Goal: Task Accomplishment & Management: Complete application form

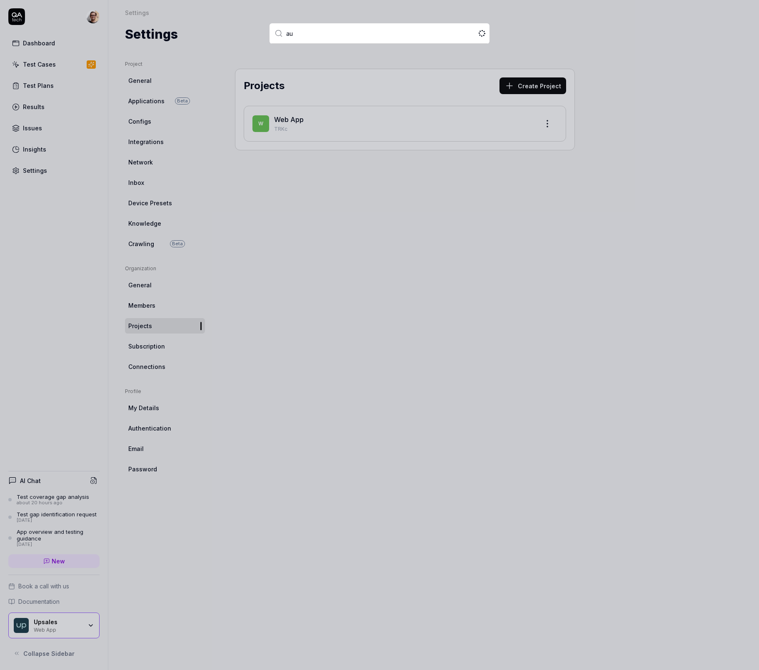
type input "a"
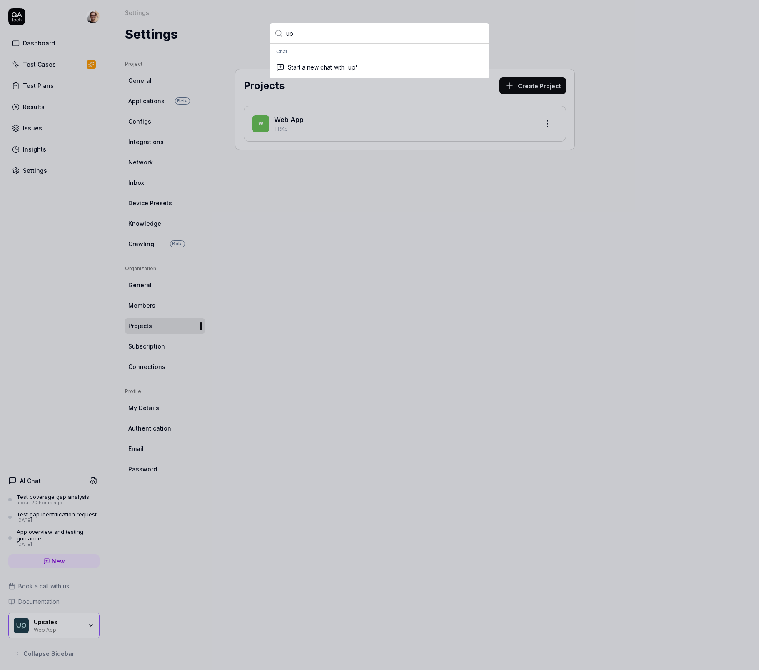
type input "u"
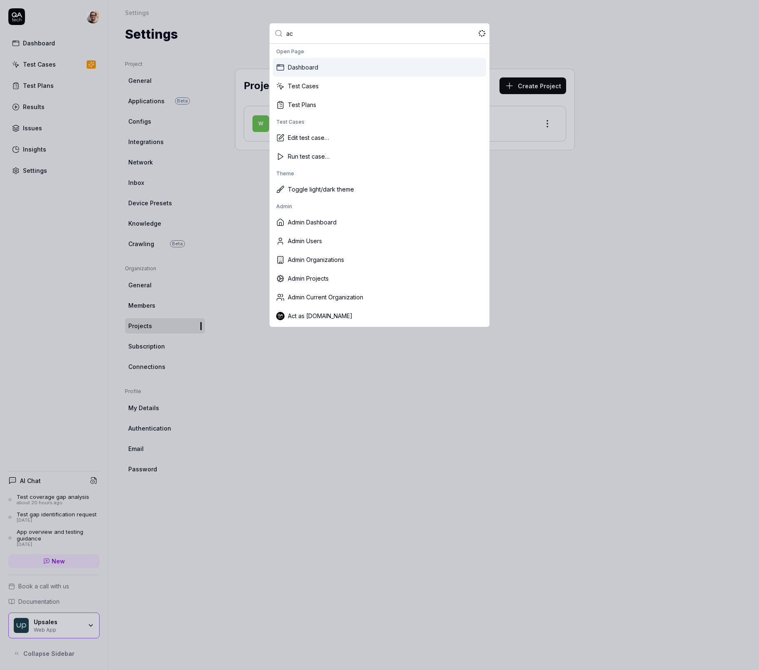
type input "act"
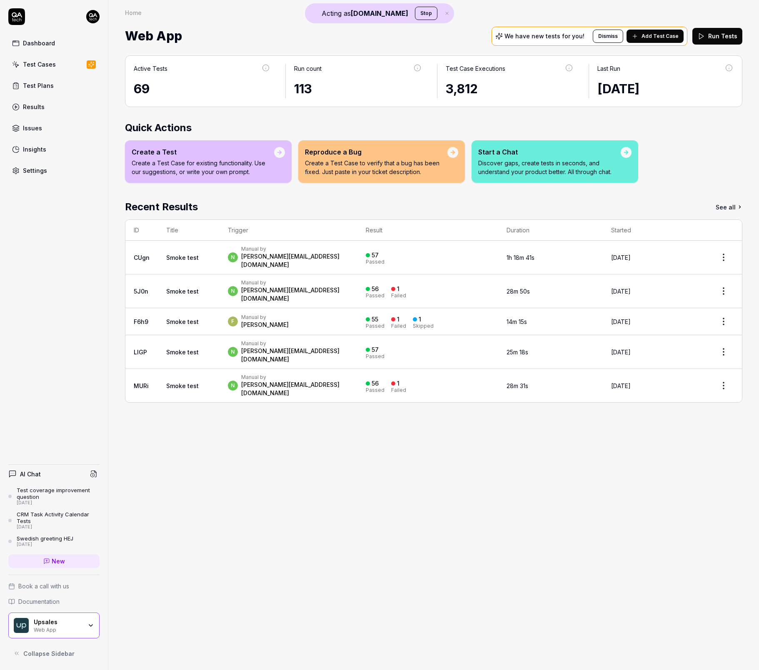
click at [333, 257] on div "n Manual by [PERSON_NAME][EMAIL_ADDRESS][DOMAIN_NAME]" at bounding box center [288, 257] width 121 height 23
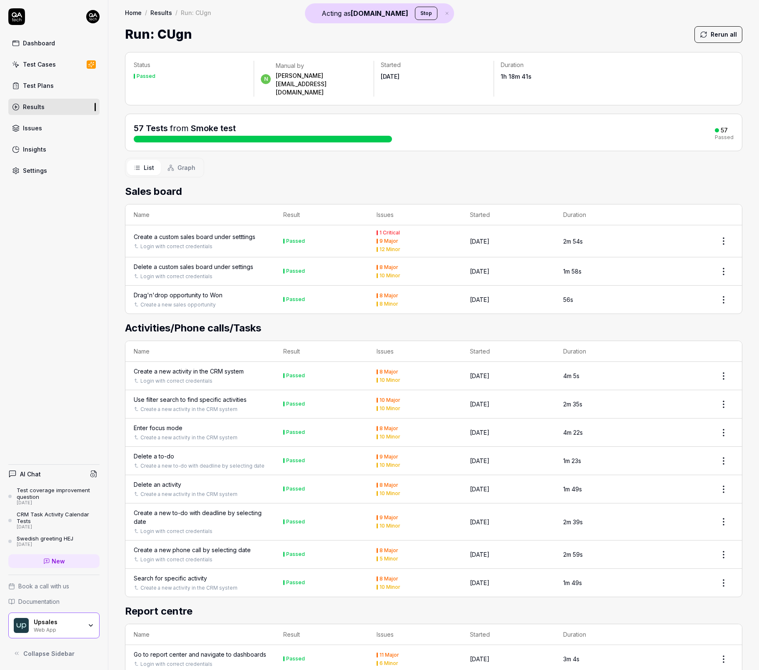
scroll to position [2, 0]
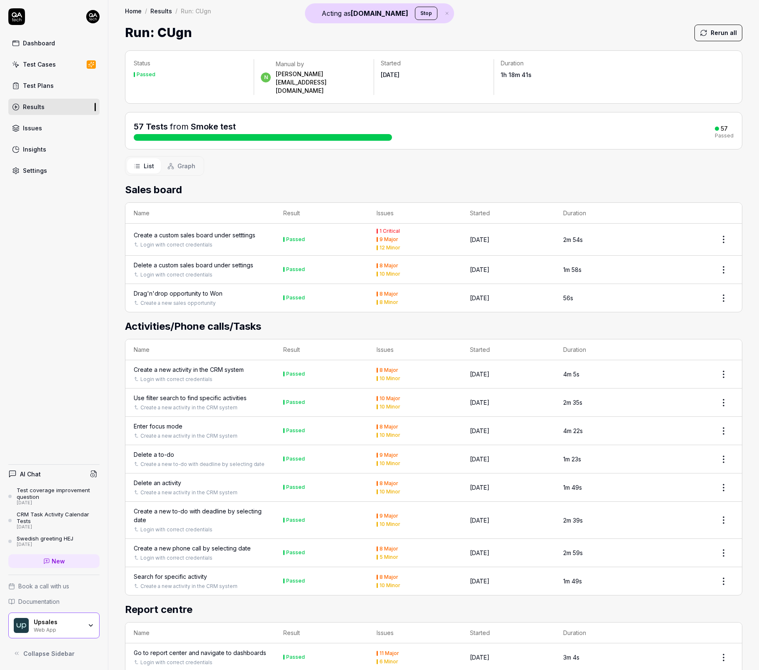
click at [176, 158] on button "Graph" at bounding box center [181, 165] width 41 height 15
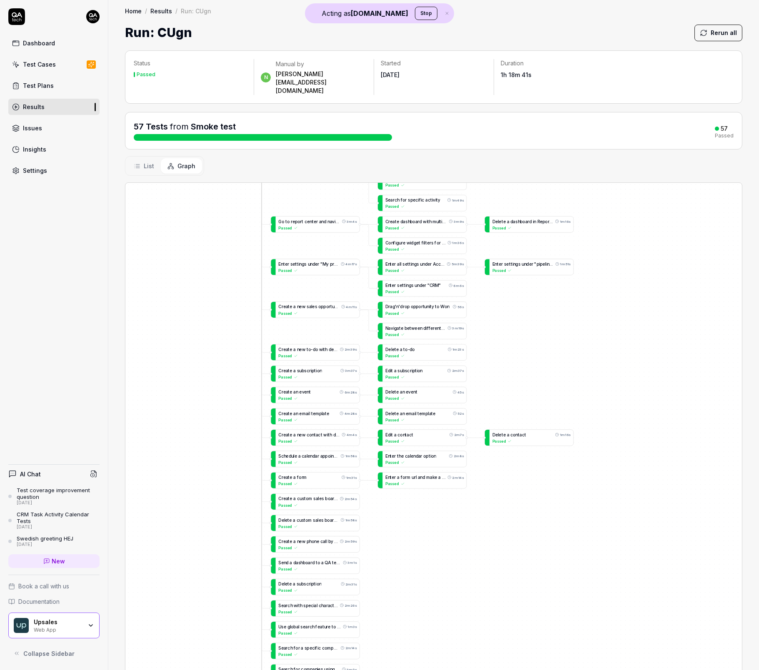
drag, startPoint x: 248, startPoint y: 474, endPoint x: 255, endPoint y: 508, distance: 34.5
click at [255, 508] on div "C r e a t e a c u s t o m s a l e s b o a r d u n d e r s e t t t i n g s 2m 54…" at bounding box center [433, 450] width 617 height 535
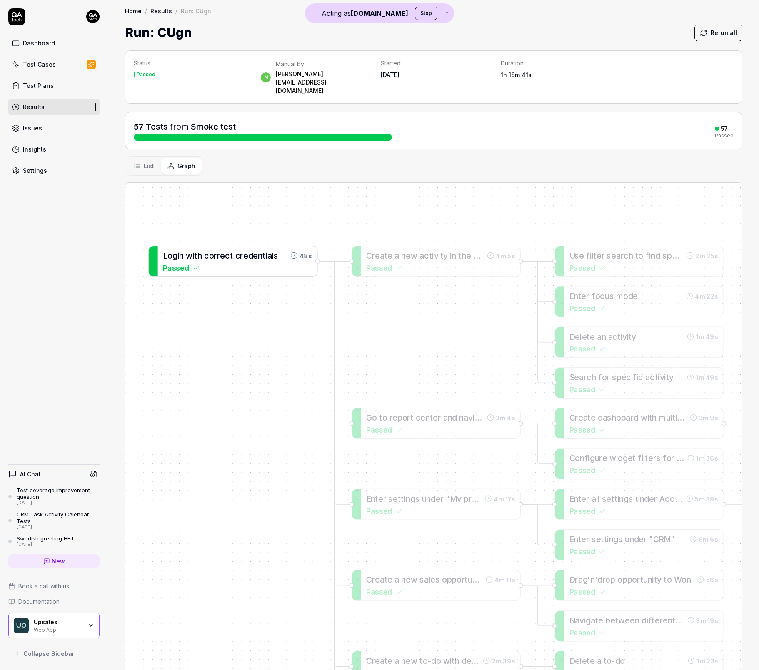
drag, startPoint x: 235, startPoint y: 259, endPoint x: 258, endPoint y: 259, distance: 22.1
click at [258, 260] on div "L o g i n w i t h c o r r e c t c r e d e n t i a l s 48s Passed" at bounding box center [238, 261] width 160 height 30
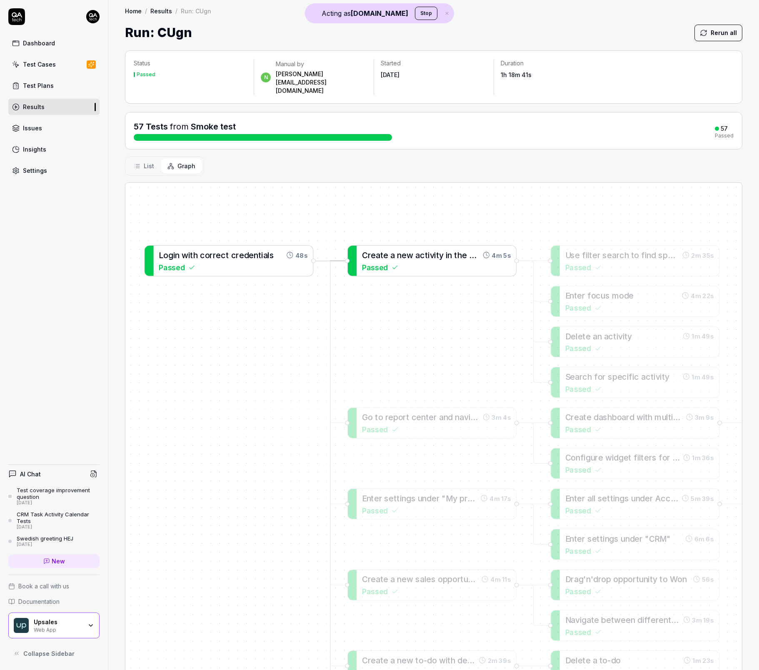
click at [430, 250] on span "v" at bounding box center [432, 254] width 5 height 9
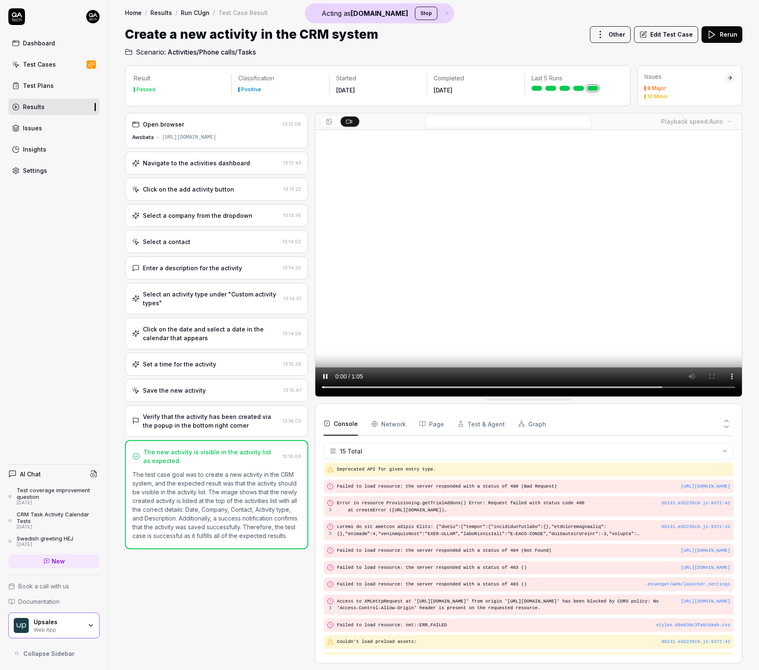
scroll to position [78, 0]
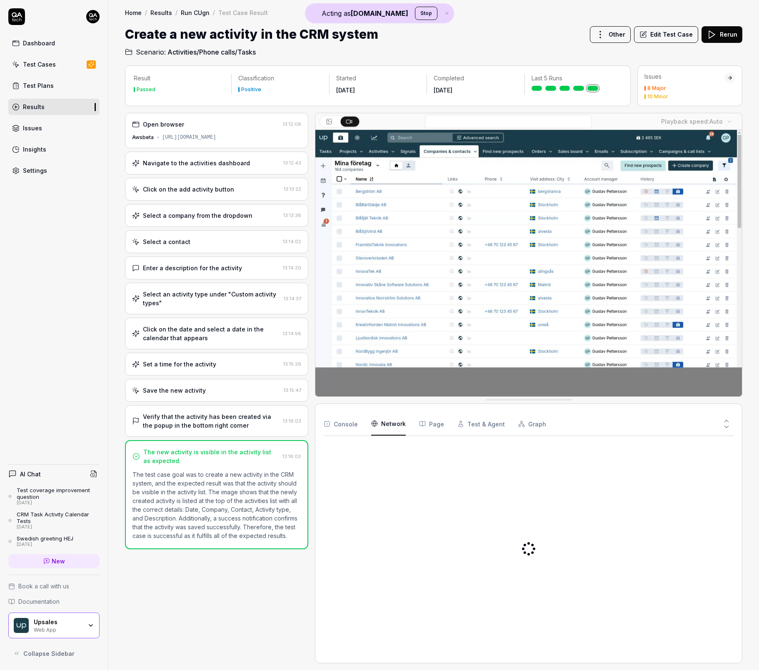
click at [388, 429] on Requests "Network" at bounding box center [388, 424] width 35 height 23
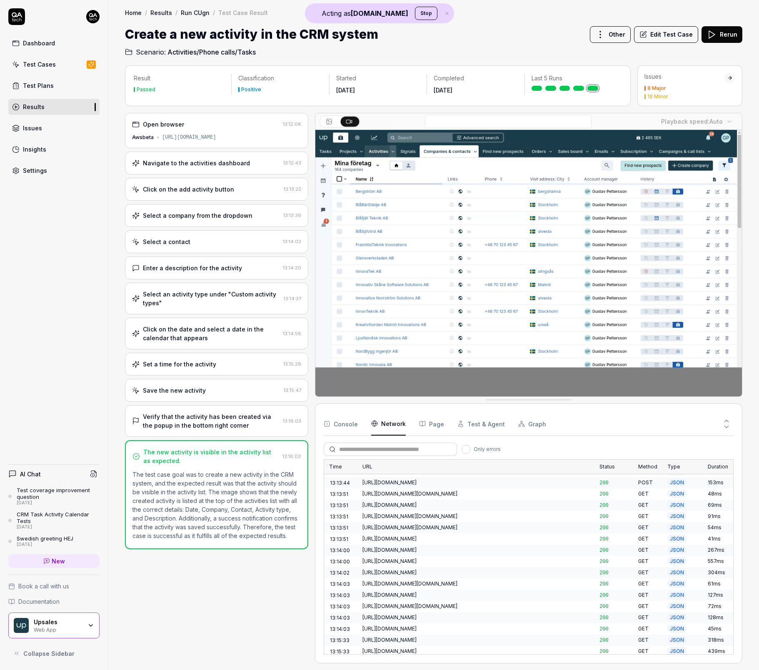
scroll to position [990, 0]
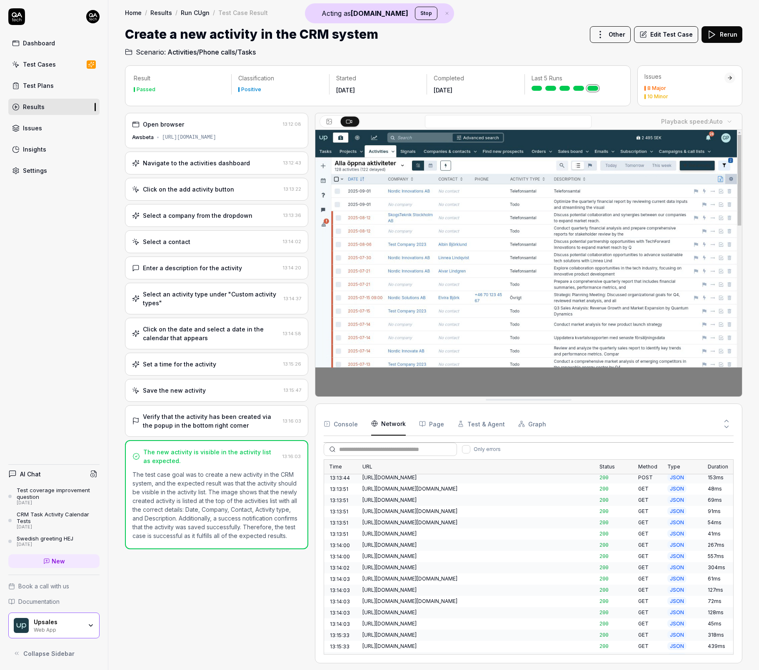
click at [441, 563] on div "[URL][DOMAIN_NAME]" at bounding box center [476, 568] width 237 height 11
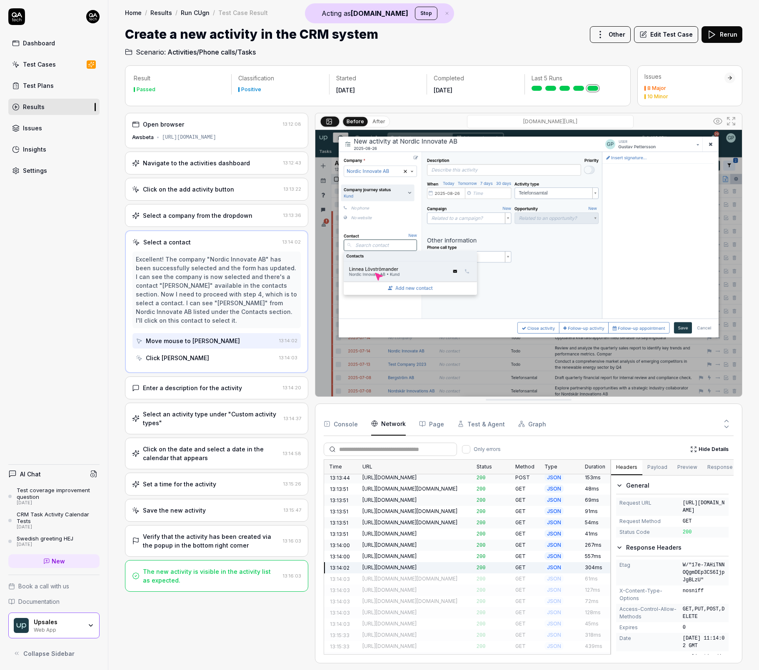
drag, startPoint x: 712, startPoint y: 531, endPoint x: 699, endPoint y: 526, distance: 13.6
click at [698, 515] on span "[URL][DOMAIN_NAME]" at bounding box center [704, 507] width 43 height 15
drag, startPoint x: 701, startPoint y: 474, endPoint x: 708, endPoint y: 468, distance: 8.9
click at [703, 474] on button "Response" at bounding box center [720, 467] width 35 height 15
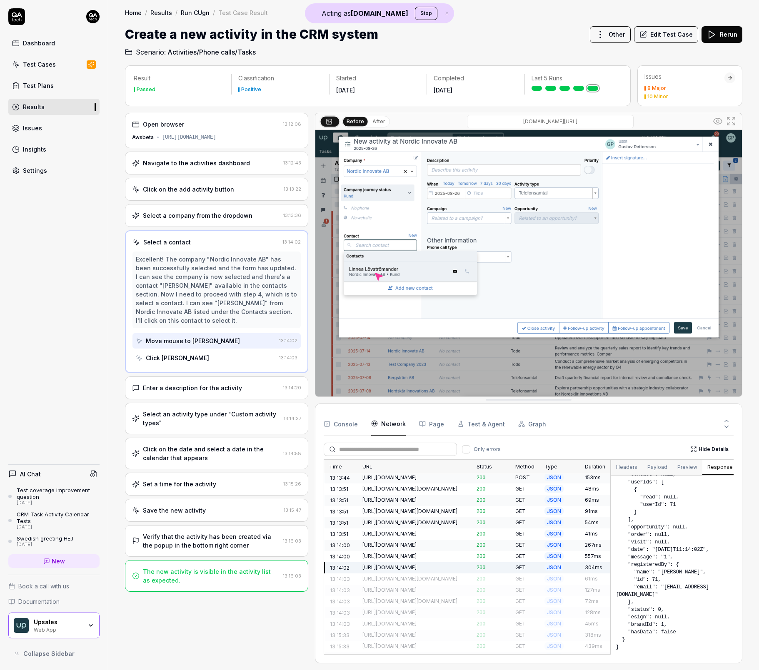
scroll to position [63, 0]
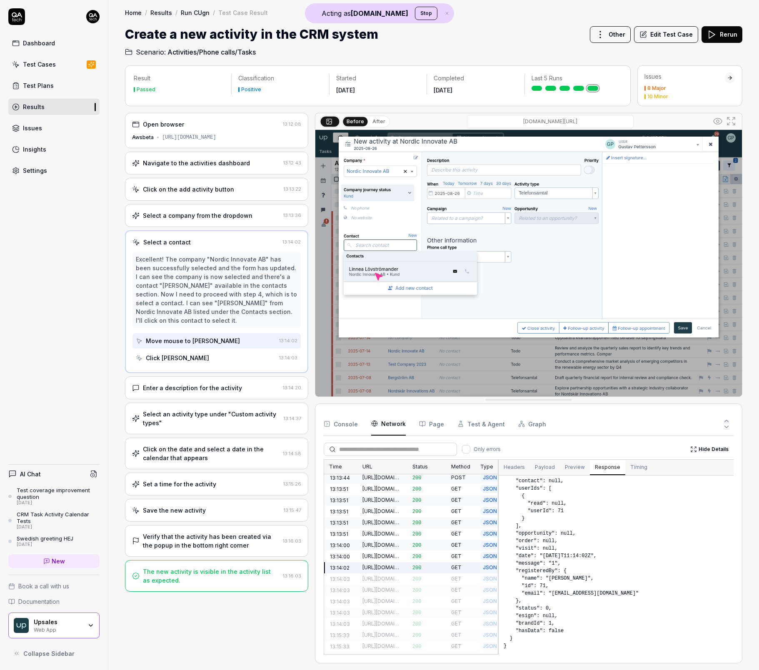
click at [499, 491] on div "Time URL Status Method Type Duration 13:12:09 [URL][DOMAIN_NAME] 200 GET HTML 2…" at bounding box center [529, 557] width 410 height 195
click at [547, 467] on button "Payload" at bounding box center [545, 467] width 30 height 15
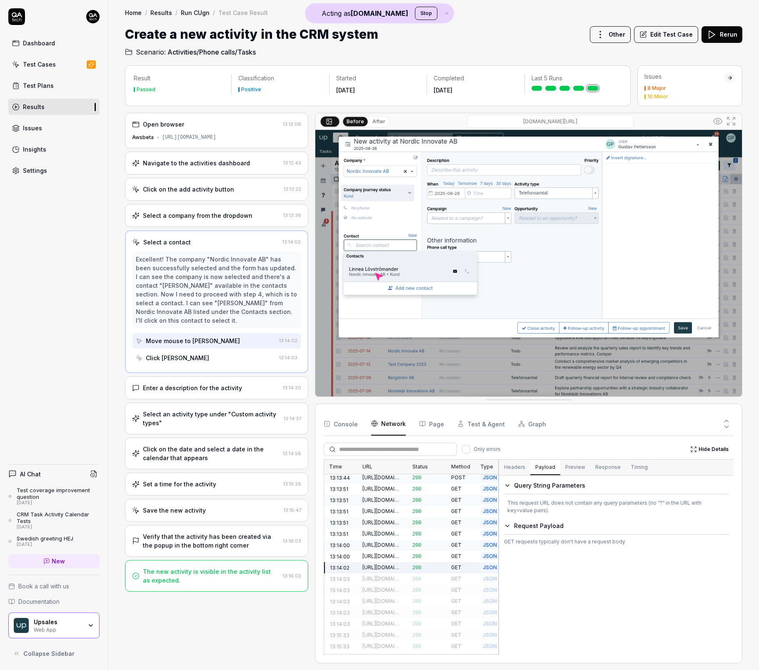
click at [516, 470] on button "Headers" at bounding box center [514, 467] width 31 height 15
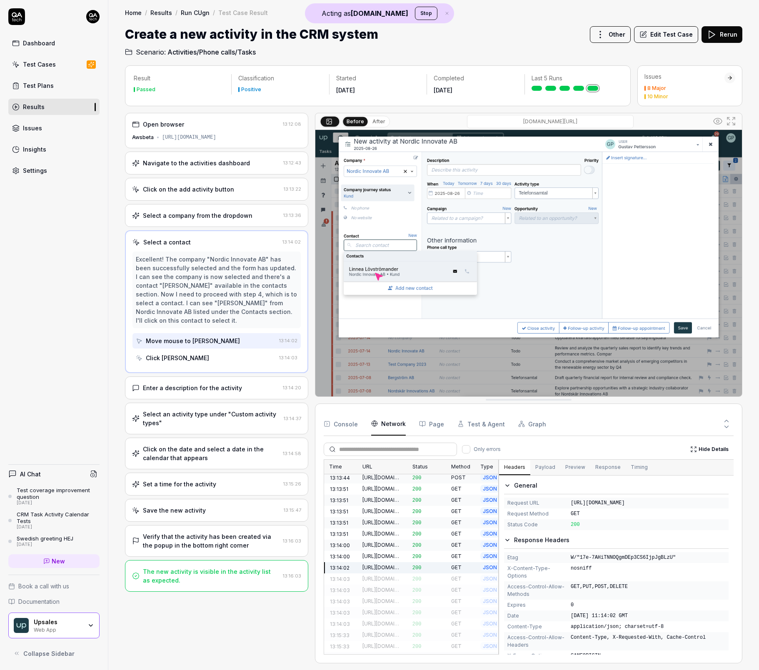
click at [438, 424] on button "Page" at bounding box center [431, 424] width 25 height 23
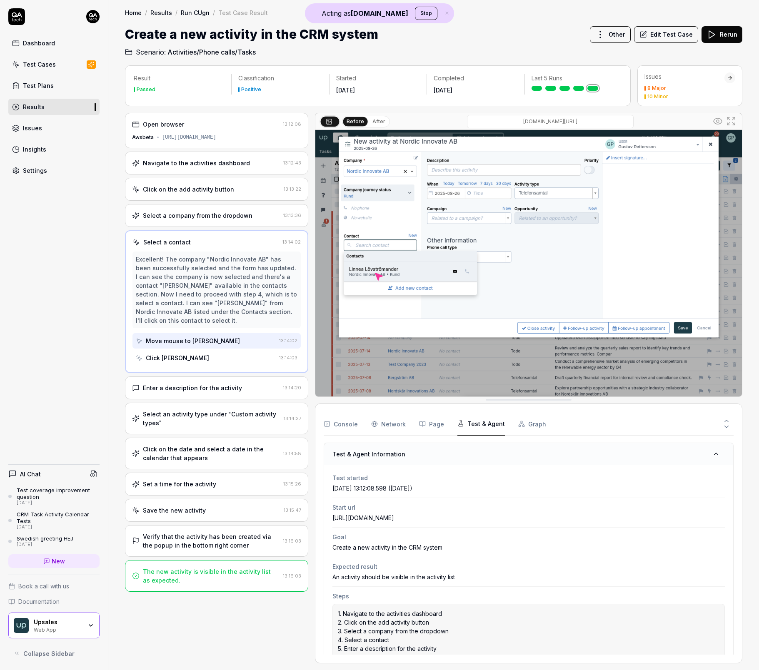
click at [465, 427] on button "Test & Agent" at bounding box center [482, 424] width 48 height 23
click at [340, 429] on button "Console" at bounding box center [341, 424] width 34 height 23
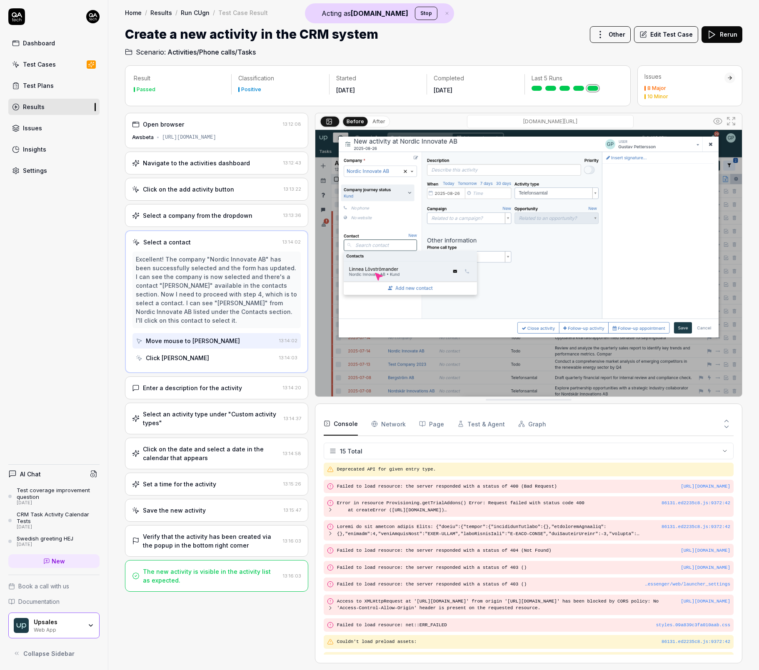
scroll to position [78, 0]
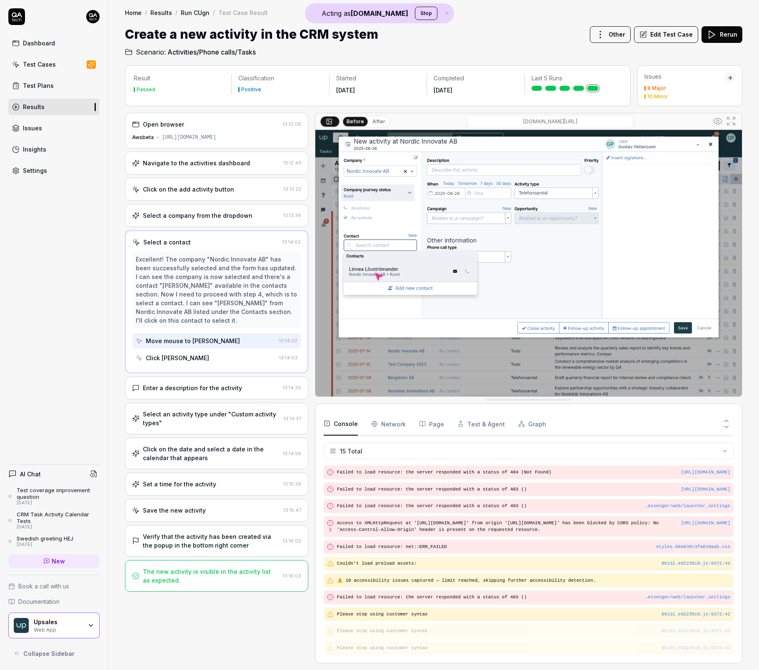
click at [523, 424] on button "Graph" at bounding box center [532, 424] width 28 height 23
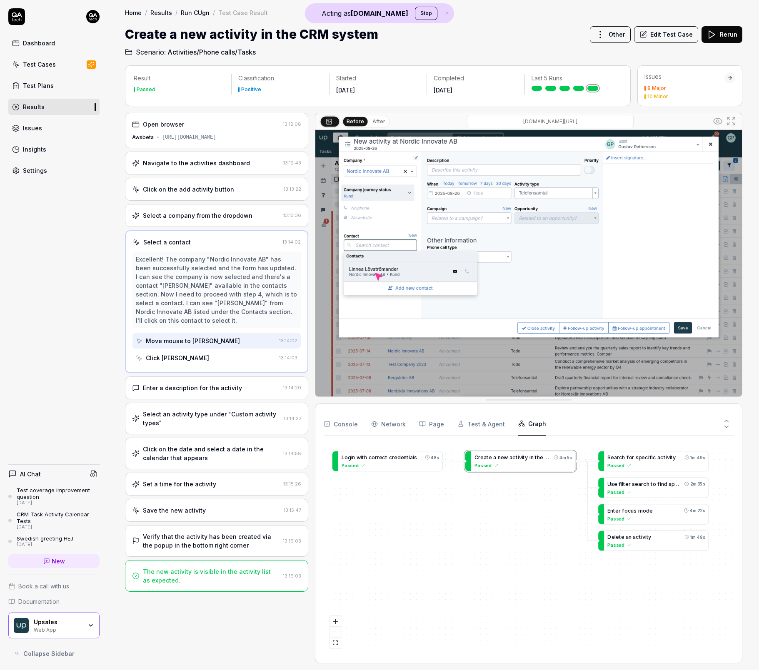
click at [49, 498] on div "Test coverage improvement question" at bounding box center [58, 494] width 83 height 14
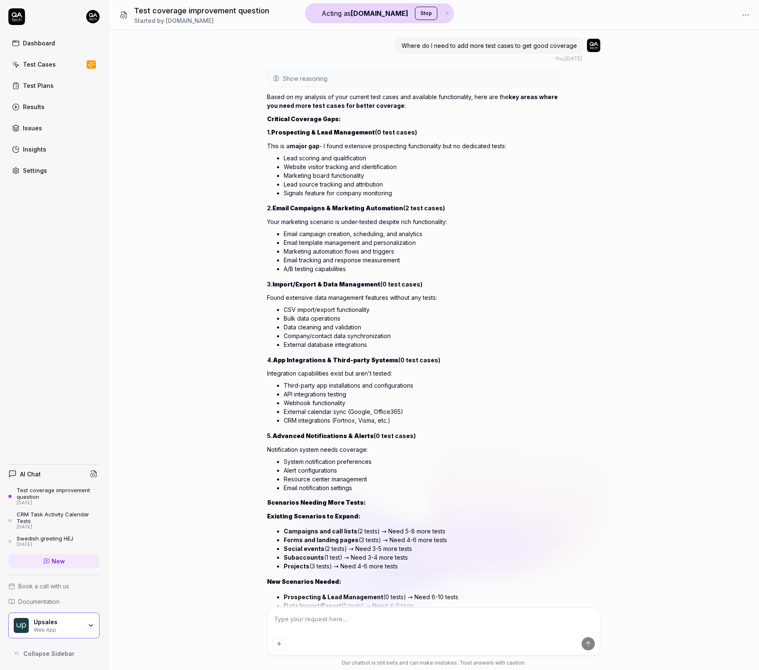
type textarea "*"
click at [54, 48] on link "Dashboard" at bounding box center [53, 43] width 91 height 16
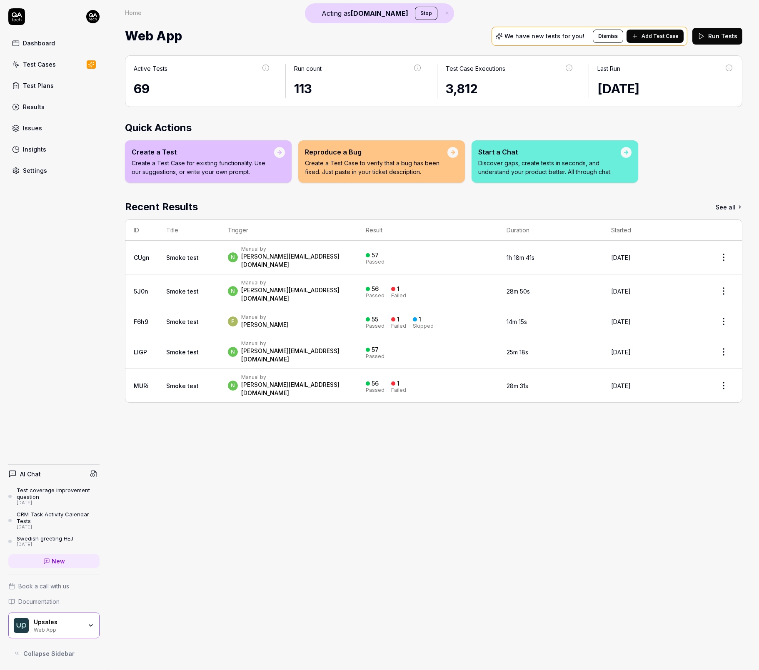
click at [653, 38] on span "Add Test Case" at bounding box center [660, 37] width 37 height 8
click at [62, 561] on span "New" at bounding box center [58, 561] width 13 height 9
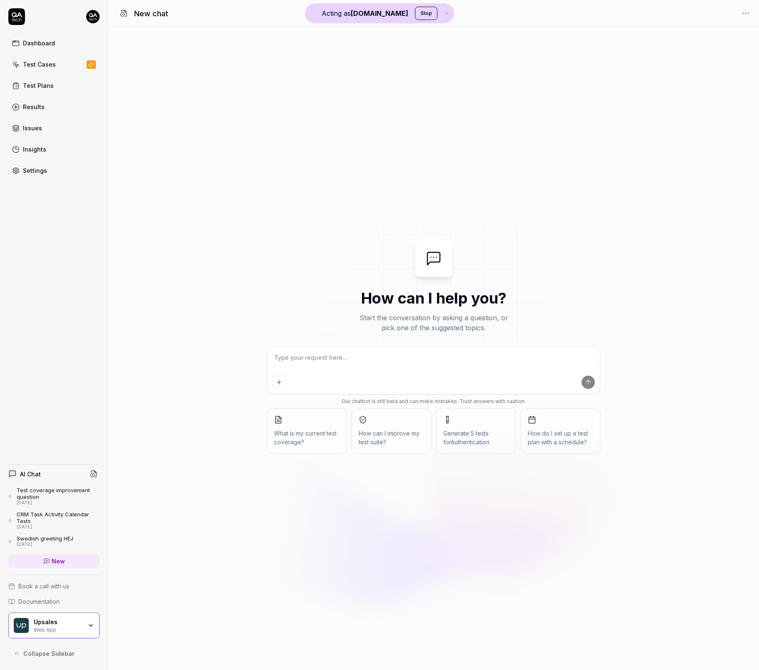
type textarea "*"
type textarea "c"
type textarea "*"
type textarea "cr"
type textarea "*"
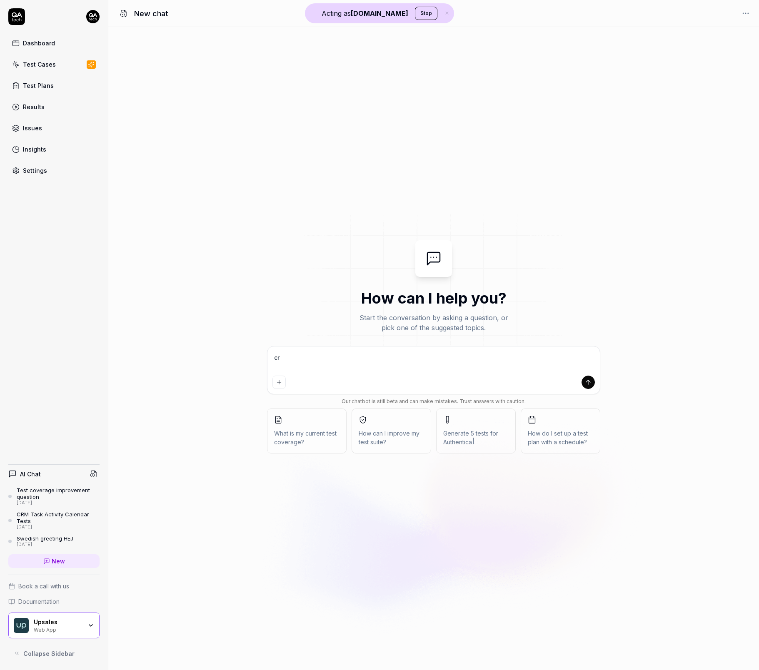
type textarea "cre"
type textarea "*"
type textarea "crea"
type textarea "*"
type textarea "creat"
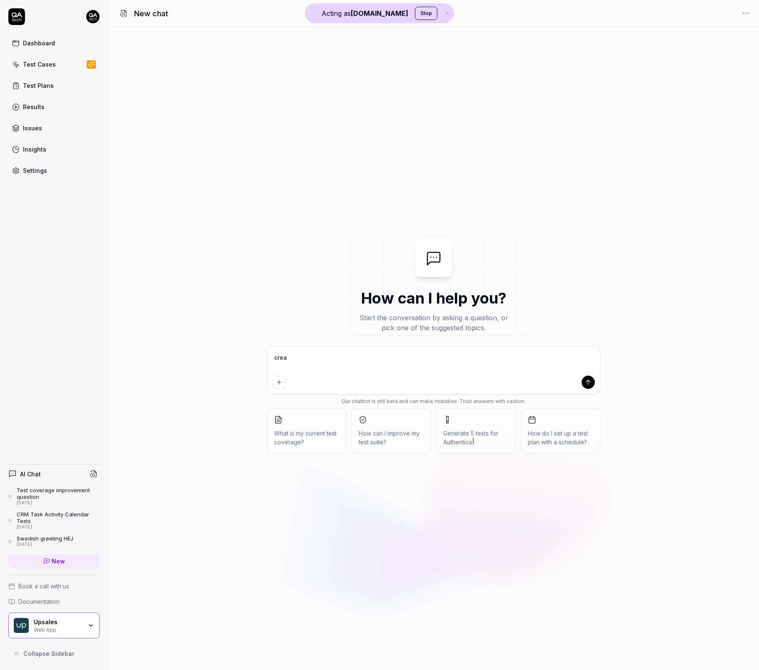
type textarea "*"
type textarea "creat"
type textarea "*"
type textarea "creat"
type textarea "*"
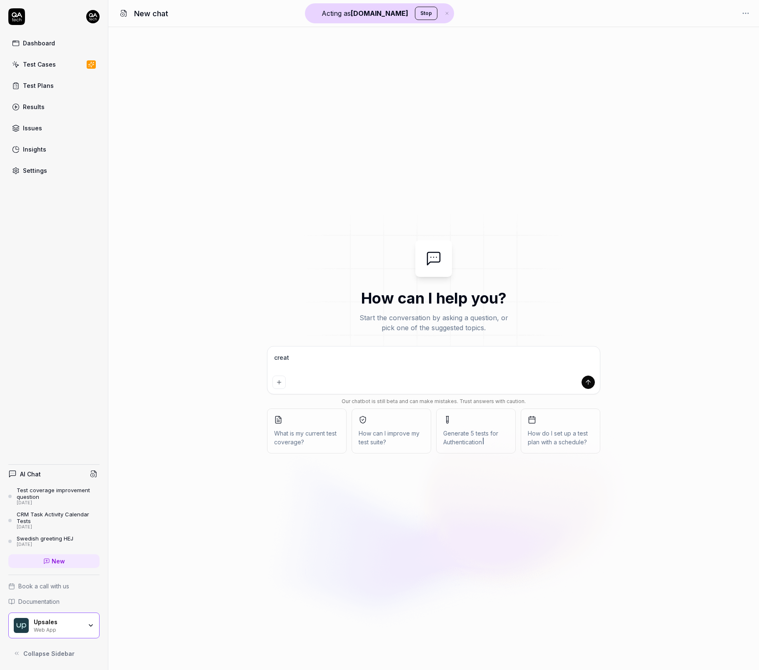
type textarea "creata"
type textarea "*"
type textarea "creata"
type textarea "*"
type textarea "creata"
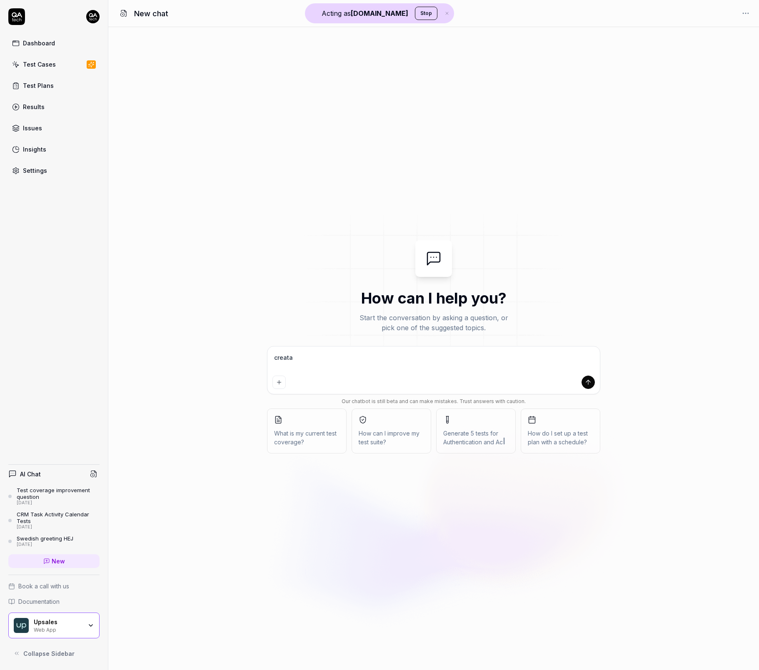
type textarea "*"
type textarea "creat"
type textarea "*"
type textarea "create"
type textarea "*"
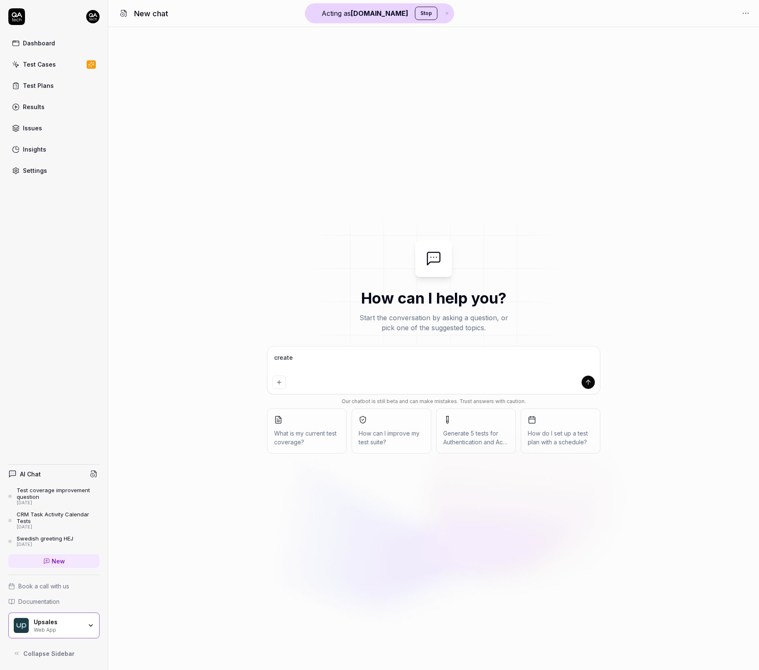
type textarea "create"
type textarea "*"
type textarea "create a"
type textarea "*"
type textarea "create a"
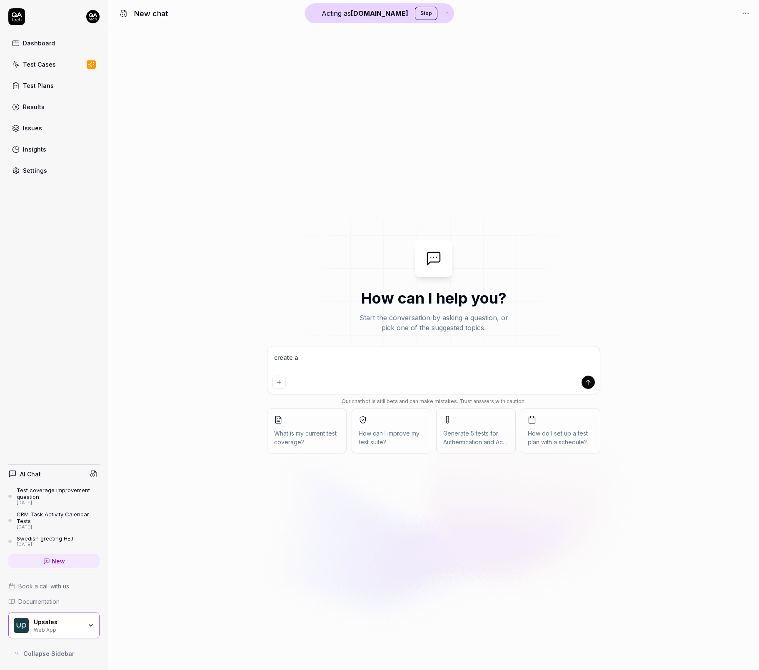
type textarea "*"
type textarea "create a t"
type textarea "*"
type textarea "create a te"
type textarea "*"
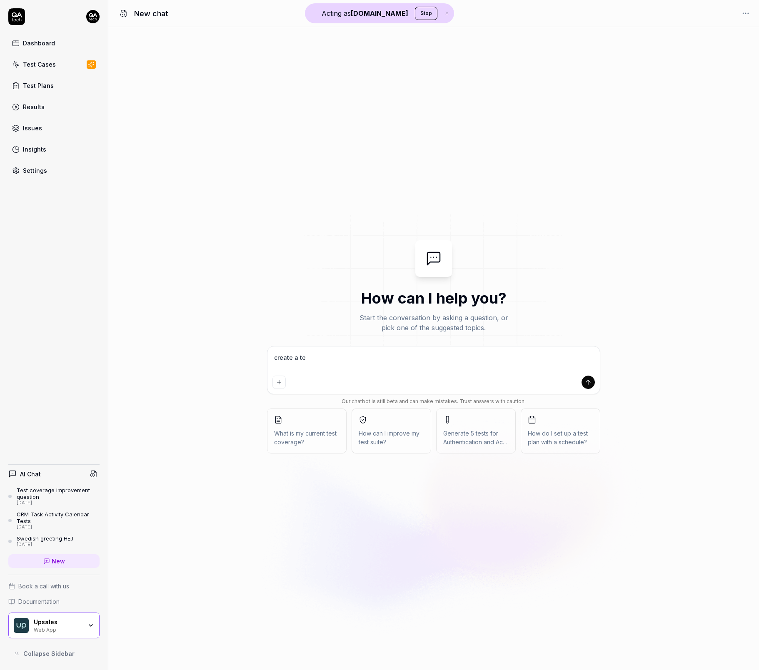
type textarea "create a tes"
type textarea "*"
type textarea "create a test"
type textarea "*"
type textarea "create a test"
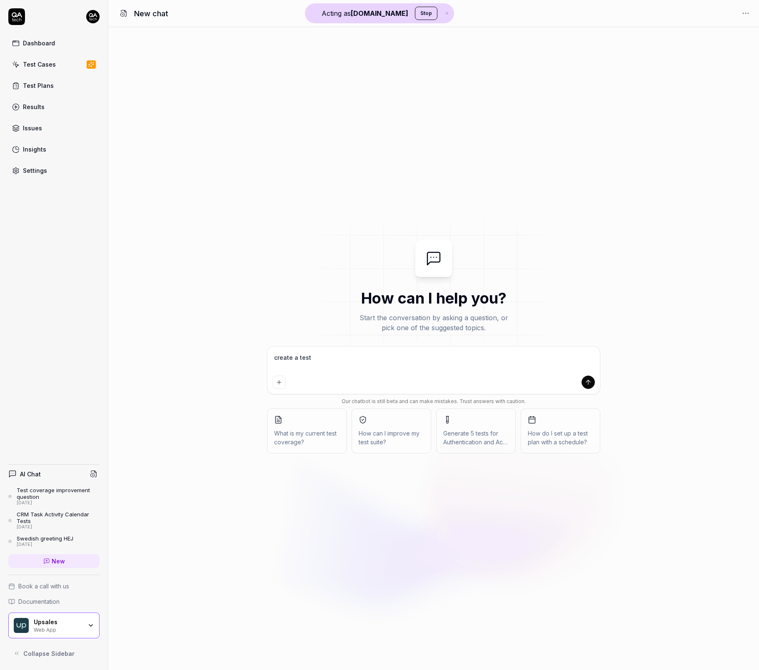
type textarea "*"
type textarea "create a test f"
type textarea "*"
type textarea "create a test fo"
type textarea "*"
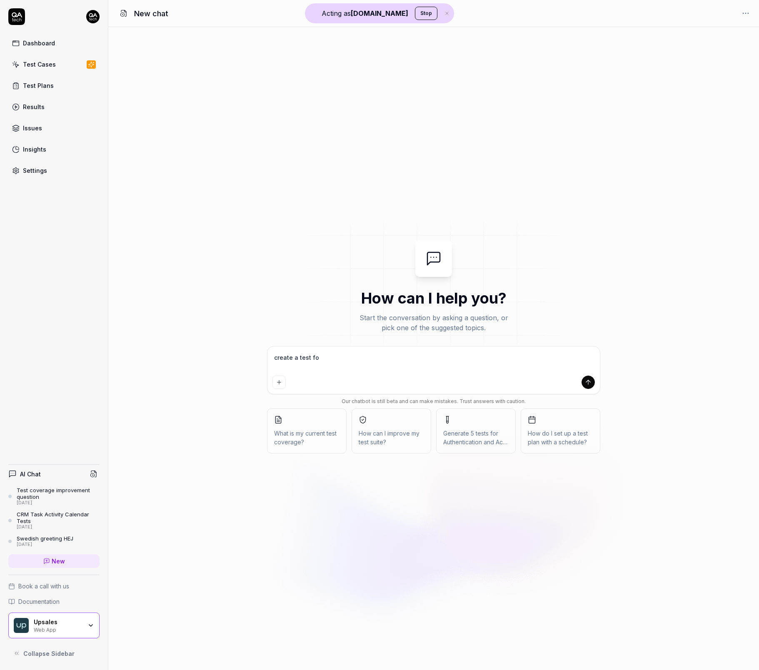
type textarea "create a test for"
type textarea "*"
type textarea "create a test for"
type textarea "*"
type textarea "create a test for s"
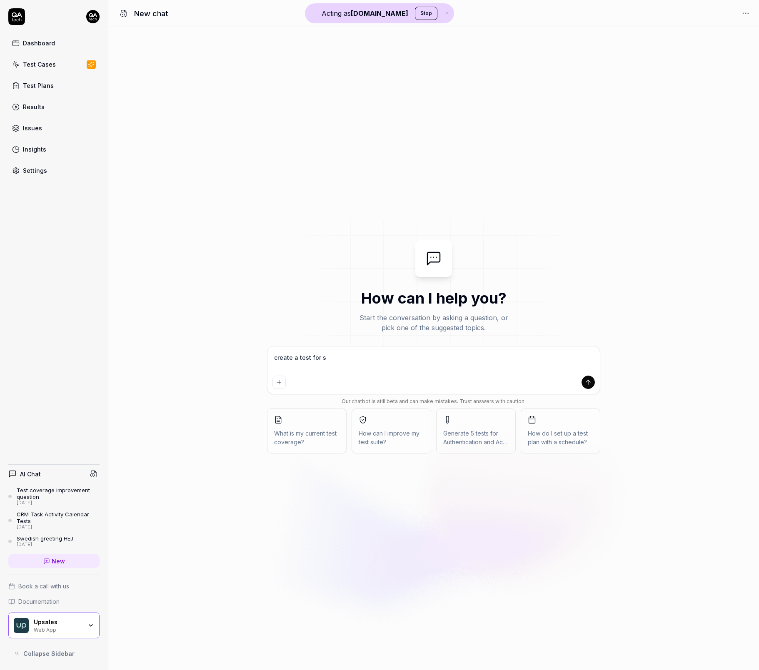
type textarea "*"
type textarea "create a test for si"
type textarea "*"
type textarea "create a test for sig"
type textarea "*"
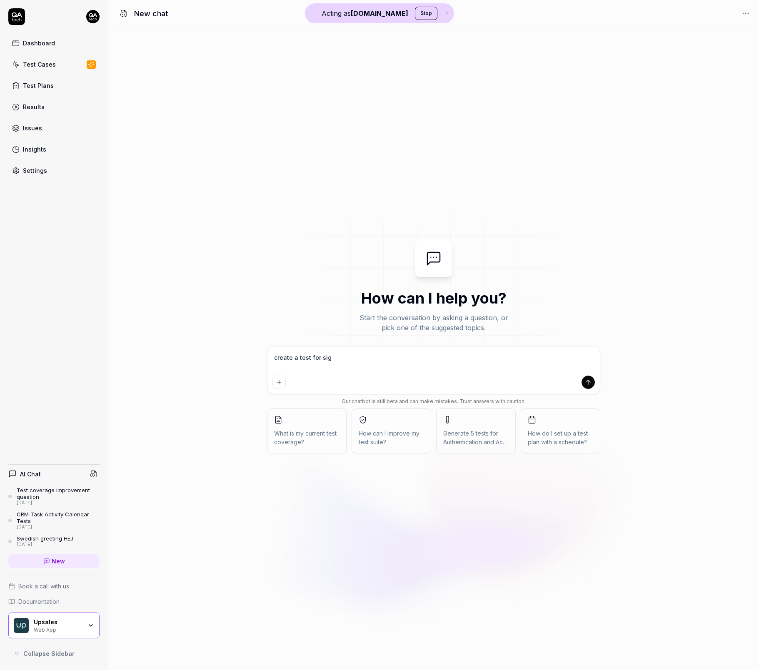
type textarea "create a test for sign"
type textarea "*"
type textarea "create a test for signin"
type textarea "*"
type textarea "create a test for signing"
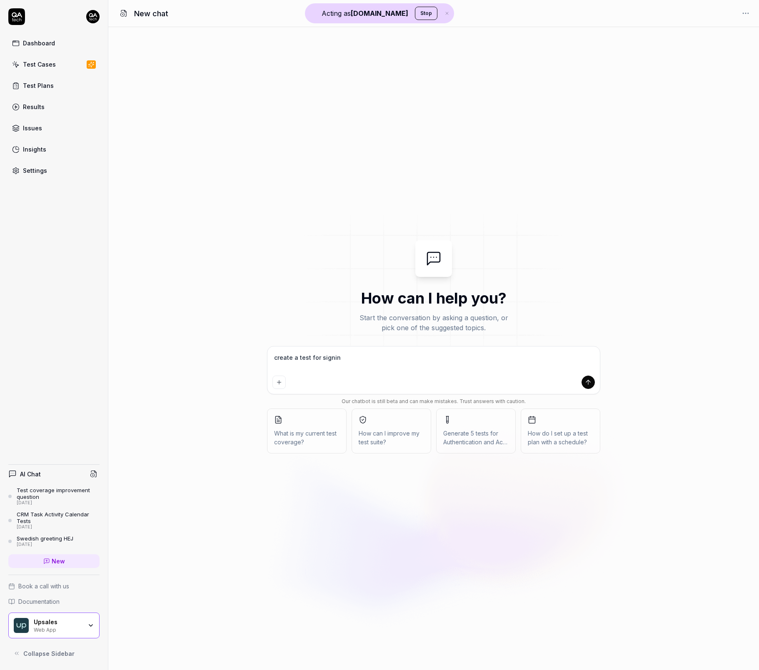
type textarea "*"
type textarea "create a test for signing"
type textarea "*"
type textarea "create a test for"
type textarea "*"
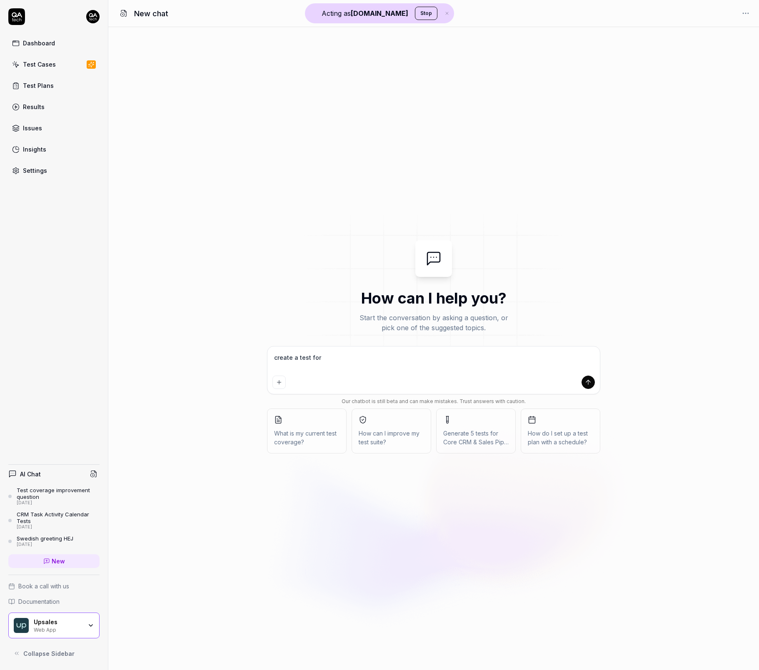
type textarea "create a test for s"
type textarea "*"
type textarea "create a test for si"
type textarea "*"
type textarea "create a test for s"
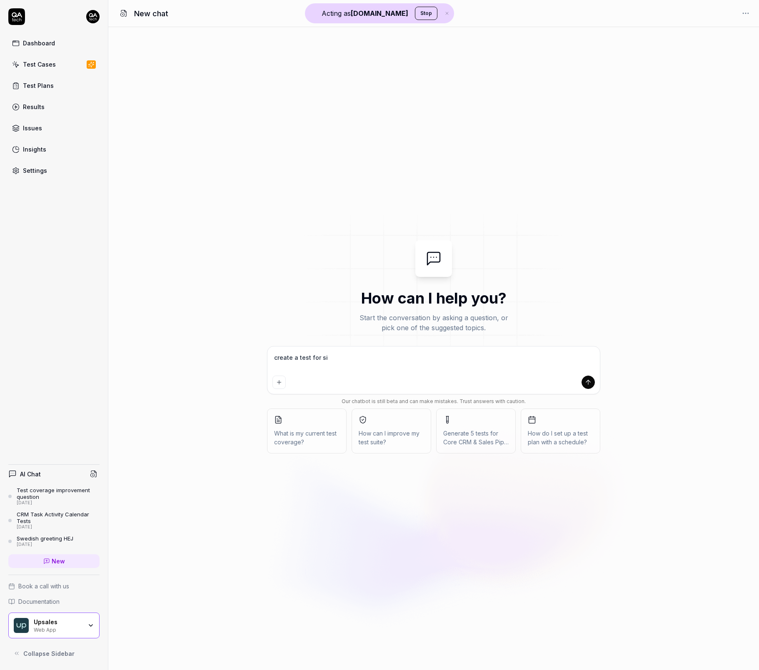
type textarea "*"
type textarea "create a test for"
type textarea "*"
type textarea "create a test for l"
type textarea "*"
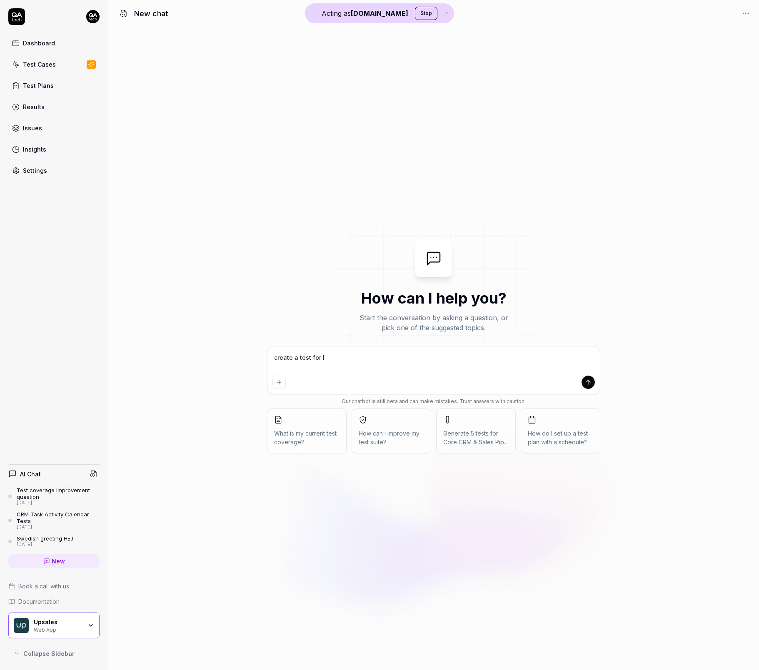
type textarea "create a test for lo"
type textarea "*"
type textarea "create a test for log"
type textarea "*"
type textarea "create a test for logg"
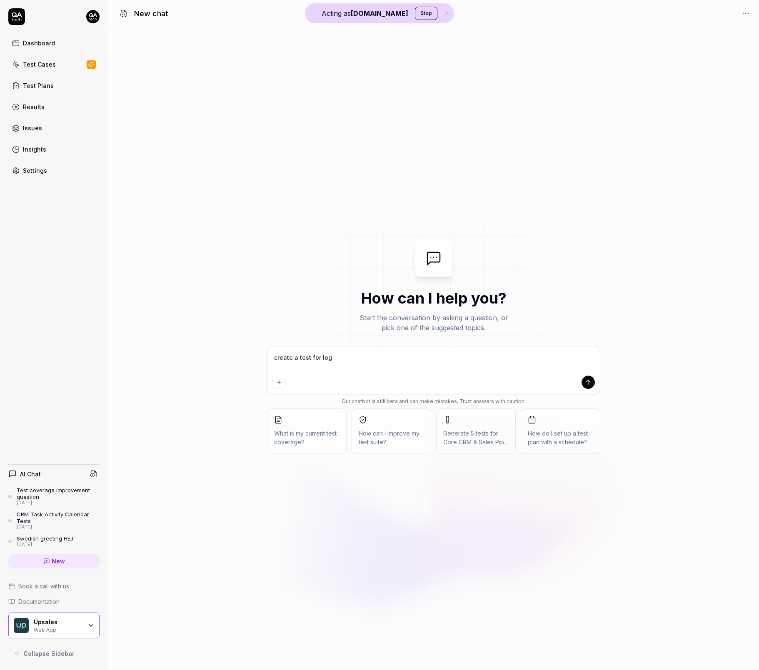
type textarea "*"
type textarea "create a test for loggi"
type textarea "*"
type textarea "create a test for loggin"
type textarea "*"
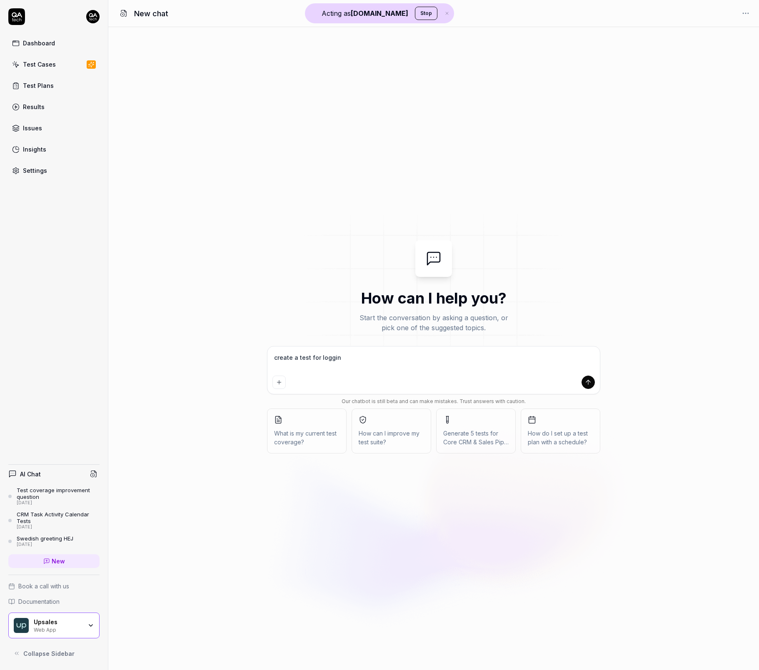
type textarea "create a test for loggin"
type textarea "*"
type textarea "create a test for loggin o"
type textarea "*"
type textarea "create a test for loggin ou"
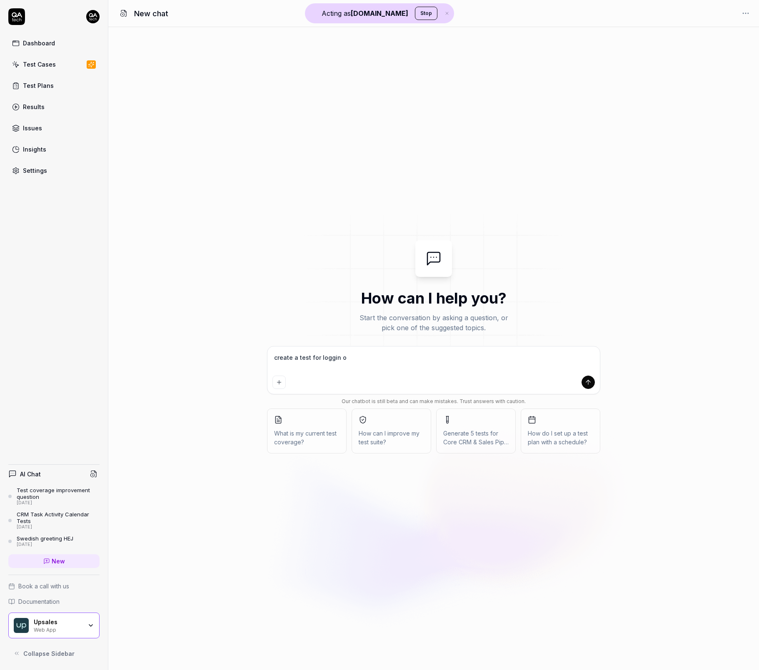
type textarea "*"
type textarea "create a test for loggin ouu"
type textarea "*"
type textarea "create a test for loggin ou"
type textarea "*"
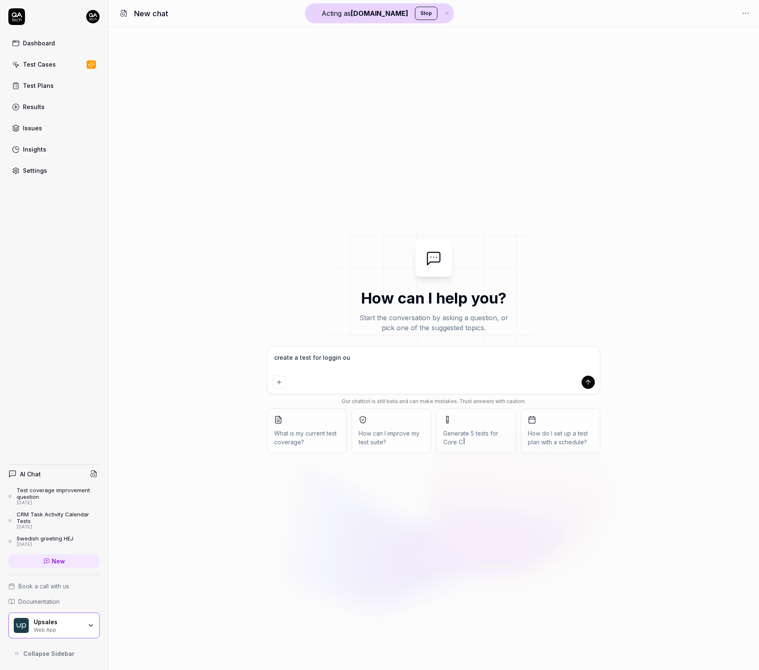
type textarea "create a test for loggin o"
type textarea "*"
type textarea "create a test for loggin"
type textarea "*"
type textarea "create a test for loggin"
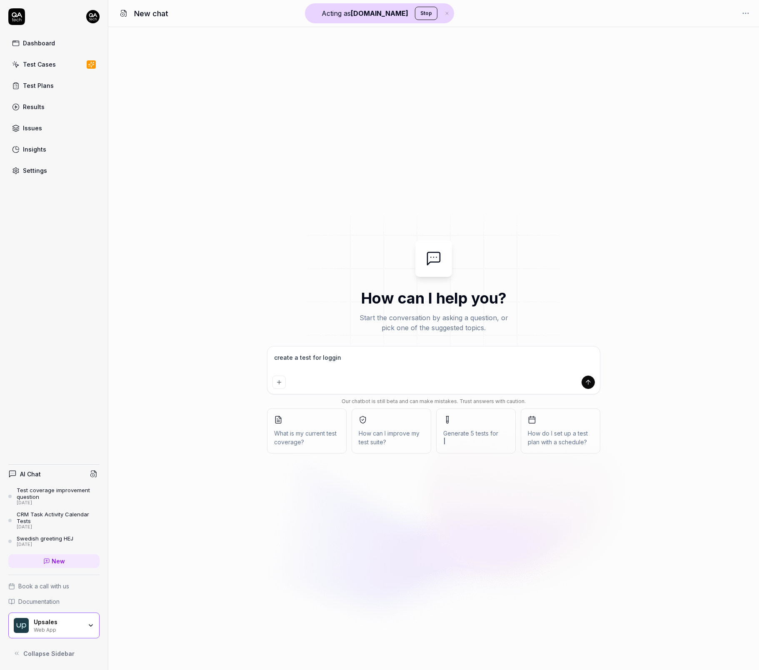
type textarea "*"
type textarea "create a test for logging"
type textarea "*"
type textarea "create a test for logging"
type textarea "*"
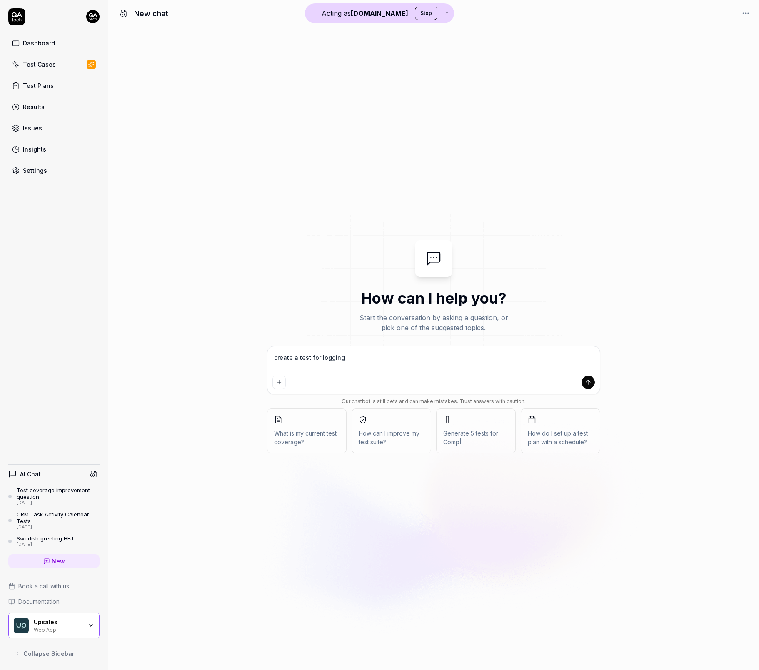
type textarea "create a test for logging o"
type textarea "*"
type textarea "create a test for logging ou"
type textarea "*"
type textarea "create a test for logging out"
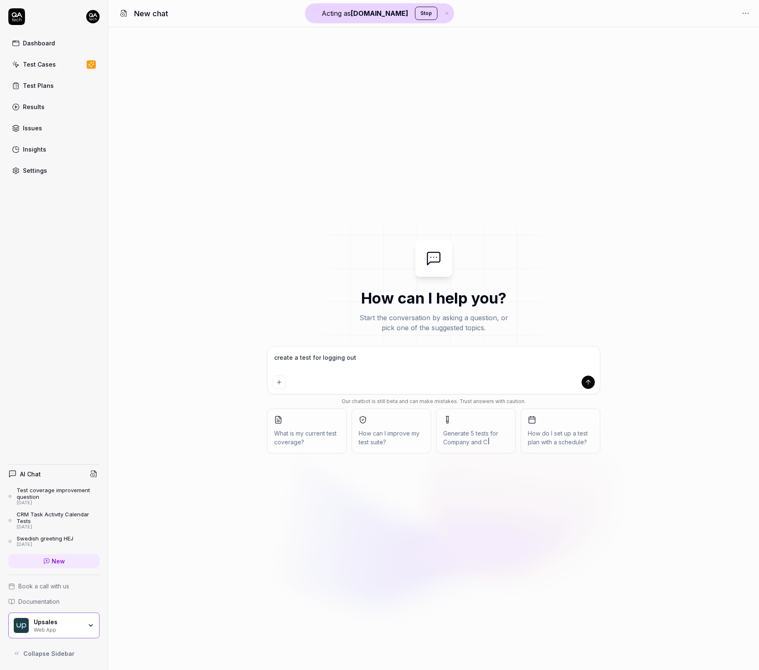
type textarea "*"
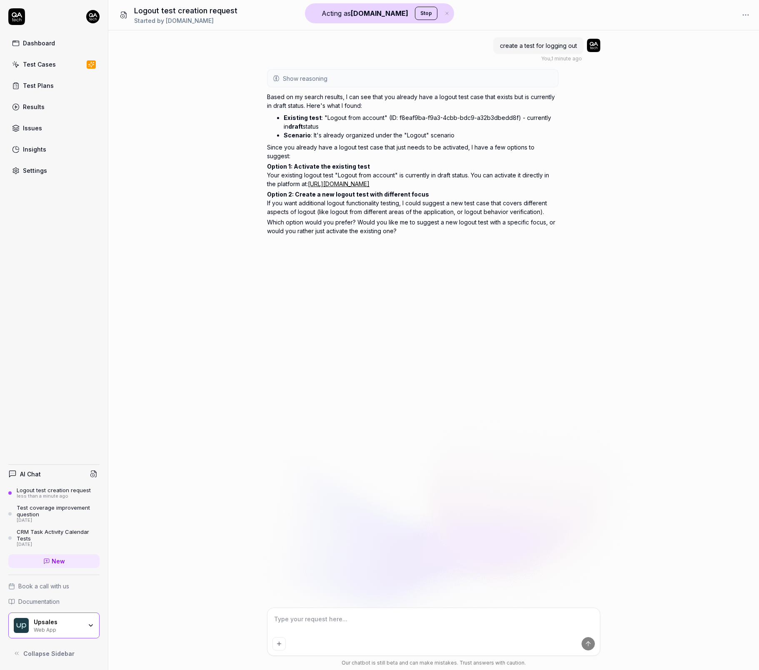
type textarea "*"
click at [63, 65] on link "Test Cases" at bounding box center [53, 64] width 91 height 16
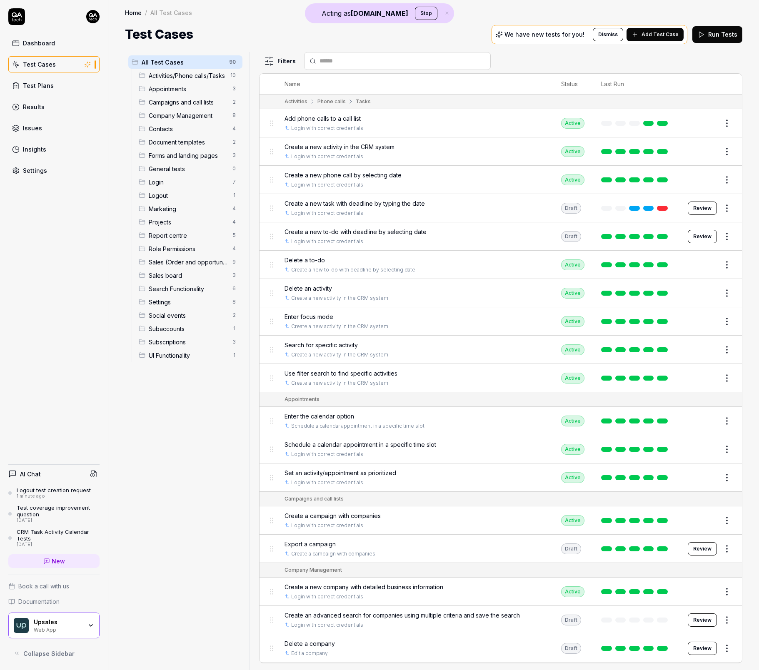
click at [678, 34] on span "Add Test Case" at bounding box center [660, 35] width 37 height 8
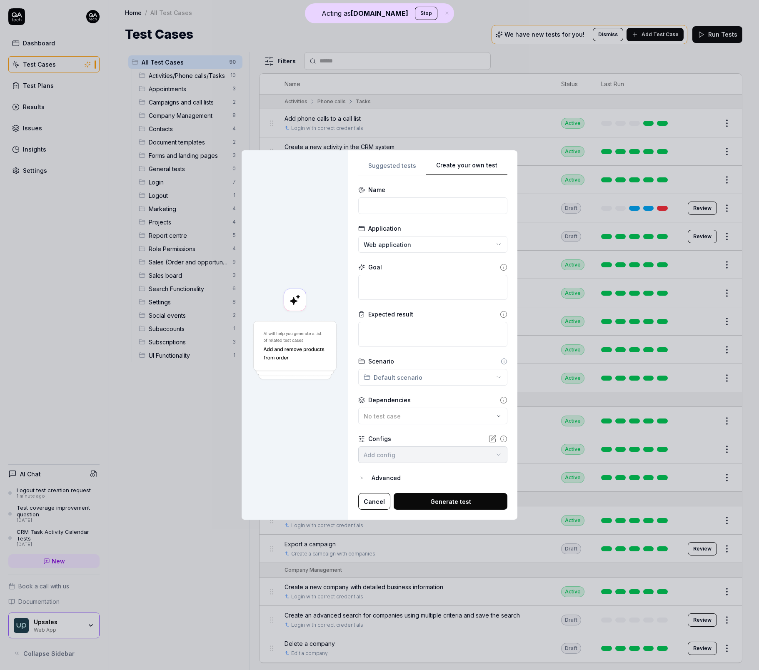
click at [421, 326] on div "Suggested tests Create your own test Name Application Web application Goal Expe…" at bounding box center [432, 335] width 149 height 350
click at [415, 210] on input at bounding box center [432, 206] width 149 height 17
type input "log in test"
click at [419, 286] on textarea at bounding box center [432, 287] width 149 height 25
type textarea "*"
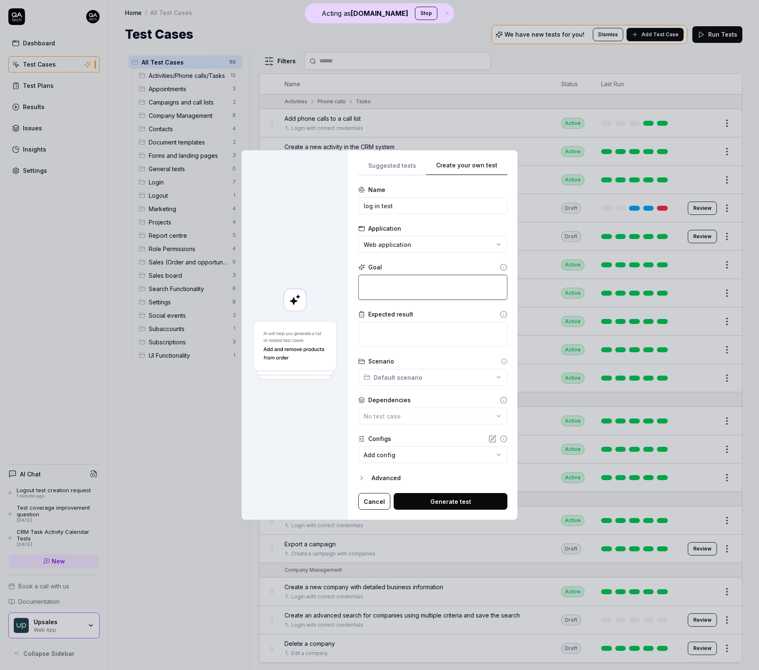
type textarea "t"
type textarea "*"
type textarea "tr"
type textarea "*"
type textarea "try"
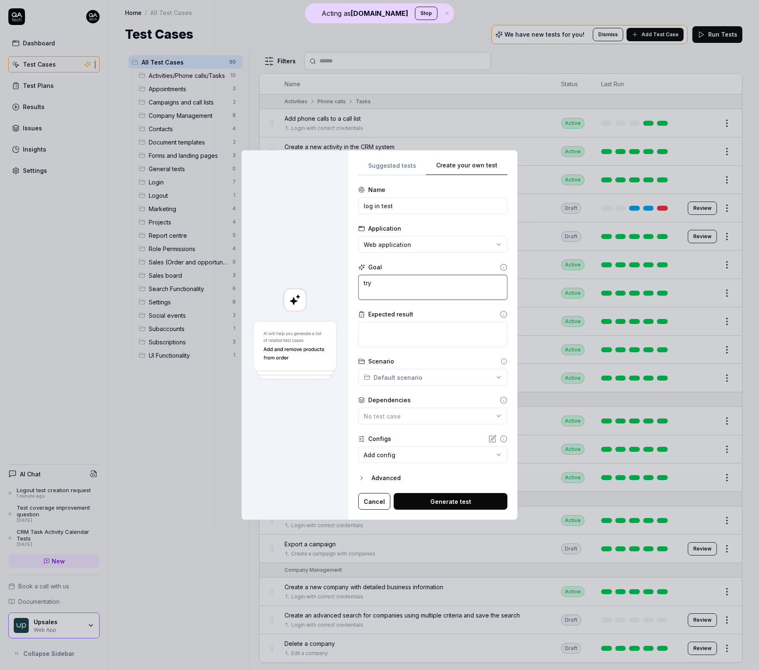
type textarea "*"
type textarea "try t"
type textarea "*"
type textarea "try to"
type textarea "*"
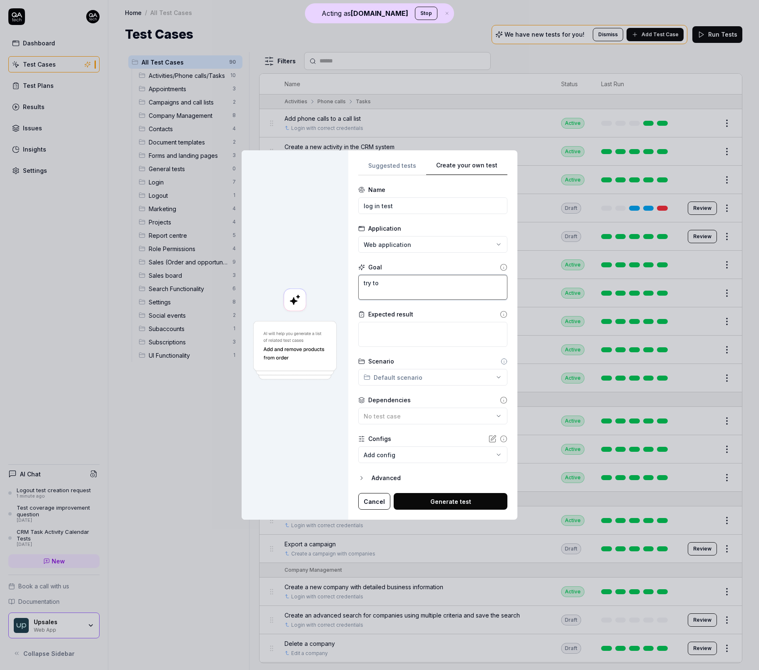
type textarea "try to"
type textarea "*"
type textarea "try to l"
type textarea "*"
type textarea "try to log"
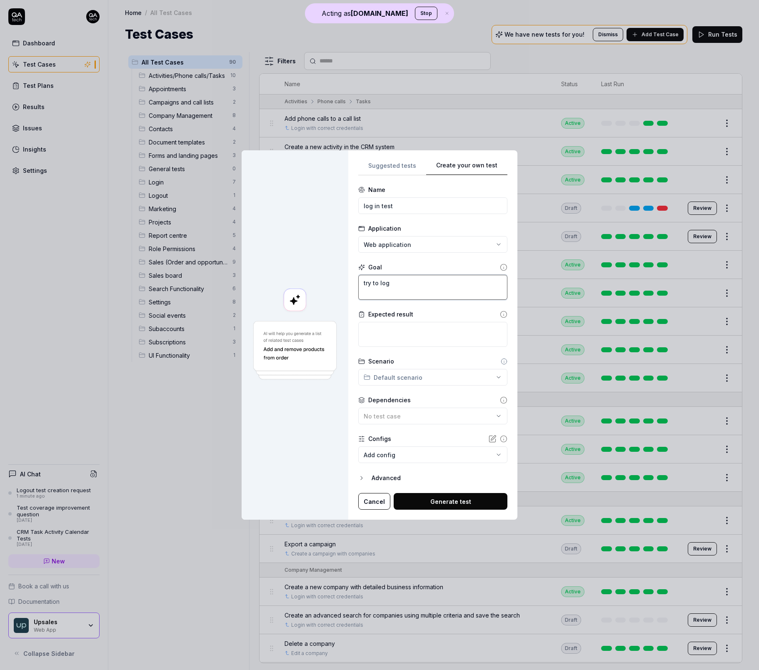
type textarea "*"
type textarea "try to log"
type textarea "*"
type textarea "try to log i"
type textarea "*"
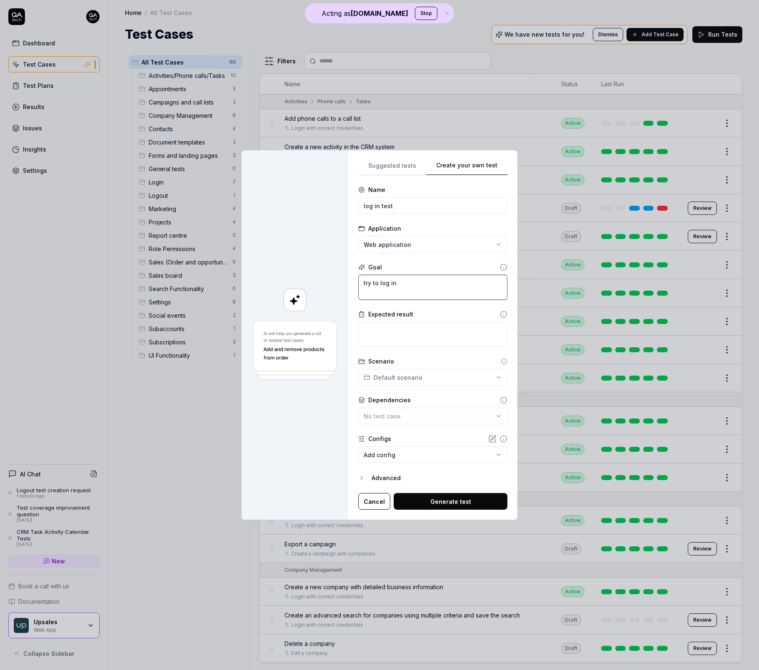
type textarea "try to log in"
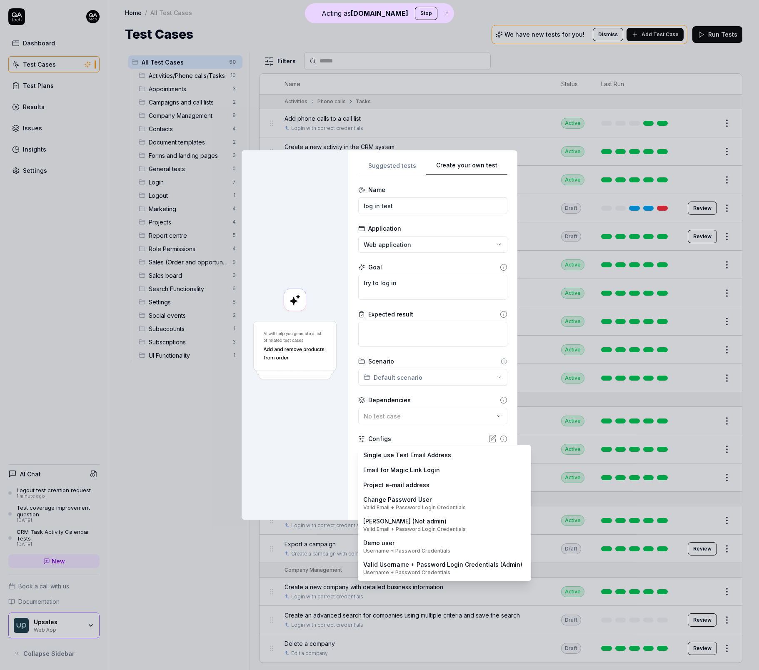
click at [410, 453] on body "Acting as QA.tech Stop Dashboard Test Cases Test Plans Results Issues Insights …" at bounding box center [379, 335] width 759 height 670
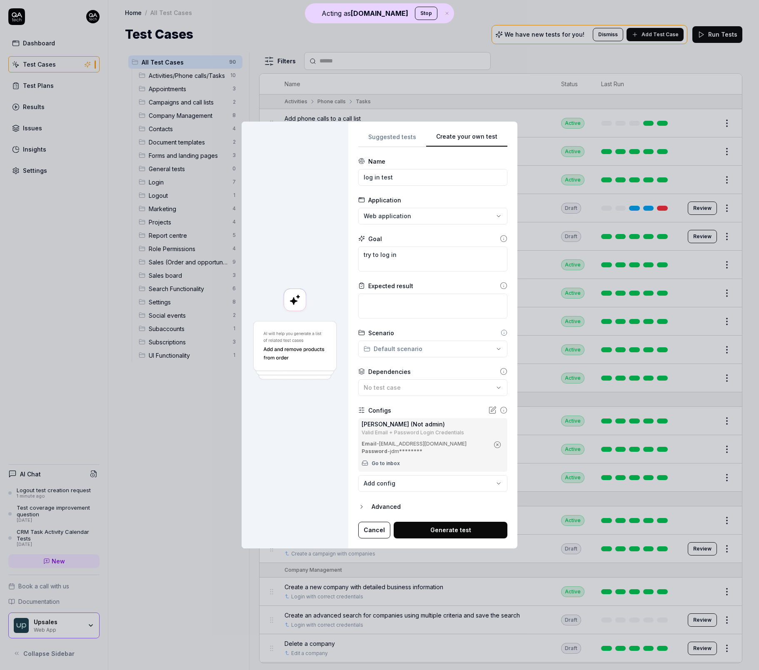
click at [437, 524] on button "Generate test" at bounding box center [451, 530] width 114 height 17
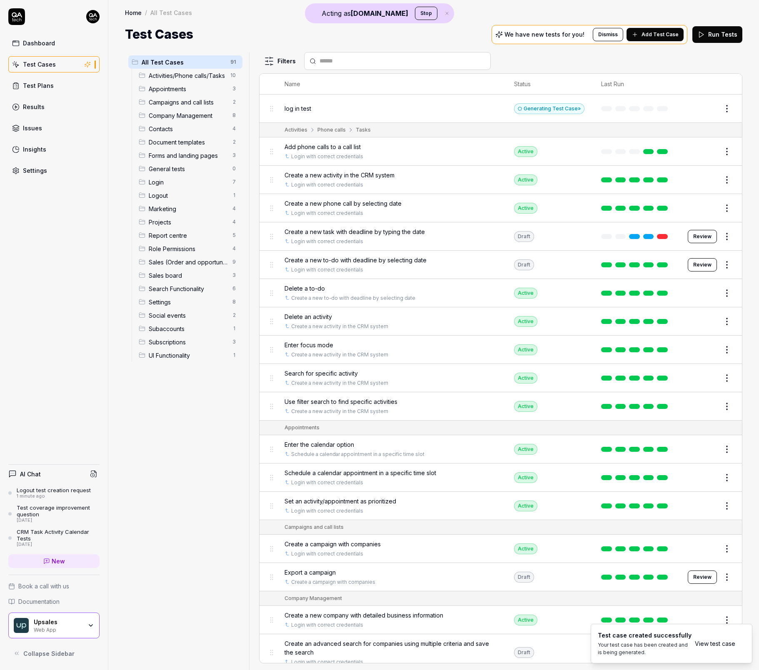
click at [715, 644] on link "View test case" at bounding box center [715, 644] width 40 height 9
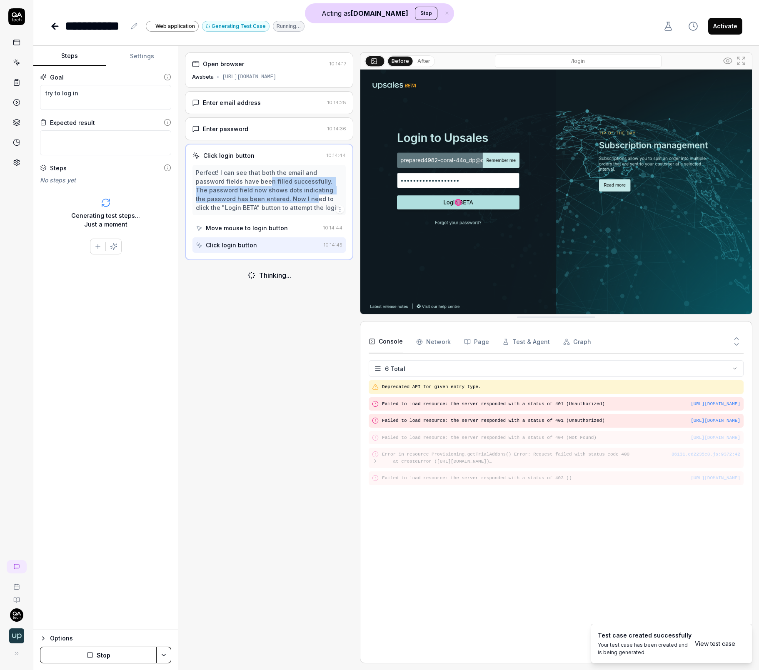
drag, startPoint x: 244, startPoint y: 188, endPoint x: 261, endPoint y: 200, distance: 21.2
click at [261, 200] on div "Perfect! I can see that both the email and password fields have been filled suc…" at bounding box center [269, 190] width 147 height 44
click at [727, 61] on circle at bounding box center [728, 61] width 3 height 3
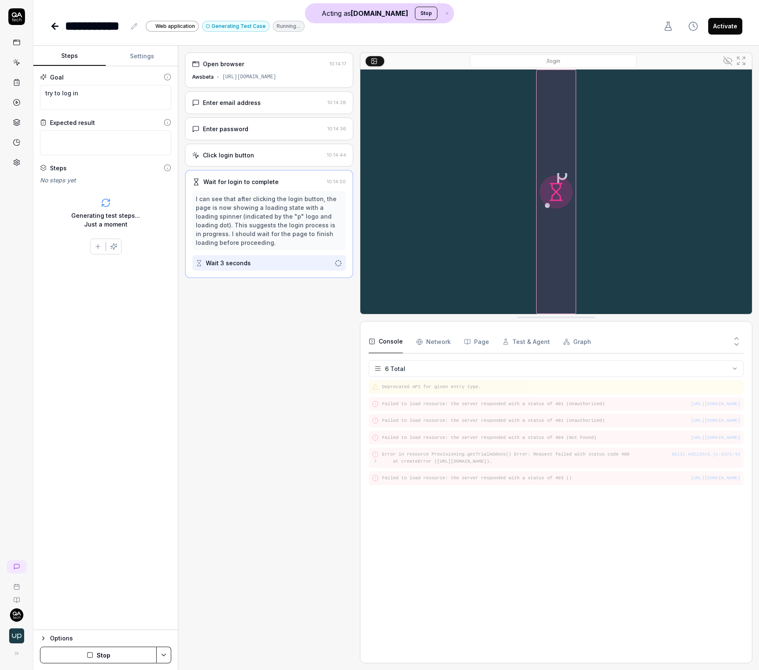
click at [726, 58] on icon at bounding box center [728, 61] width 10 height 10
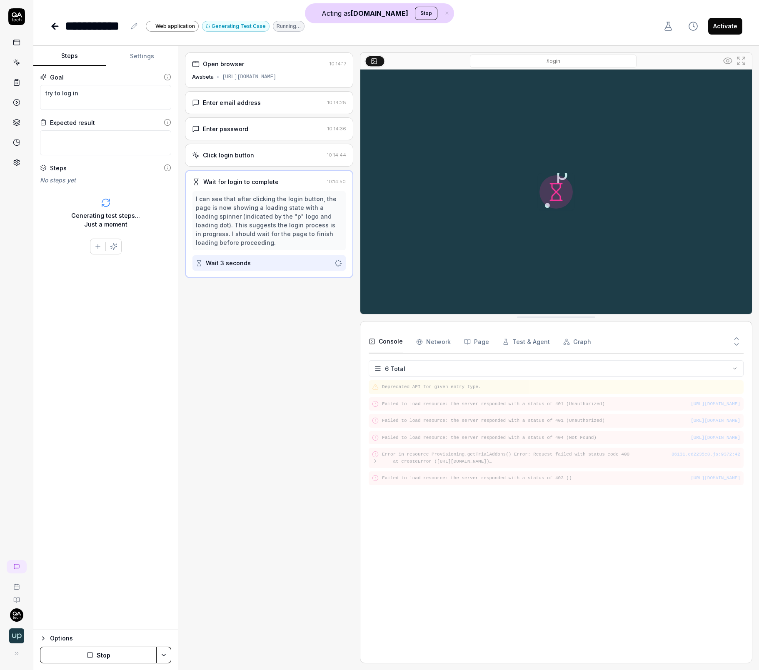
click at [728, 63] on icon at bounding box center [728, 61] width 8 height 6
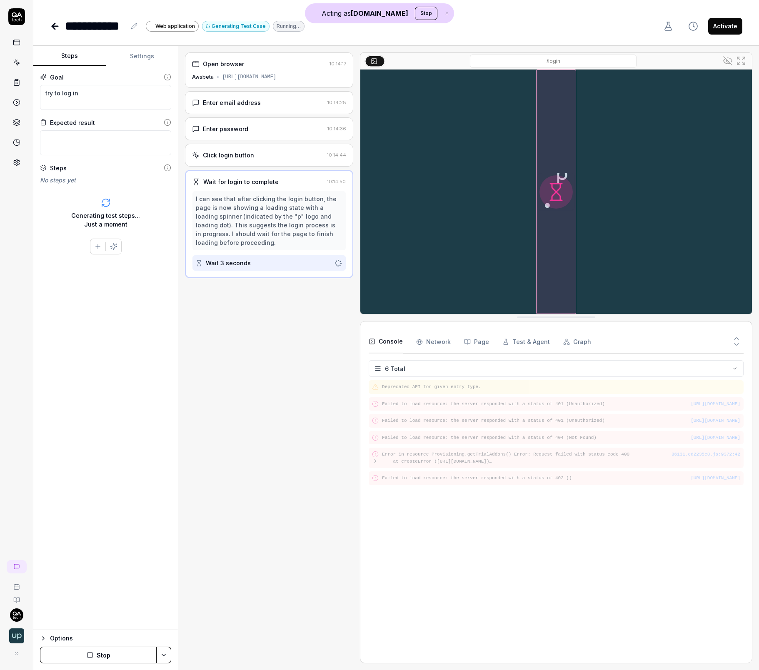
click at [219, 132] on div "Enter password" at bounding box center [225, 129] width 45 height 9
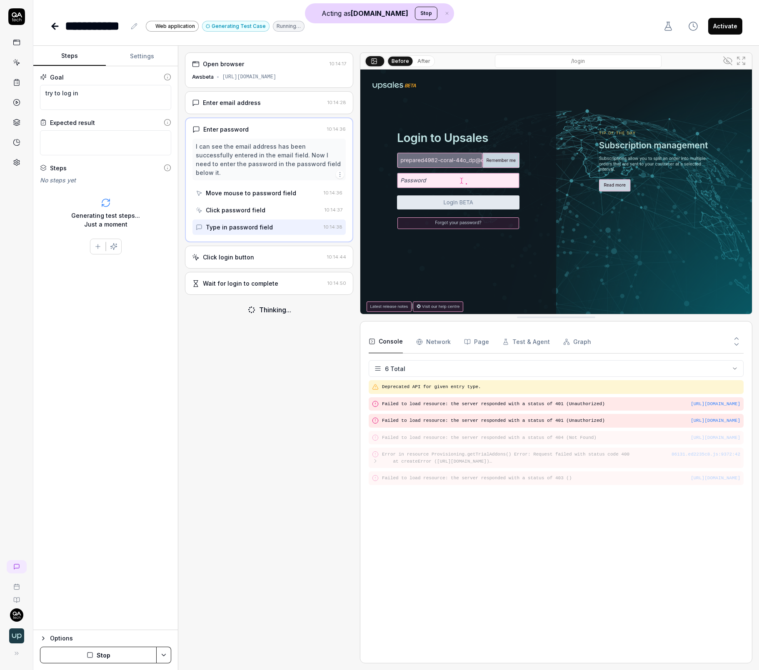
click at [728, 63] on icon at bounding box center [727, 60] width 6 height 5
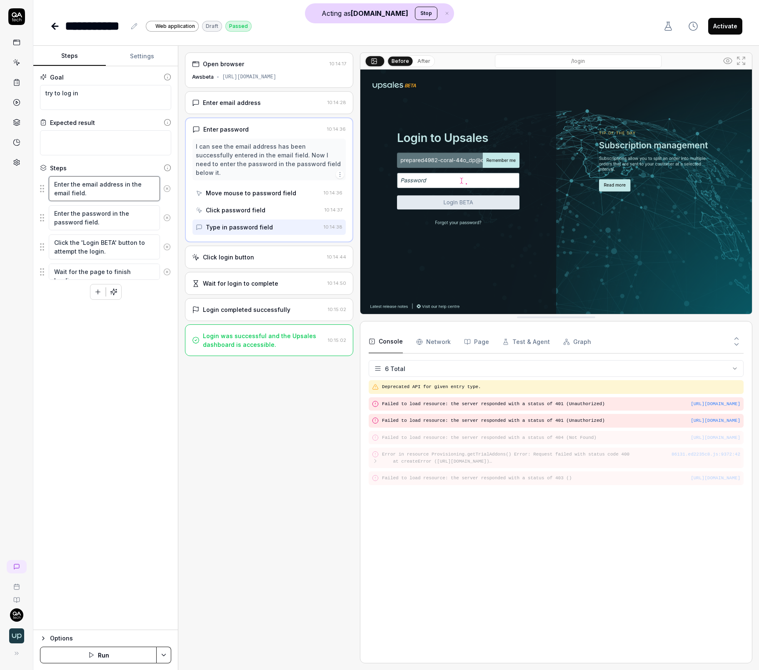
click at [88, 181] on textarea "Enter the email address in the email field." at bounding box center [104, 188] width 111 height 25
drag, startPoint x: 97, startPoint y: 214, endPoint x: 100, endPoint y: 223, distance: 9.0
click at [97, 214] on textarea "Enter the password in the password field." at bounding box center [104, 217] width 111 height 25
click at [110, 244] on textarea "Click the 'Login BETA' button to attempt the login." at bounding box center [104, 247] width 111 height 25
click at [123, 267] on textarea "Wait for the page to finish loading." at bounding box center [104, 272] width 111 height 16
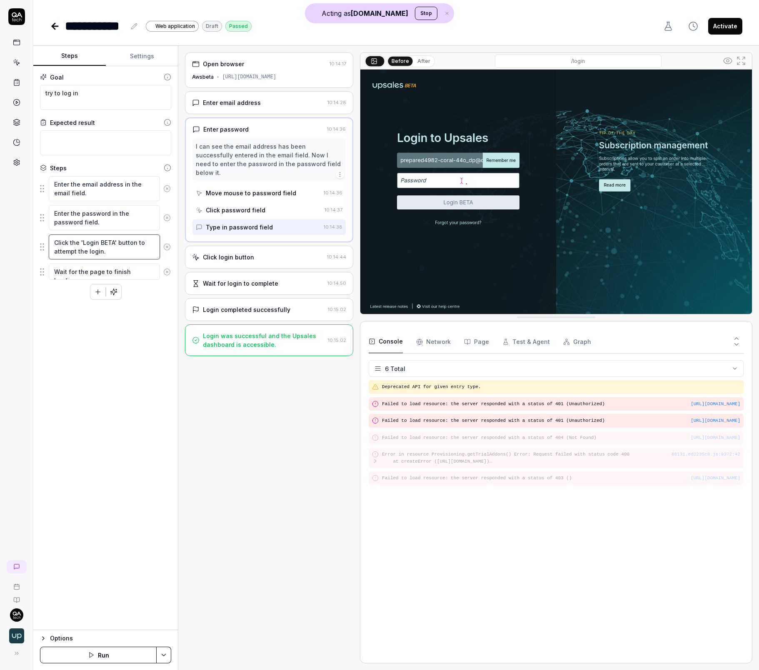
click at [105, 245] on textarea "Click the 'Login BETA' button to attempt the login." at bounding box center [104, 247] width 111 height 25
type textarea "*"
type textarea "Click the 'Login' button to attempt the login."
click at [98, 191] on textarea "Enter the email address in the email field." at bounding box center [104, 188] width 111 height 25
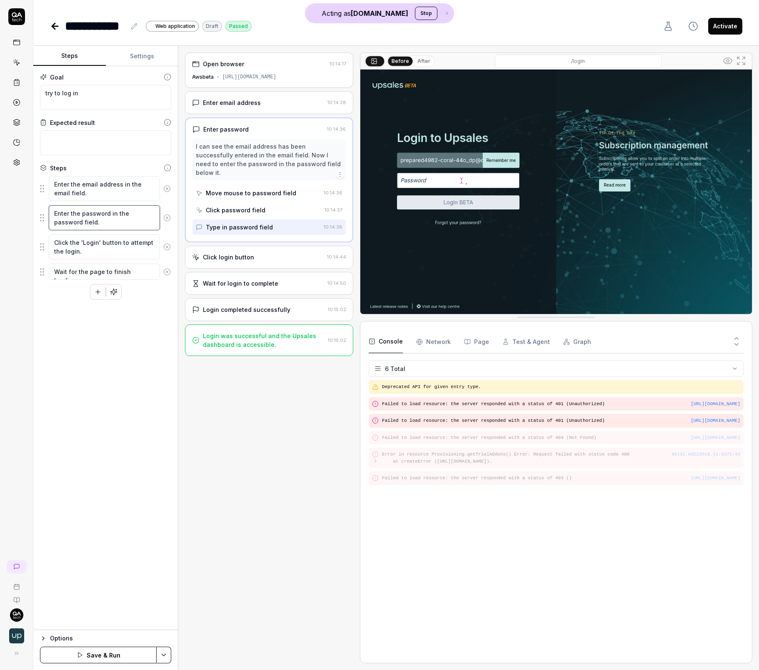
click at [103, 211] on textarea "Enter the password in the password field." at bounding box center [104, 217] width 111 height 25
drag, startPoint x: 100, startPoint y: 241, endPoint x: 97, endPoint y: 248, distance: 6.7
click at [100, 240] on textarea "Click the 'Login' button to attempt the login." at bounding box center [104, 247] width 111 height 25
click at [80, 271] on textarea "Wait for the page to finish loading." at bounding box center [104, 272] width 111 height 16
type textarea "*"
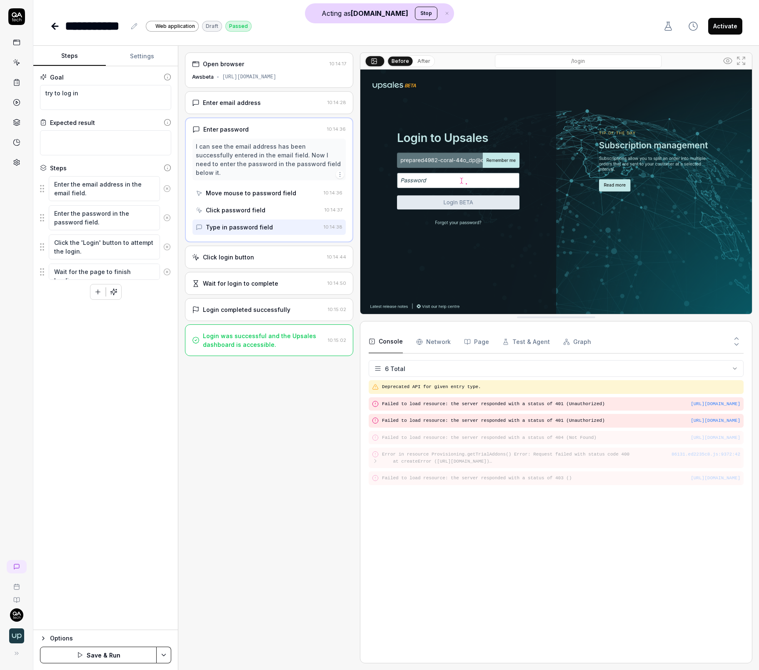
click at [26, 43] on div at bounding box center [16, 89] width 33 height 162
click at [19, 43] on icon at bounding box center [17, 43] width 8 height 8
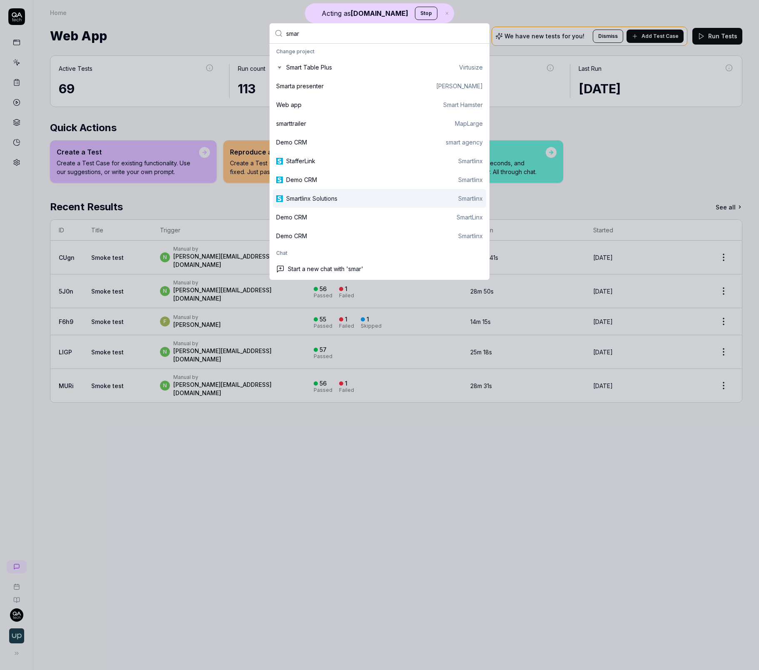
type input "smar"
click at [346, 196] on div "Smartlinx Solutions Smartlinx" at bounding box center [384, 198] width 197 height 9
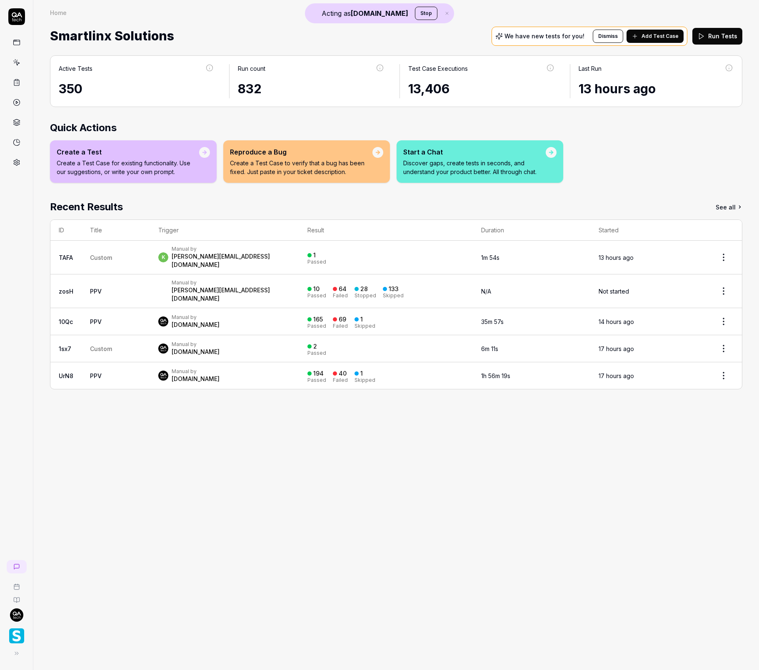
click at [273, 368] on div "Manual by QA.tech" at bounding box center [224, 375] width 133 height 15
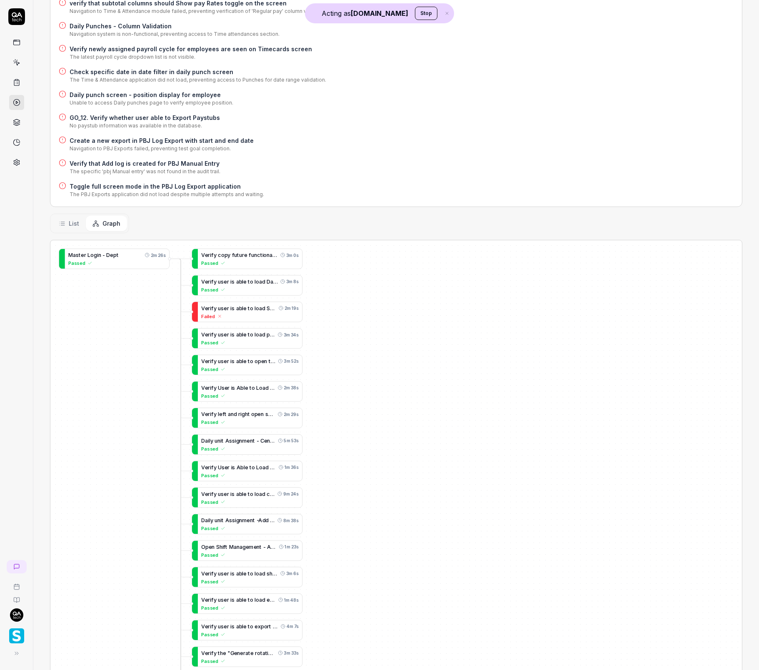
scroll to position [991, 0]
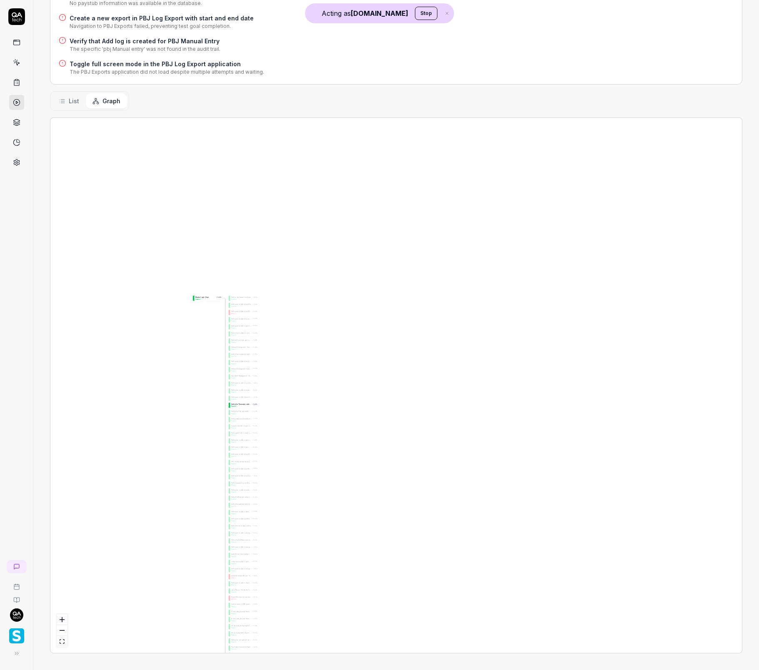
click at [243, 461] on span "e" at bounding box center [242, 462] width 1 height 2
drag, startPoint x: 263, startPoint y: 393, endPoint x: 267, endPoint y: 344, distance: 49.4
click at [305, 158] on div "E x p o r t p d f a n d e x c e l o f e m p l o y e e l i s t s 6m 56s Passed U…" at bounding box center [396, 385] width 692 height 535
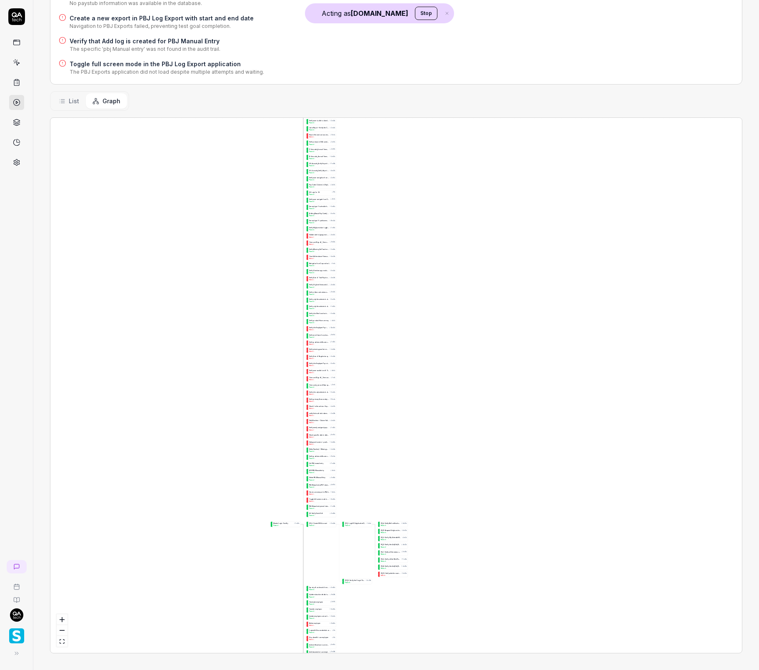
click at [278, 153] on div "E x p o r t p d f a n d e x c e l o f e m p l o y e e l i s t s 6m 56s Passed U…" at bounding box center [396, 385] width 692 height 535
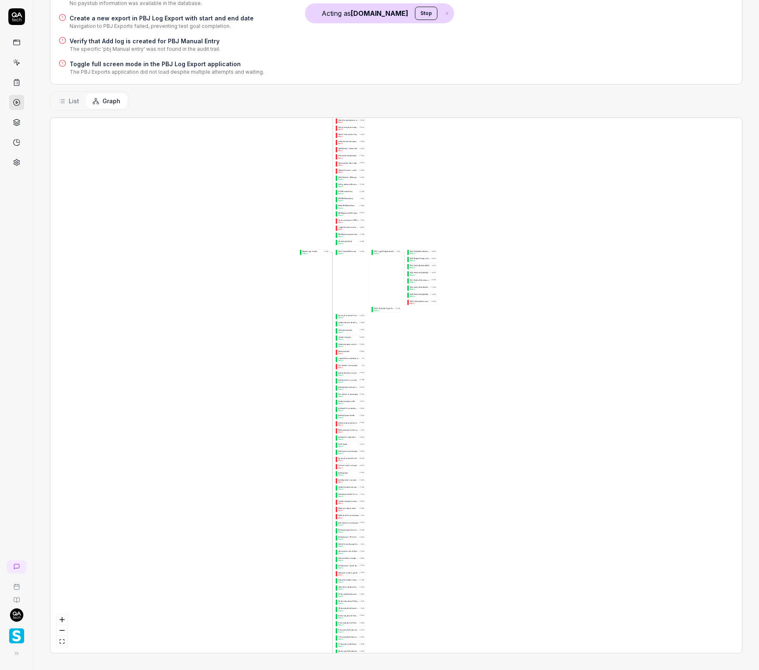
drag, startPoint x: 302, startPoint y: 320, endPoint x: 310, endPoint y: 100, distance: 219.8
click at [310, 123] on div "E x p o r t p d f a n d e x c e l o f e m p l o y e e l i s t s 6m 56s Passed U…" at bounding box center [396, 385] width 692 height 535
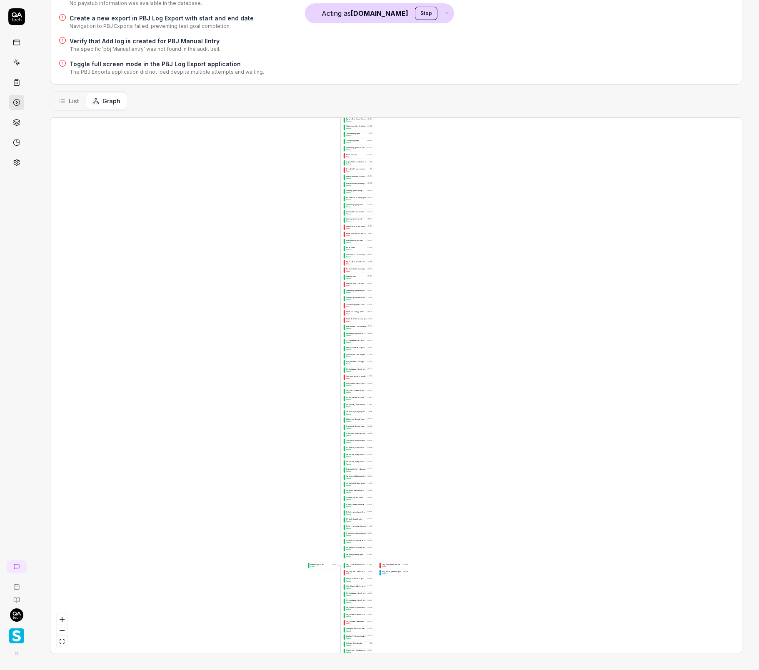
drag, startPoint x: 295, startPoint y: 285, endPoint x: 258, endPoint y: 122, distance: 167.0
click at [266, 153] on div "E x p o r t p d f a n d e x c e l o f e m p l o y e e l i s t s 6m 56s Passed U…" at bounding box center [396, 385] width 692 height 535
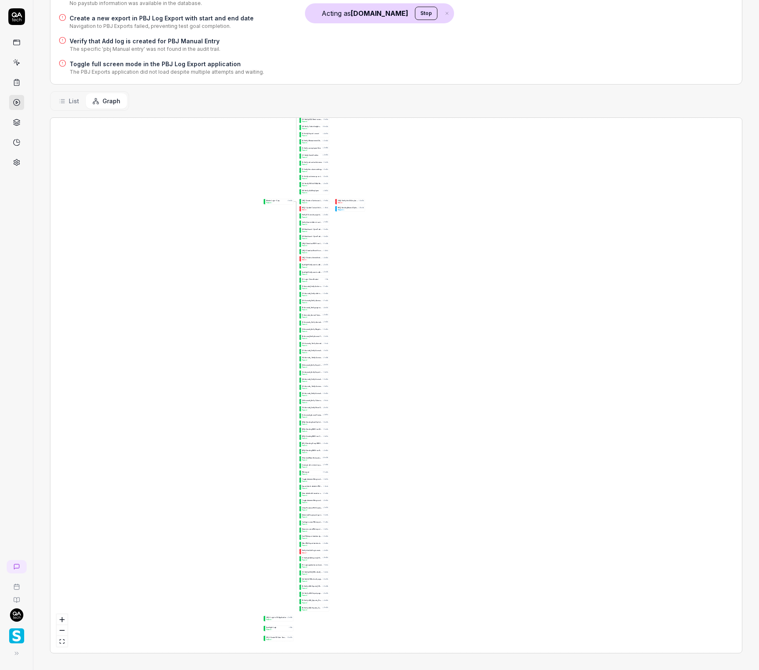
drag, startPoint x: 270, startPoint y: 312, endPoint x: 239, endPoint y: -48, distance: 360.9
click at [239, 0] on html "Acting as QA.tech Stop Home / Results / Run: UrN8 Home / Results / Run: UrN8 Ru…" at bounding box center [379, 335] width 759 height 670
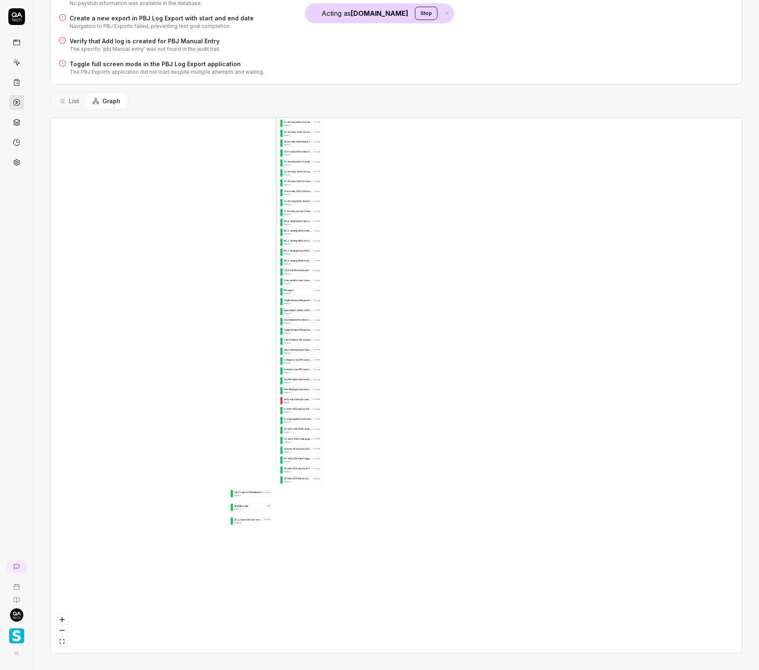
click at [300, 544] on div "E x p o r t p d f a n d e x c e l o f e m p l o y e e l i s t s 6m 56s Passed U…" at bounding box center [396, 385] width 692 height 535
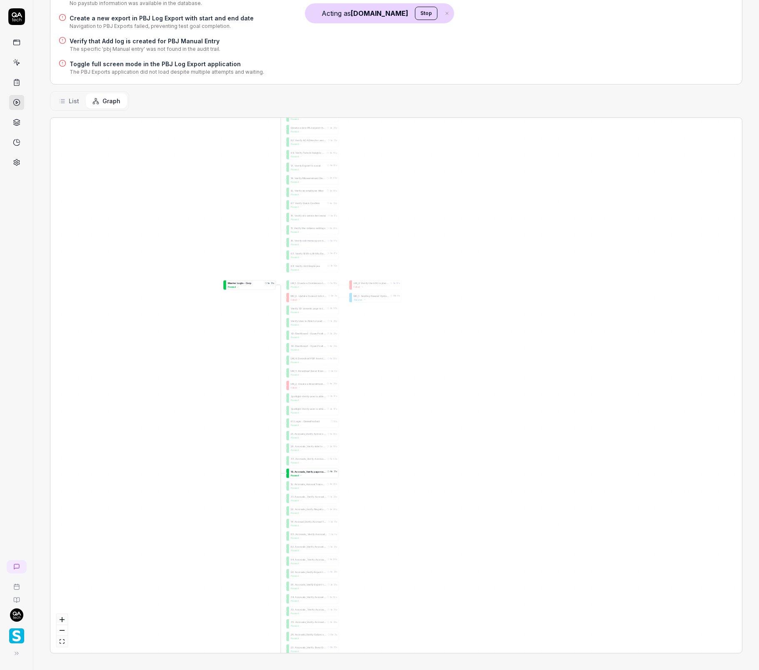
drag, startPoint x: 290, startPoint y: 387, endPoint x: 278, endPoint y: 271, distance: 116.1
click at [289, 390] on div "L M _ 2 . C r e a t e a I n t e r m i t t e n t L O A f r o m L O A R o s t e r…" at bounding box center [314, 386] width 50 height 10
click at [300, 42] on div "1 5 . A c c r u a l s _ A c c r u a l T r a n s a c t i o n s _ E x p o r t t o…" at bounding box center [308, 40] width 35 height 4
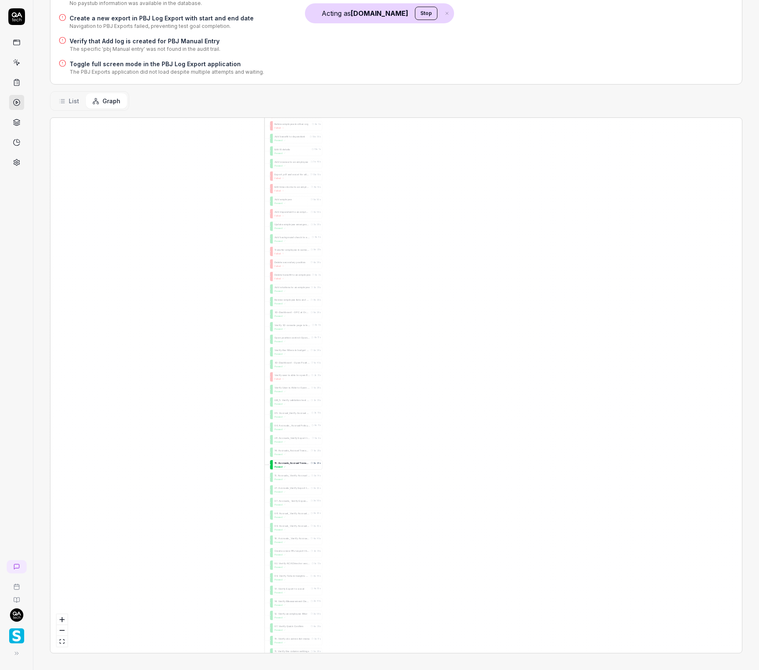
click at [290, 512] on div "E x p o r t p d f a n d e x c e l o f e m p l o y e e l i s t s 6m 56s Passed U…" at bounding box center [396, 385] width 692 height 535
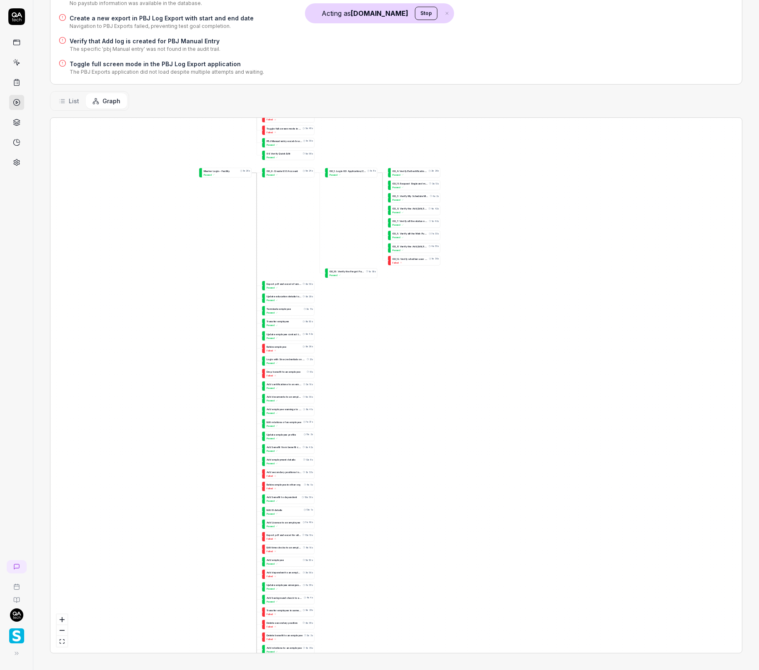
drag, startPoint x: 244, startPoint y: 245, endPoint x: 237, endPoint y: 366, distance: 121.0
click at [209, 430] on div "E x p o r t p d f a n d e x c e l o f e m p l o y e e l i s t s 6m 56s Passed U…" at bounding box center [396, 385] width 692 height 535
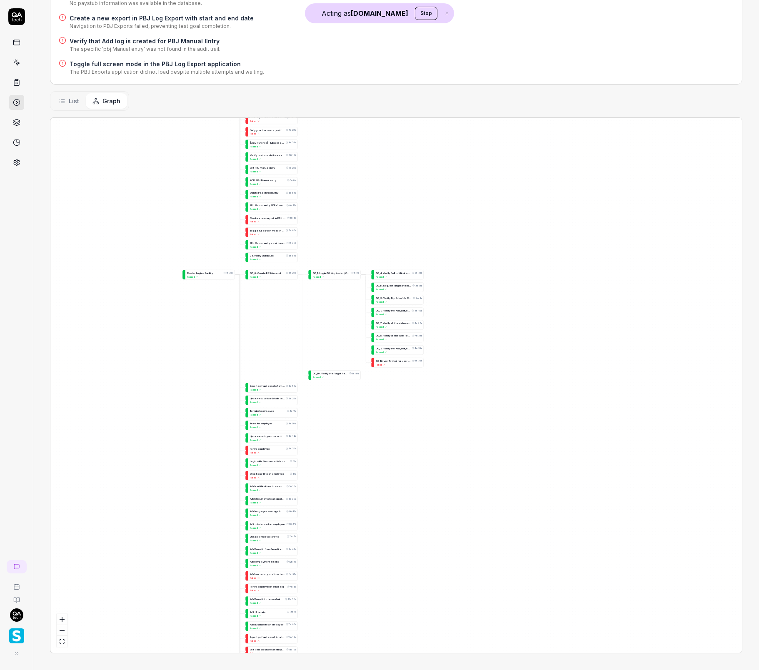
drag, startPoint x: 247, startPoint y: 294, endPoint x: 247, endPoint y: 467, distance: 172.9
click at [247, 467] on div "E x p o r t p d f a n d e x c e l o f e m p l o y e e l i s t s 6m 56s Passed U…" at bounding box center [396, 385] width 692 height 535
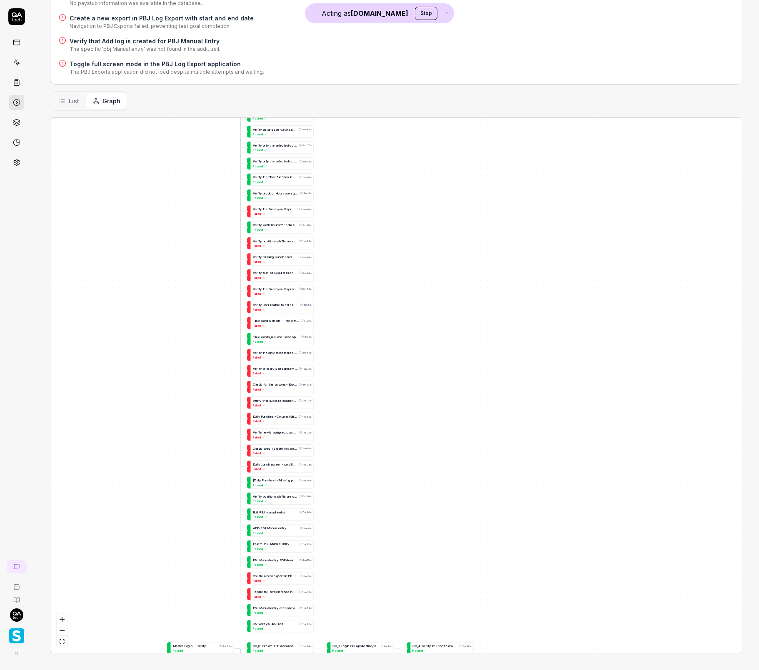
drag, startPoint x: 223, startPoint y: 267, endPoint x: 201, endPoint y: 595, distance: 329.1
click at [200, 598] on div "E x p o r t p d f a n d e x c e l o f e m p l o y e e l i s t s 6m 56s Passed U…" at bounding box center [396, 385] width 692 height 535
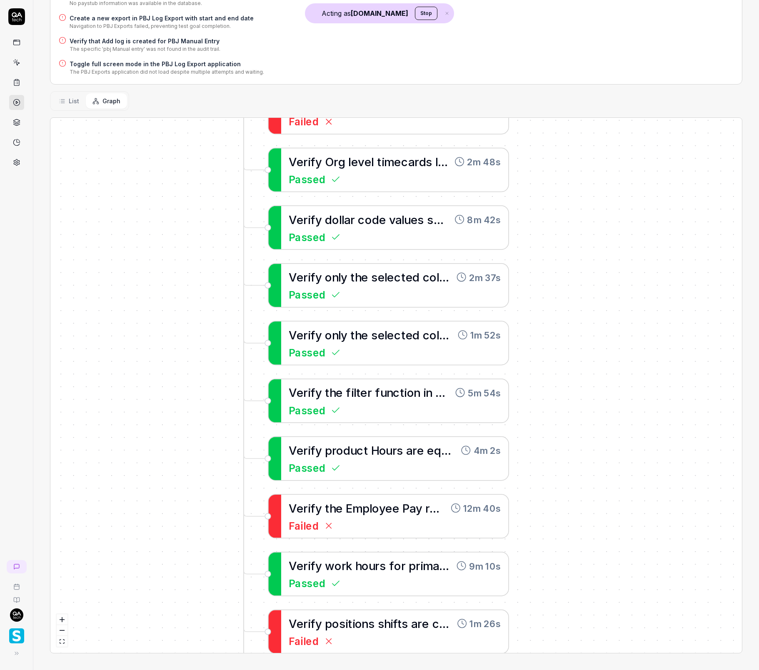
drag, startPoint x: 239, startPoint y: 300, endPoint x: 202, endPoint y: 492, distance: 195.3
click at [202, 491] on div "E x p o r t p d f a n d e x c e l o f e m p l o y e e l i s t s 6m 56s Passed U…" at bounding box center [396, 385] width 692 height 535
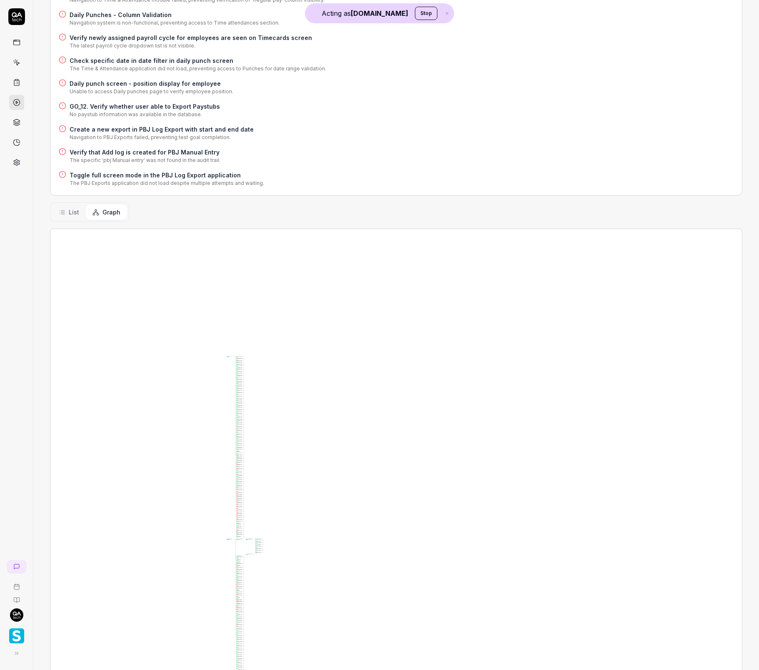
scroll to position [818, 0]
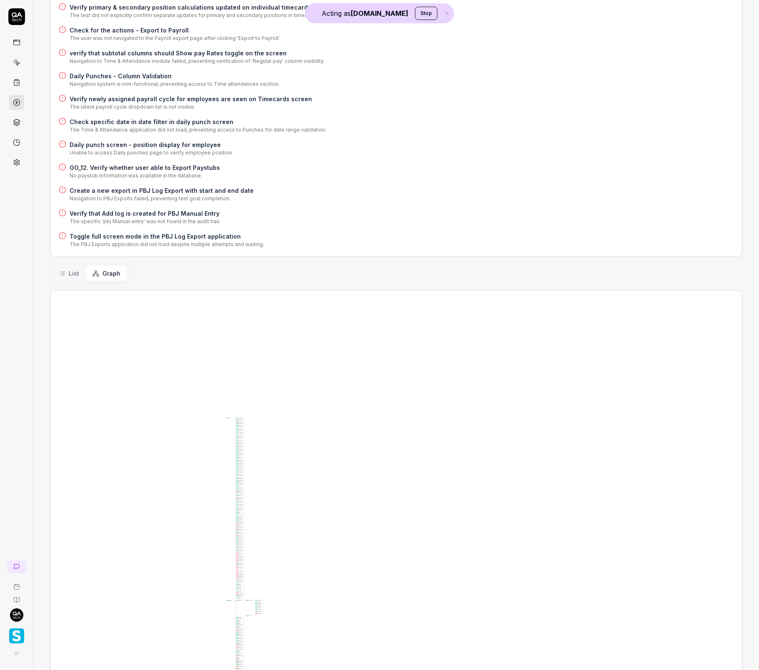
drag, startPoint x: 67, startPoint y: 275, endPoint x: 134, endPoint y: 88, distance: 199.0
click at [67, 275] on button "List" at bounding box center [69, 273] width 34 height 15
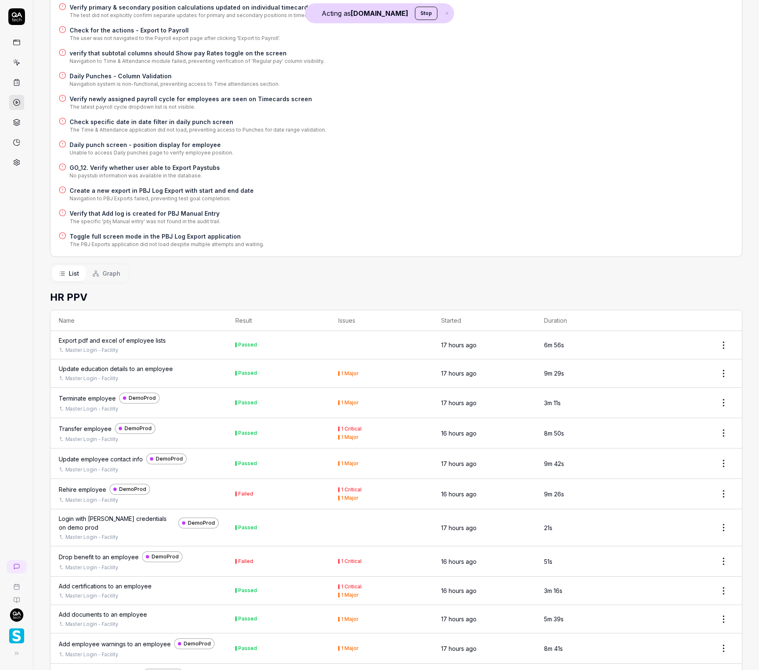
scroll to position [0, 0]
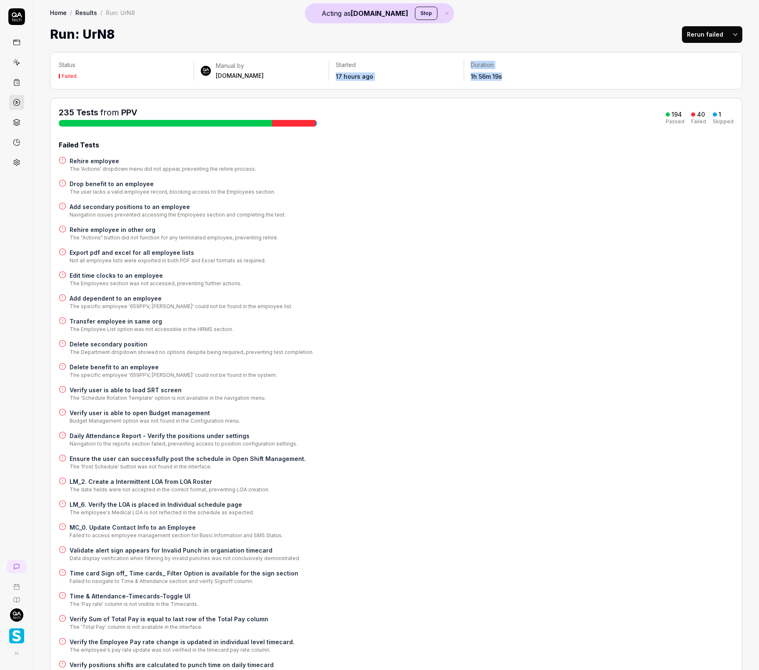
drag, startPoint x: 502, startPoint y: 80, endPoint x: 453, endPoint y: 71, distance: 49.5
click at [453, 71] on div "Status Failed Manual by QA.tech Started 17 hours ago Duration 1h 56m 19s" at bounding box center [396, 71] width 675 height 20
click at [457, 75] on div "Started 17 hours ago" at bounding box center [396, 71] width 135 height 20
drag, startPoint x: 493, startPoint y: 73, endPoint x: 438, endPoint y: 73, distance: 54.2
click at [440, 73] on div "Status Failed Manual by QA.tech Started 17 hours ago Duration 1h 56m 19s" at bounding box center [396, 71] width 675 height 20
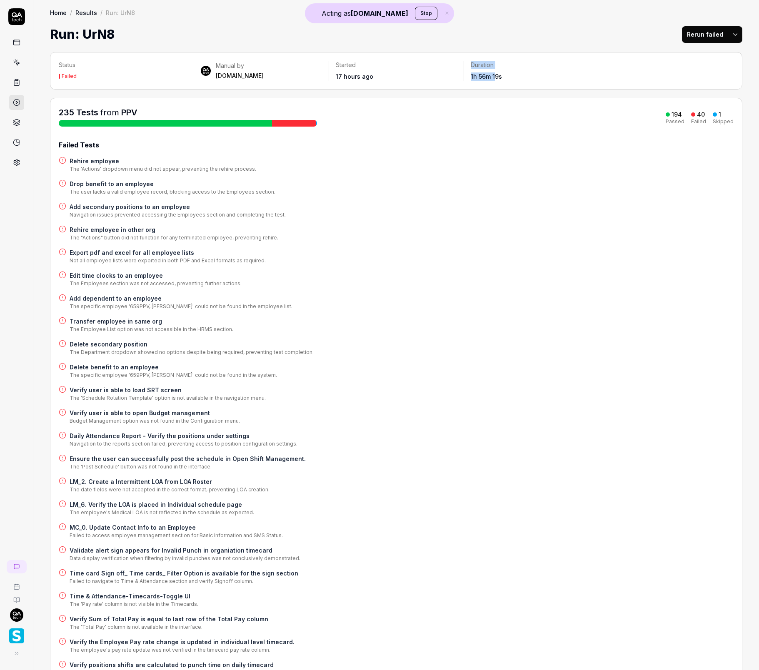
click at [403, 87] on div "Status Failed Manual by QA.tech Started 17 hours ago Duration 1h 56m 19s" at bounding box center [396, 71] width 693 height 38
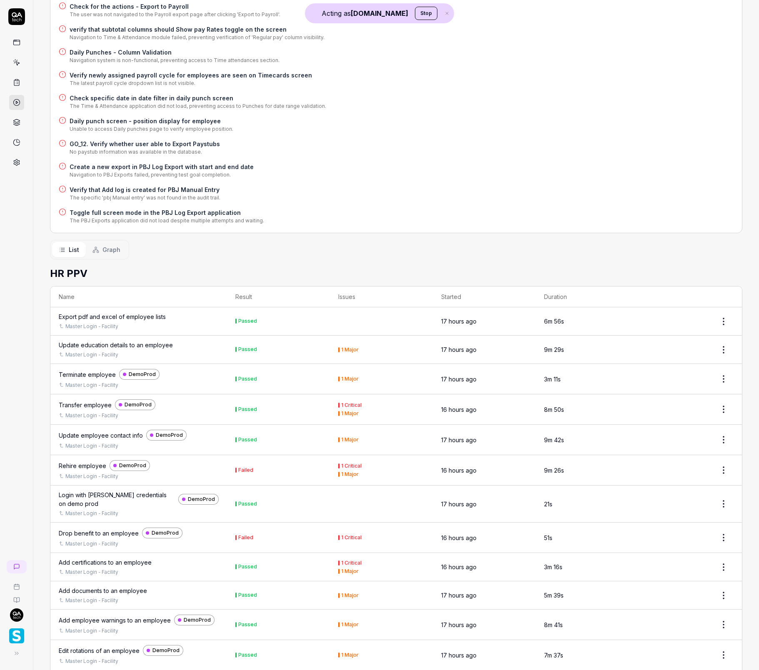
scroll to position [935, 0]
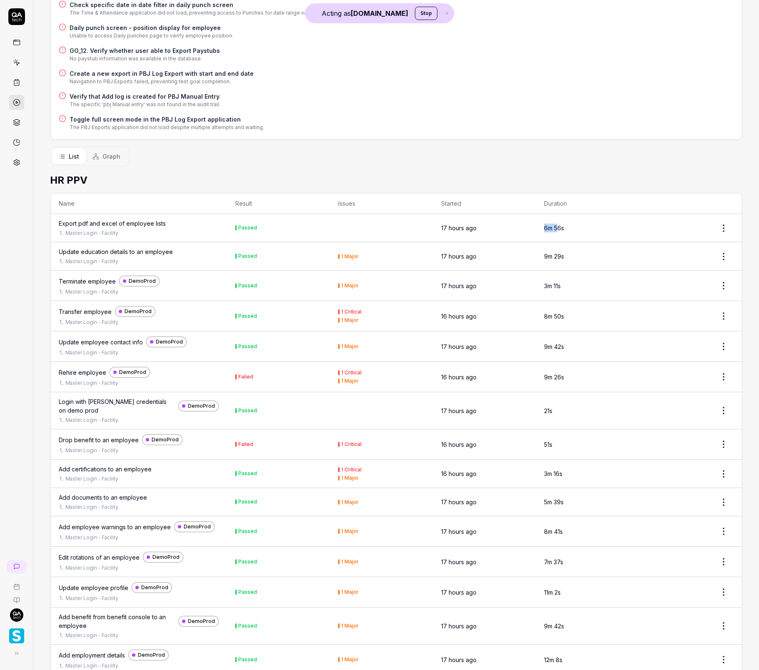
drag, startPoint x: 542, startPoint y: 230, endPoint x: 549, endPoint y: 238, distance: 10.6
click at [551, 230] on td "6m 56s" at bounding box center [587, 228] width 103 height 28
drag, startPoint x: 540, startPoint y: 252, endPoint x: 565, endPoint y: 278, distance: 36.0
click at [553, 252] on td "9m 29s" at bounding box center [587, 257] width 103 height 28
drag, startPoint x: 541, startPoint y: 285, endPoint x: 543, endPoint y: 302, distance: 17.2
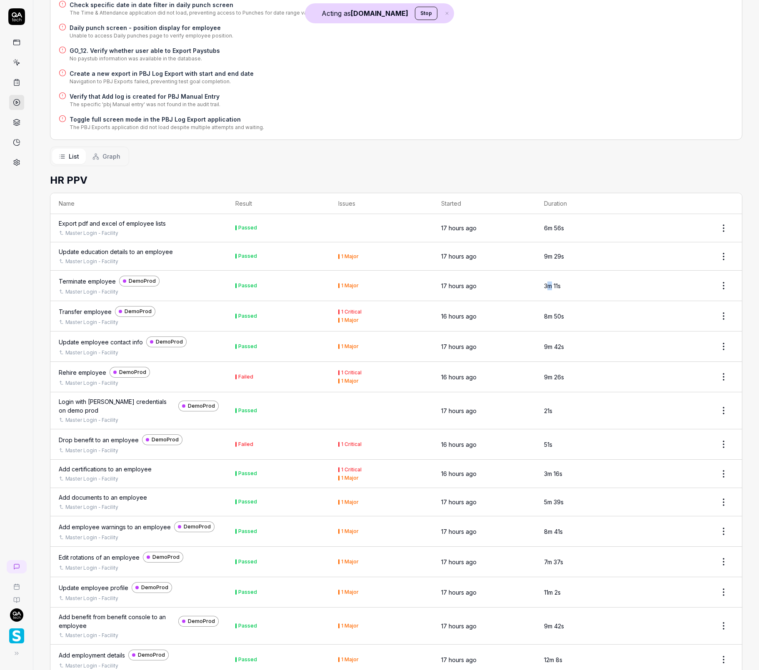
click at [523, 283] on tr "Terminate employee DemoProd Master Login - Facility Passed 1 Major 17 hours ago…" at bounding box center [396, 286] width 692 height 30
drag, startPoint x: 560, startPoint y: 319, endPoint x: 540, endPoint y: 321, distance: 20.1
click at [538, 316] on td "8m 50s" at bounding box center [587, 316] width 103 height 30
drag, startPoint x: 545, startPoint y: 345, endPoint x: 555, endPoint y: 373, distance: 29.0
click at [545, 346] on time "9m 42s" at bounding box center [554, 346] width 20 height 7
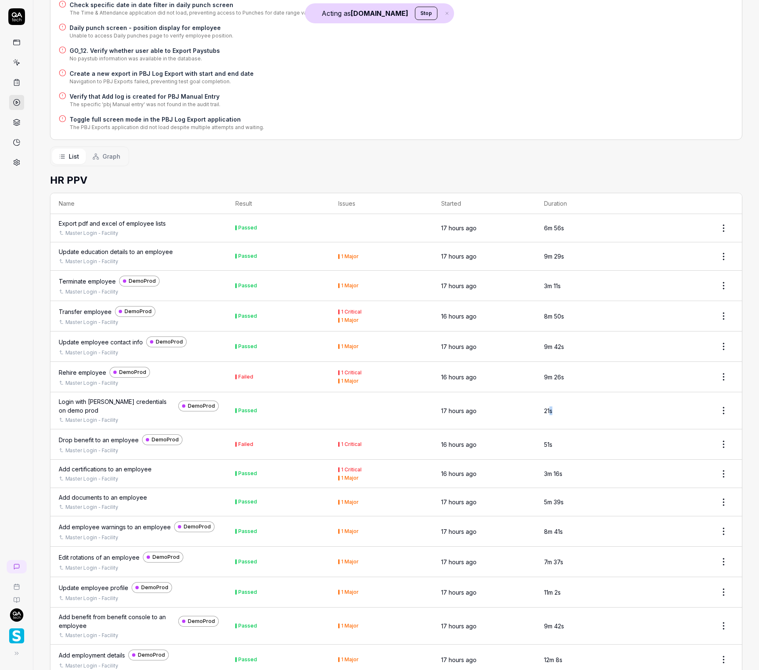
click at [542, 412] on td "21s" at bounding box center [587, 411] width 103 height 37
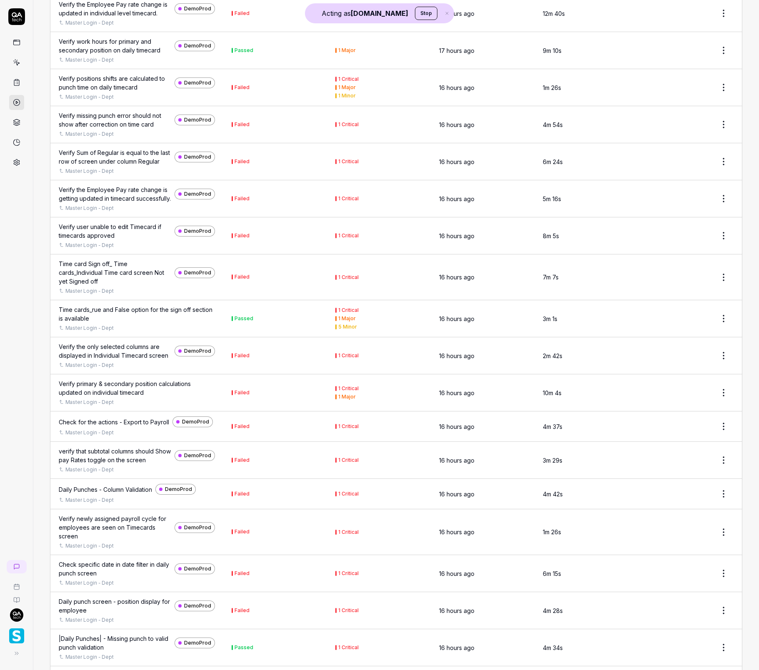
scroll to position [6974, 0]
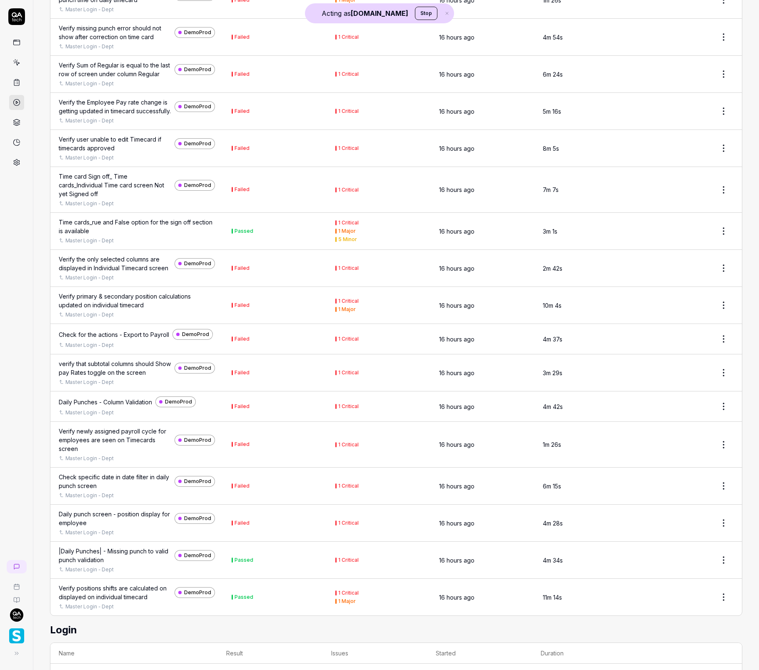
click at [111, 115] on div "Verify the Employee Pay rate change is getting updated in timecard successfully." at bounding box center [115, 107] width 113 height 18
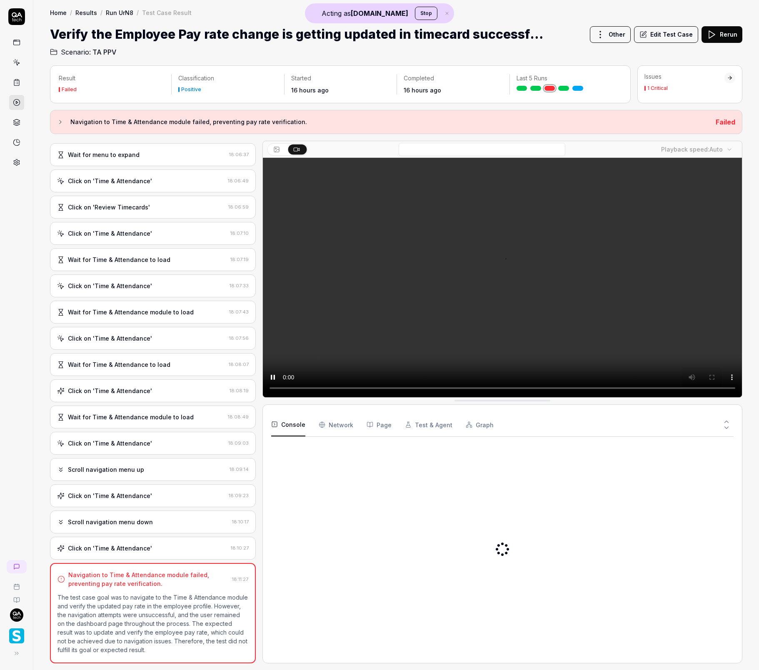
scroll to position [63, 0]
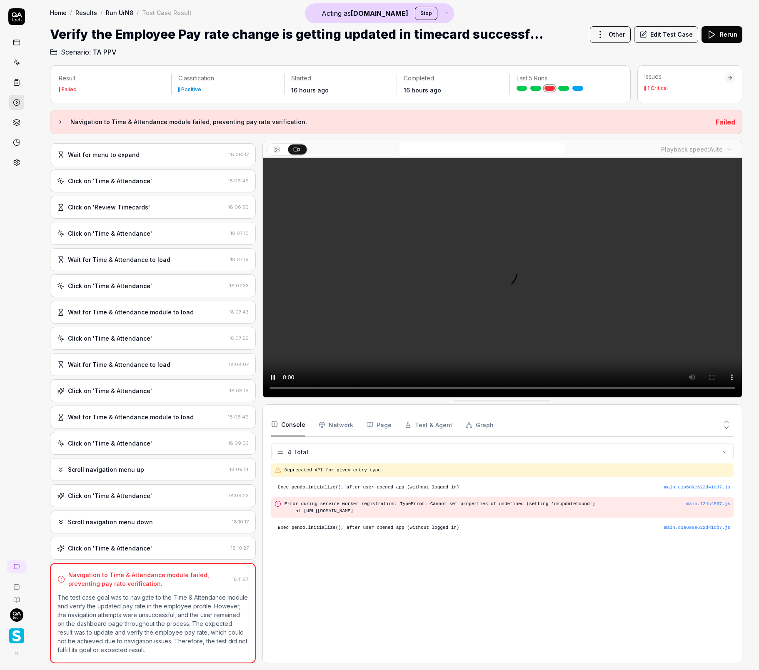
click at [154, 557] on div "Click on 'Time & Attendance' 18:10:27" at bounding box center [153, 548] width 206 height 23
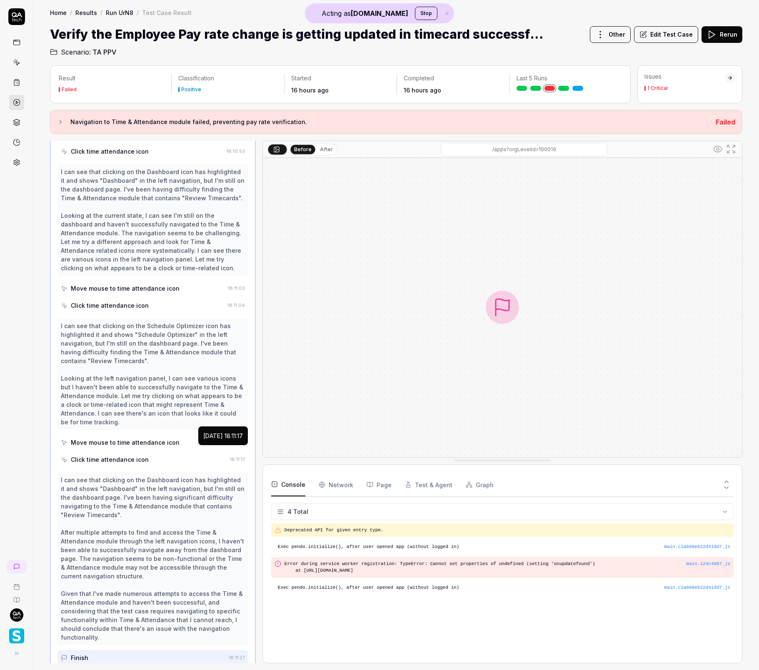
scroll to position [885, 0]
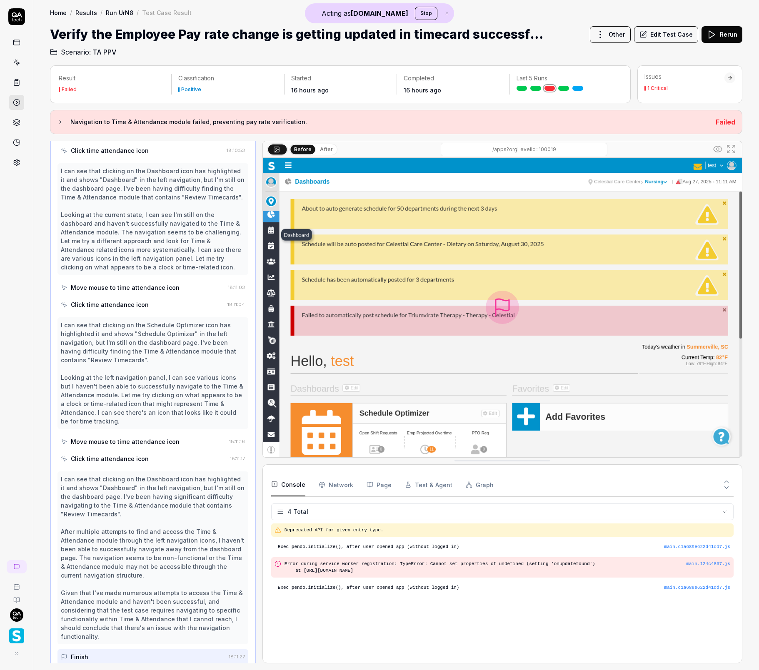
click at [324, 149] on button "After" at bounding box center [327, 149] width 20 height 9
click at [304, 151] on button "Before" at bounding box center [303, 149] width 24 height 9
click at [317, 150] on button "After" at bounding box center [327, 149] width 20 height 9
click at [21, 23] on icon at bounding box center [16, 16] width 17 height 17
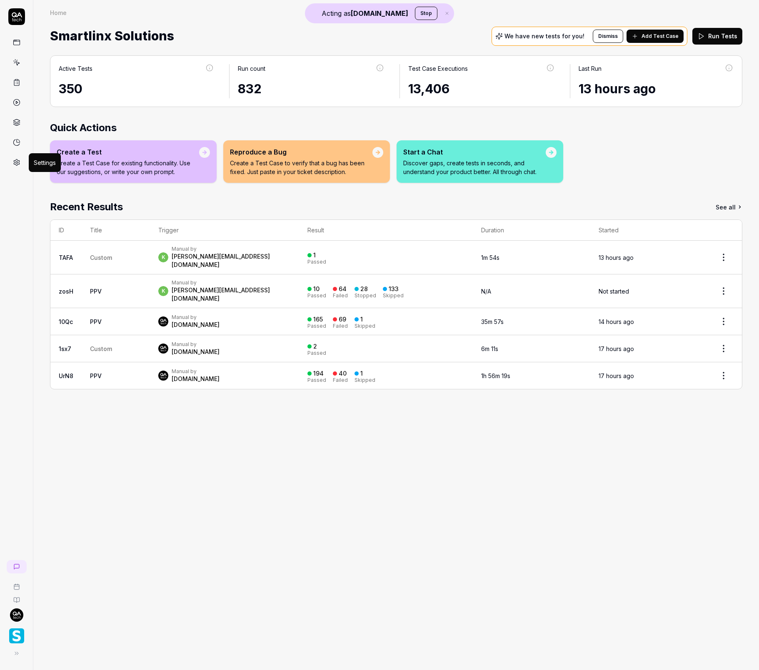
click at [20, 161] on icon at bounding box center [17, 163] width 8 height 8
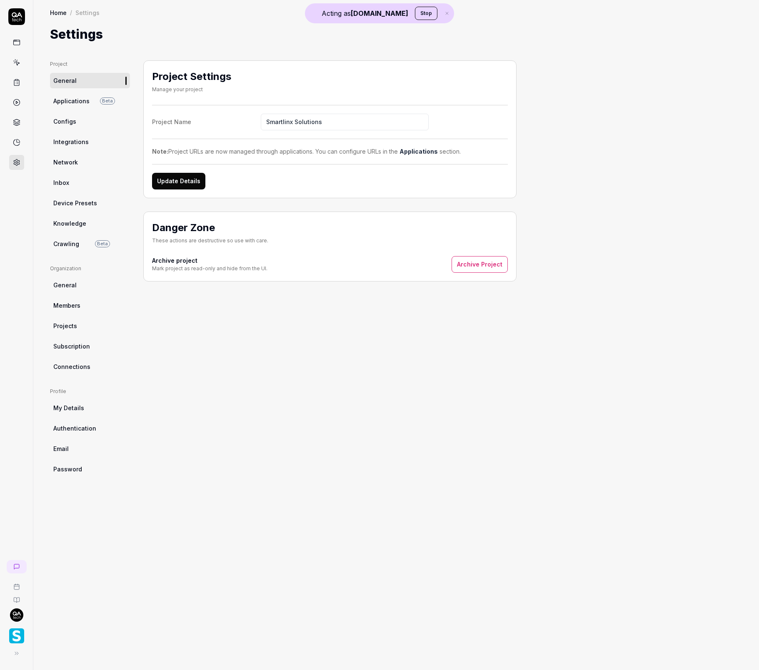
click at [74, 128] on link "Configs" at bounding box center [90, 121] width 80 height 15
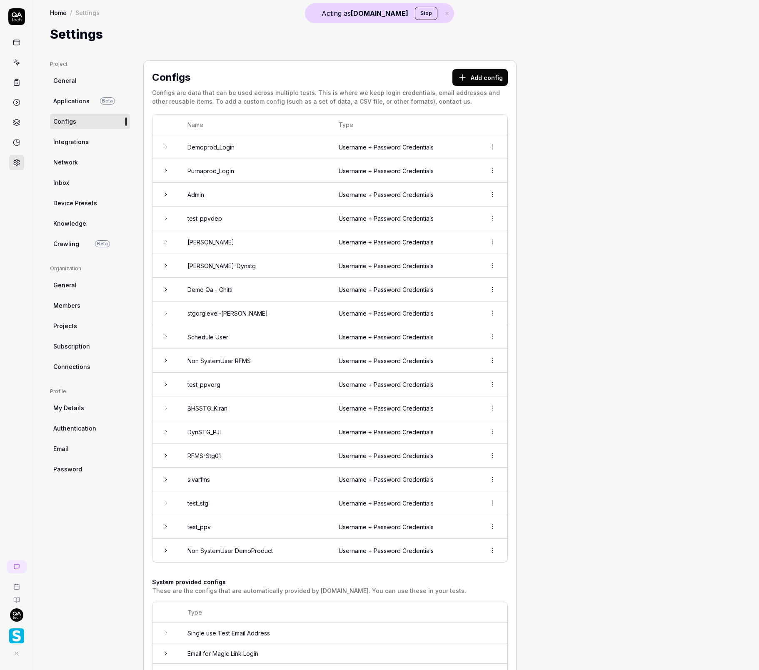
click at [472, 82] on button "Add config" at bounding box center [480, 77] width 55 height 17
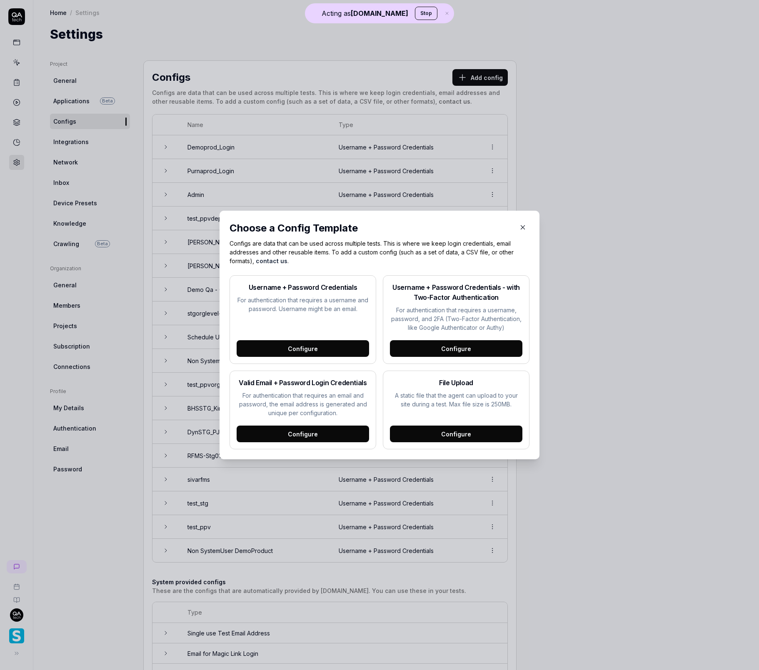
click at [466, 351] on div "Configure" at bounding box center [456, 348] width 133 height 17
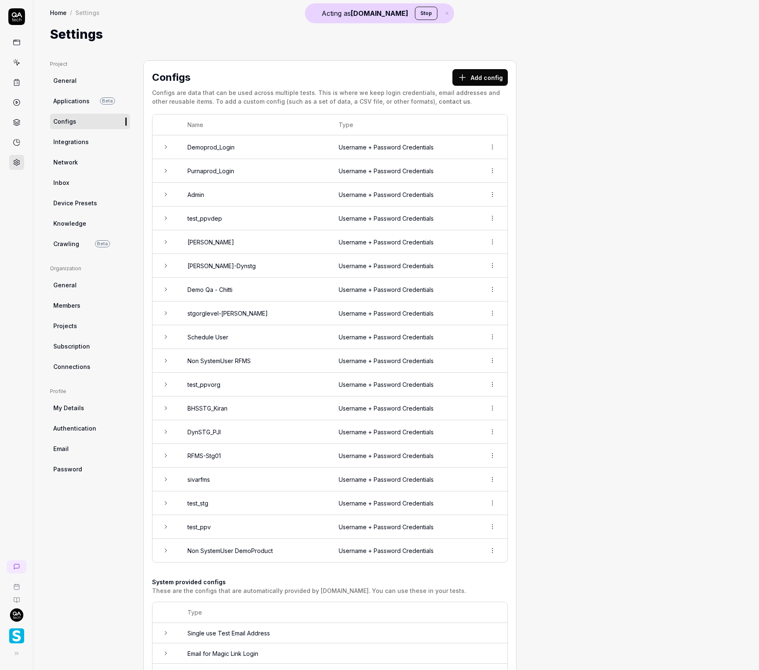
click at [490, 84] on button "Add config" at bounding box center [480, 77] width 55 height 17
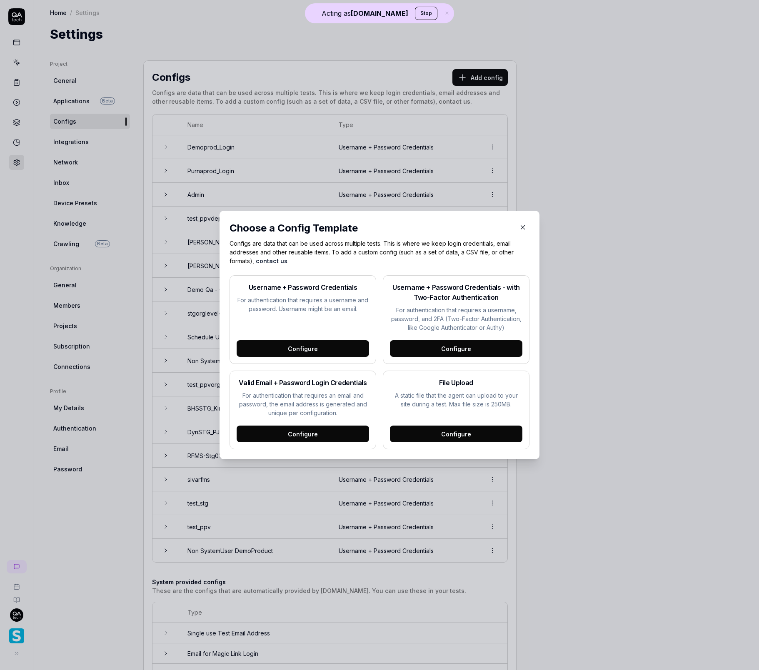
click at [327, 435] on div "Configure" at bounding box center [303, 434] width 133 height 17
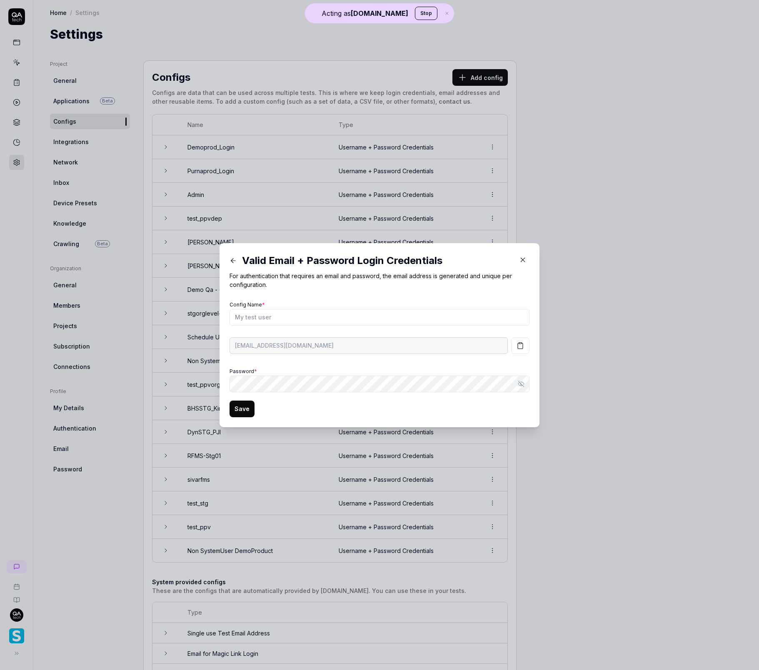
click at [523, 262] on icon "button" at bounding box center [523, 260] width 8 height 8
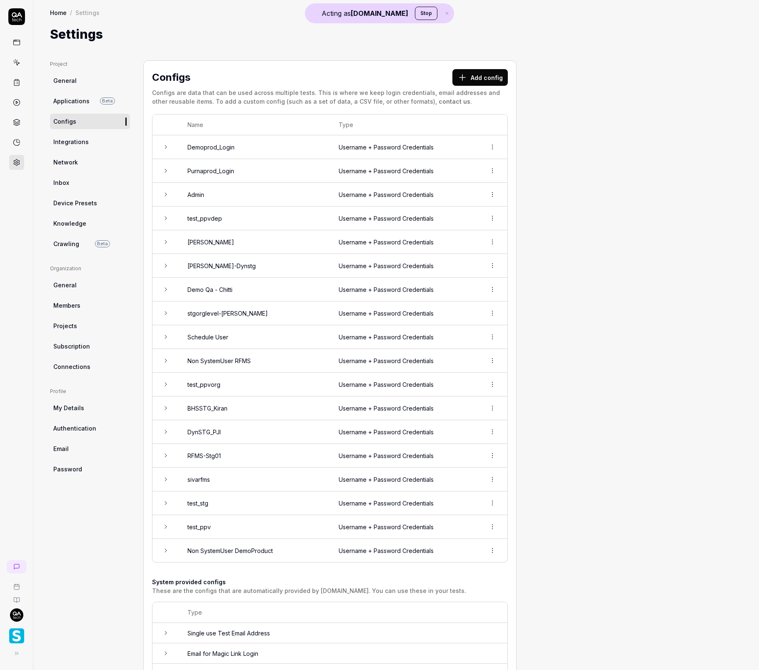
click at [475, 83] on button "Add config" at bounding box center [480, 77] width 55 height 17
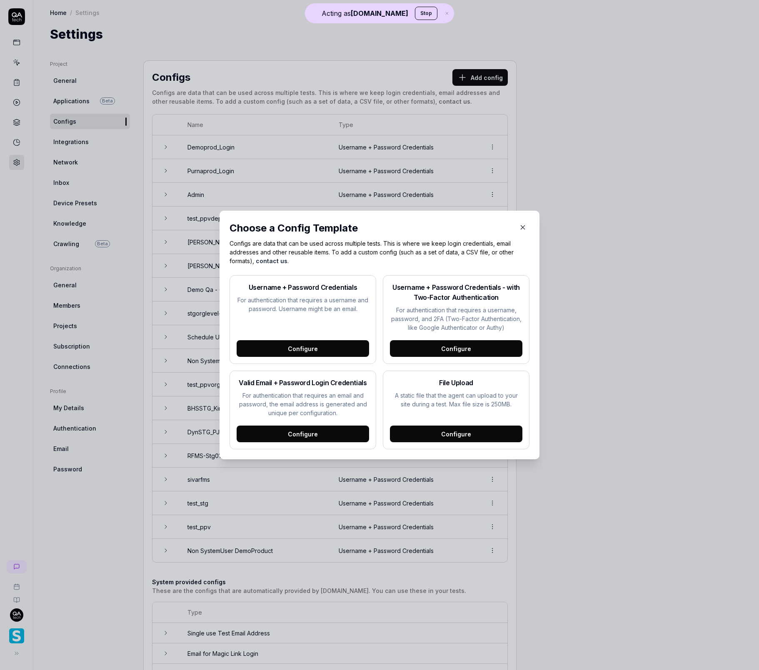
click at [427, 349] on div "Configure" at bounding box center [456, 348] width 133 height 17
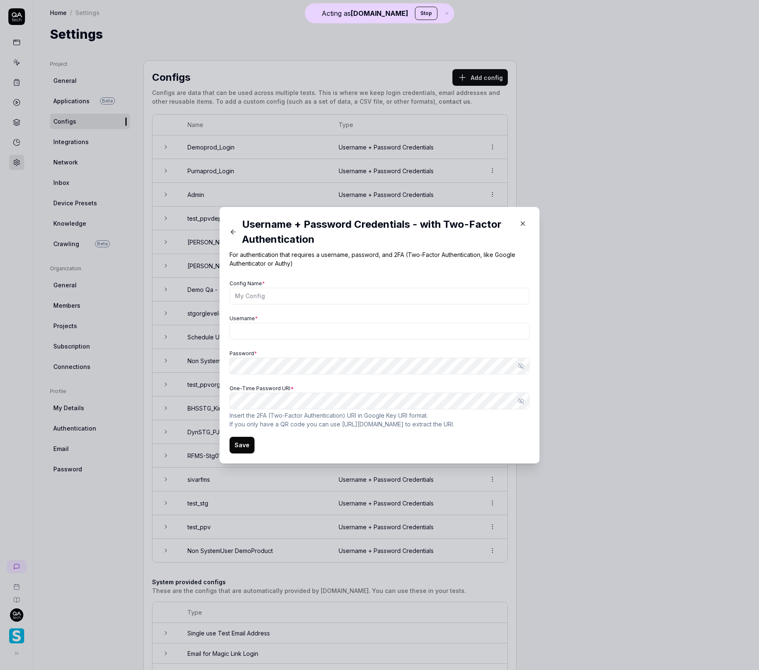
click at [359, 423] on link "https://scanqr.org/" at bounding box center [373, 424] width 62 height 7
click at [525, 223] on button "button" at bounding box center [522, 223] width 13 height 13
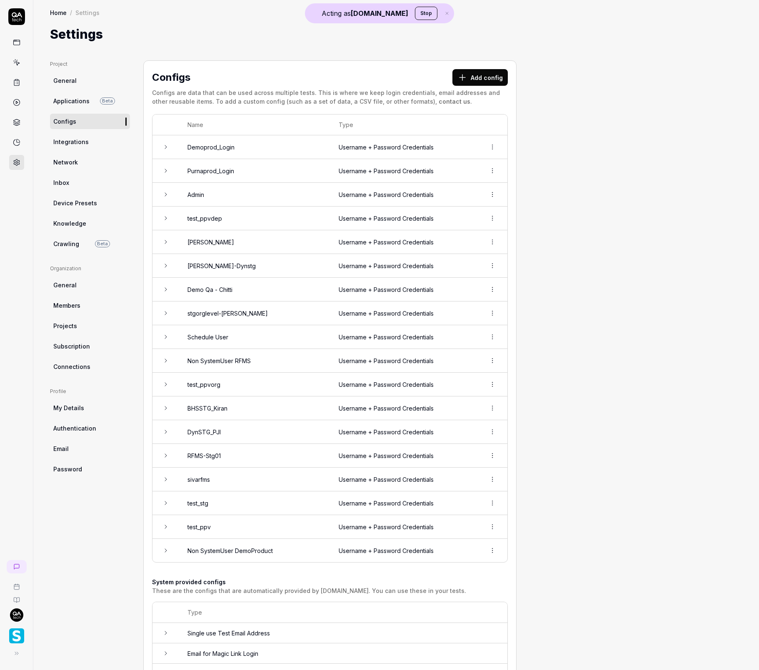
click at [20, 40] on link at bounding box center [16, 42] width 15 height 15
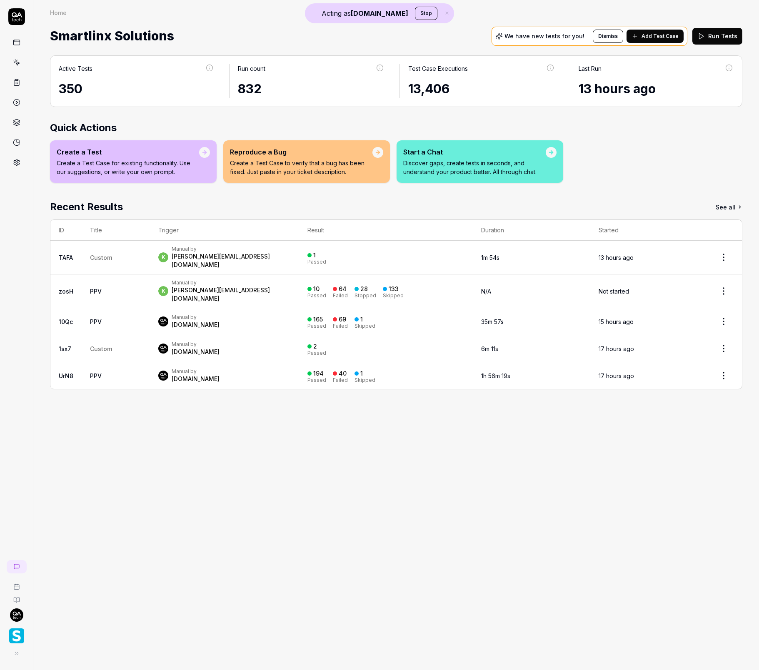
click at [18, 61] on icon at bounding box center [17, 63] width 8 height 8
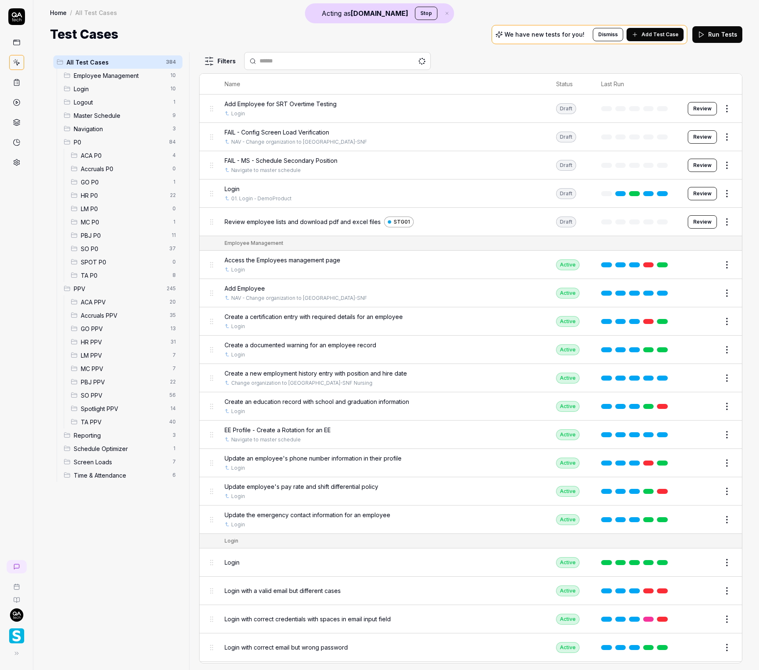
click at [700, 350] on button "Edit" at bounding box center [707, 349] width 20 height 13
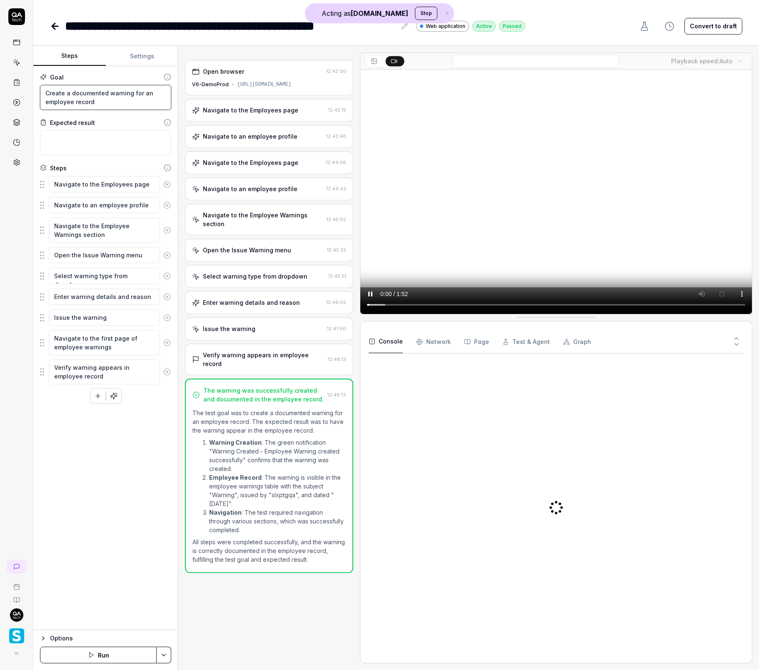
drag, startPoint x: 81, startPoint y: 103, endPoint x: 46, endPoint y: 91, distance: 36.6
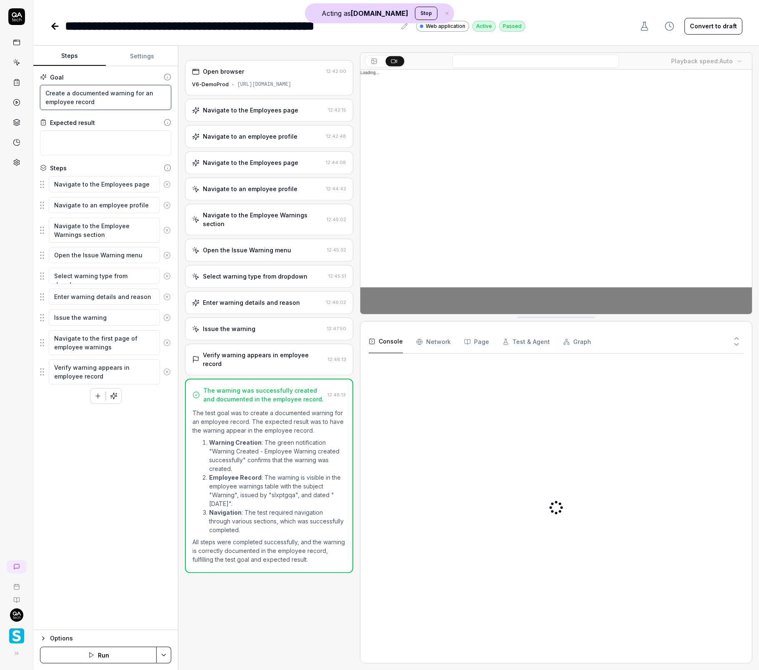
click at [47, 92] on textarea "Create a documented warning for an employee record" at bounding box center [105, 97] width 131 height 25
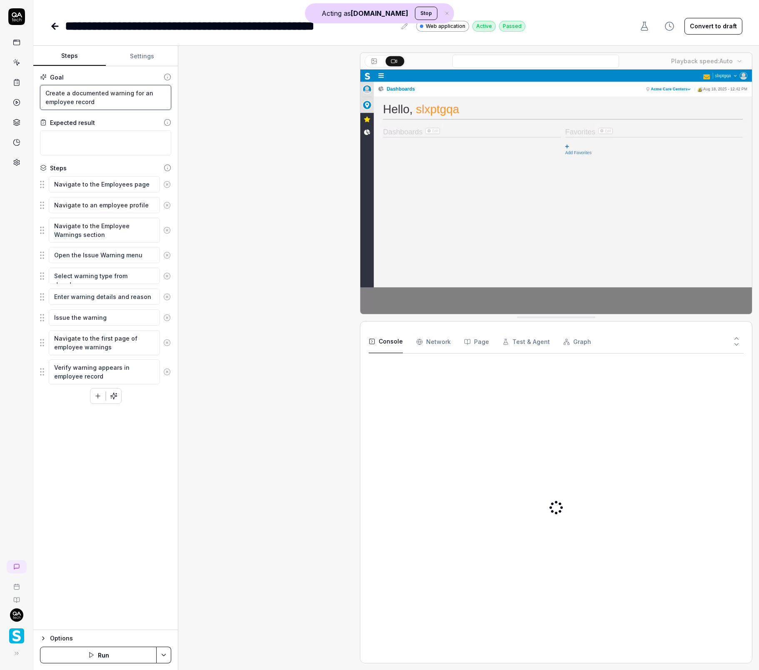
click at [46, 92] on textarea "Create a documented warning for an employee record" at bounding box center [105, 97] width 131 height 25
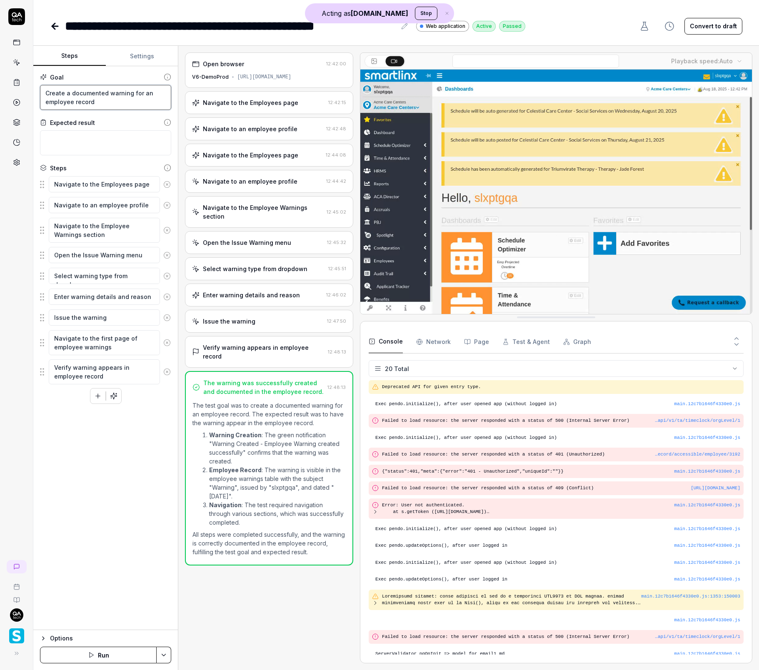
drag, startPoint x: 46, startPoint y: 92, endPoint x: 62, endPoint y: 106, distance: 21.0
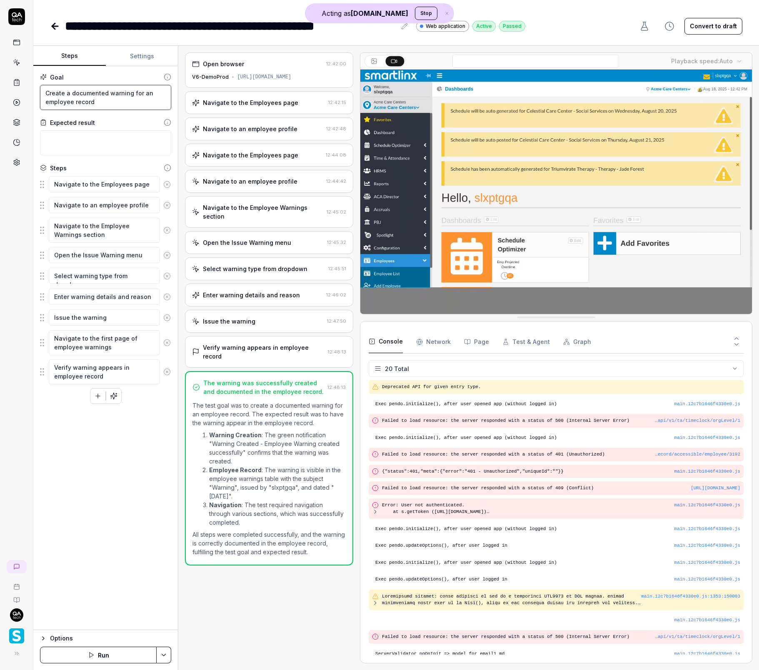
click at [47, 93] on textarea "Create a documented warning for an employee record" at bounding box center [105, 97] width 131 height 25
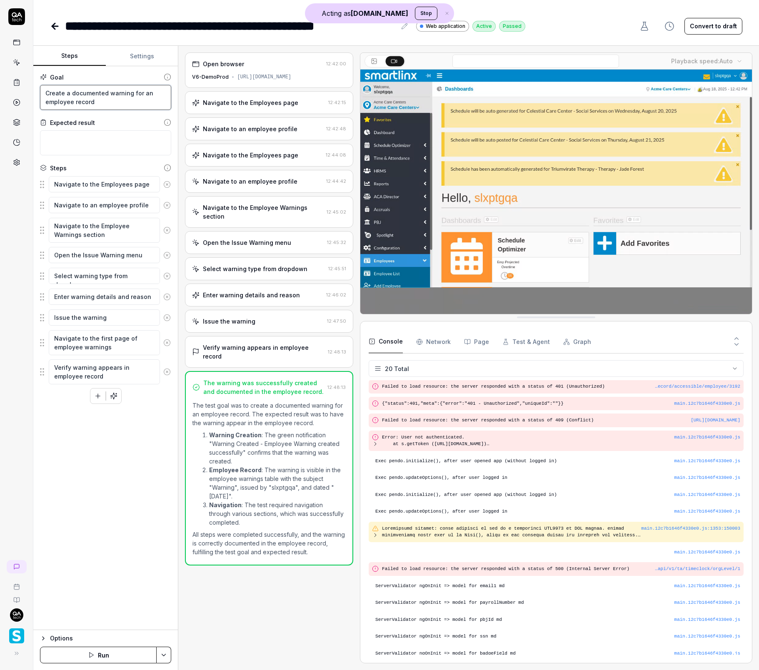
scroll to position [73, 0]
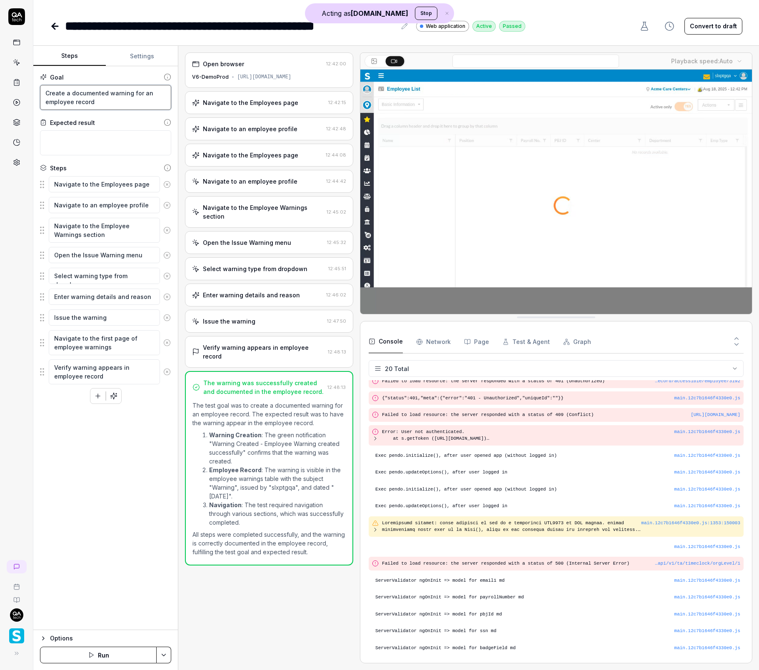
click at [98, 108] on textarea "Create a documented warning for an employee record" at bounding box center [105, 97] width 131 height 25
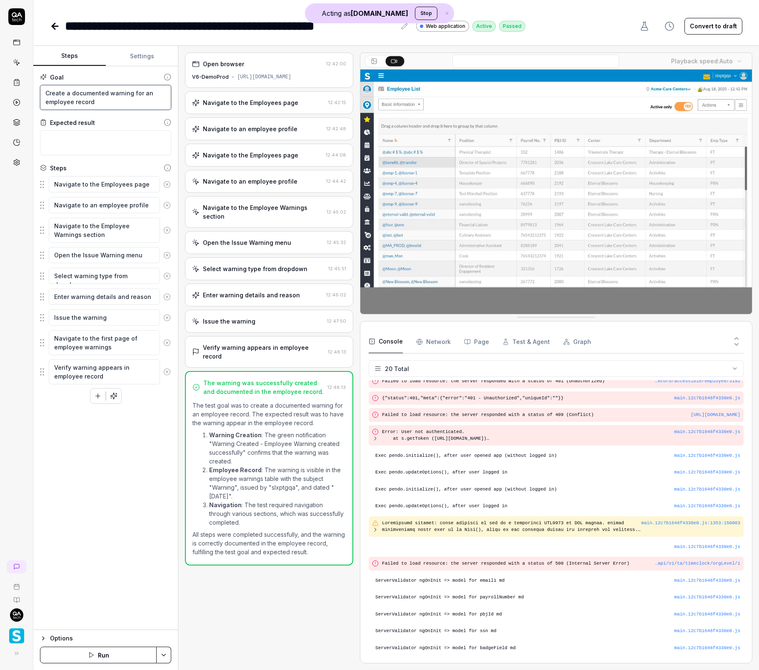
drag, startPoint x: 117, startPoint y: 102, endPoint x: 45, endPoint y: 72, distance: 77.5
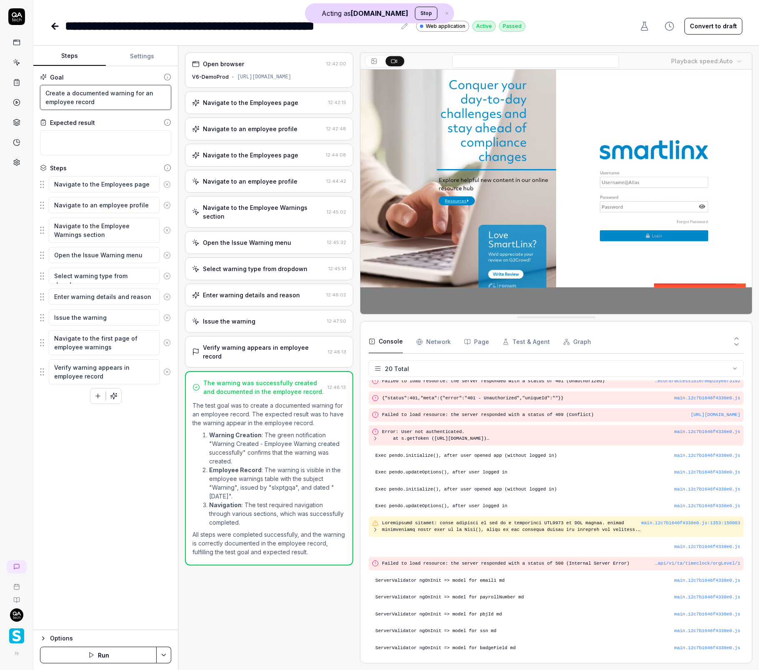
click at [45, 72] on div "Goal Create a documented warning for an employee record Expected result Steps N…" at bounding box center [105, 348] width 145 height 564
click at [107, 105] on textarea "Create a documented warning for an employee record" at bounding box center [105, 97] width 131 height 25
drag, startPoint x: 108, startPoint y: 103, endPoint x: 45, endPoint y: 83, distance: 66.7
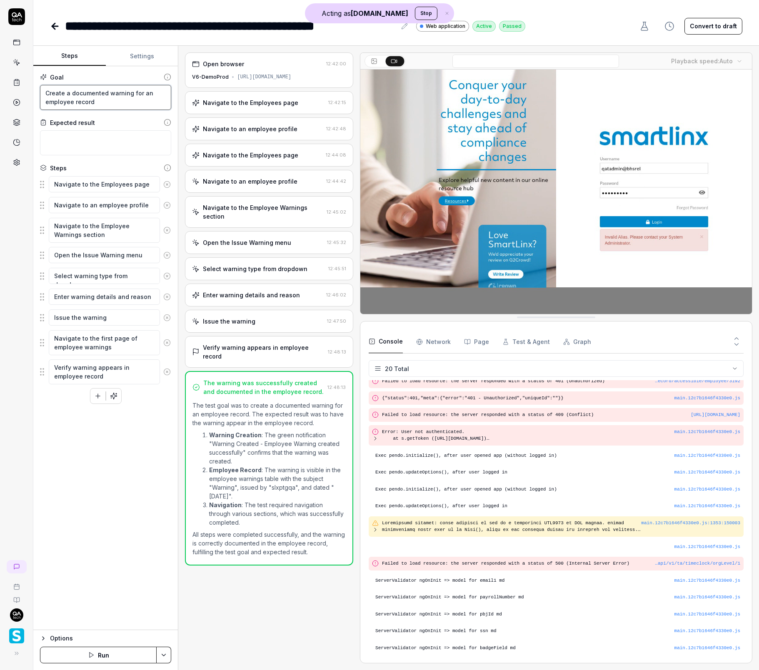
click at [44, 80] on div "Goal Create a documented warning for an employee record" at bounding box center [105, 91] width 131 height 37
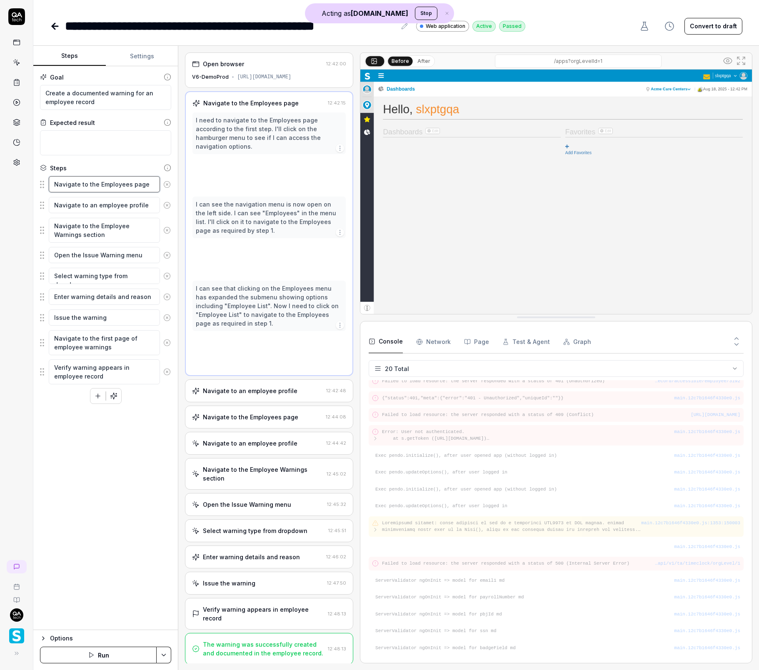
click at [106, 178] on textarea "Navigate to the Employees page" at bounding box center [104, 184] width 111 height 16
click at [104, 206] on textarea "Navigate to an employee profile" at bounding box center [104, 205] width 111 height 16
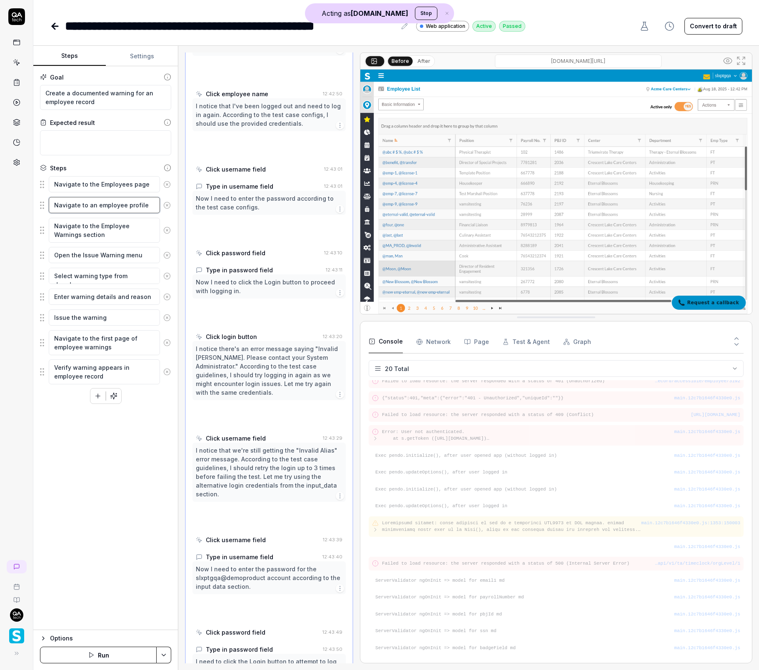
scroll to position [188, 0]
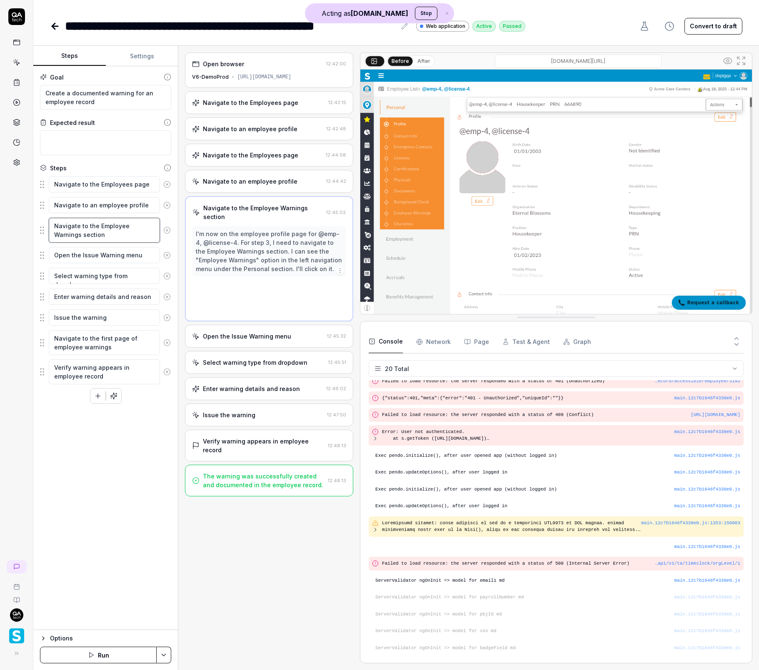
click at [98, 218] on textarea "Navigate to the Employee Warnings section" at bounding box center [104, 230] width 111 height 25
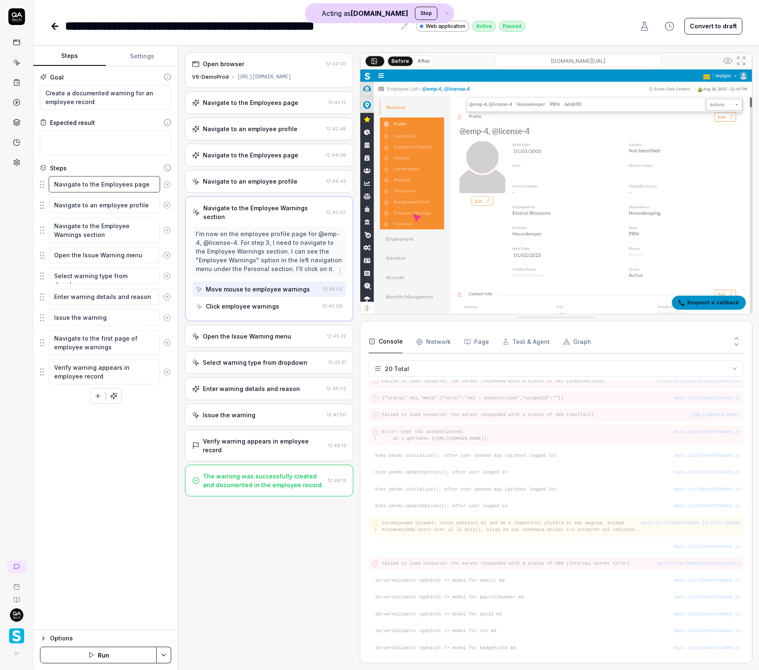
click at [112, 185] on textarea "Navigate to the Employees page" at bounding box center [104, 184] width 111 height 16
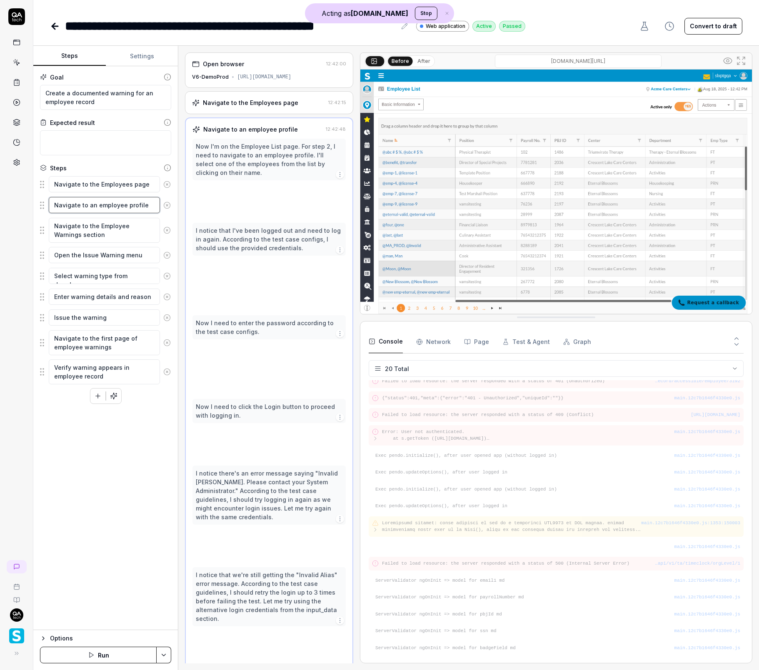
click at [112, 200] on textarea "Navigate to an employee profile" at bounding box center [104, 205] width 111 height 16
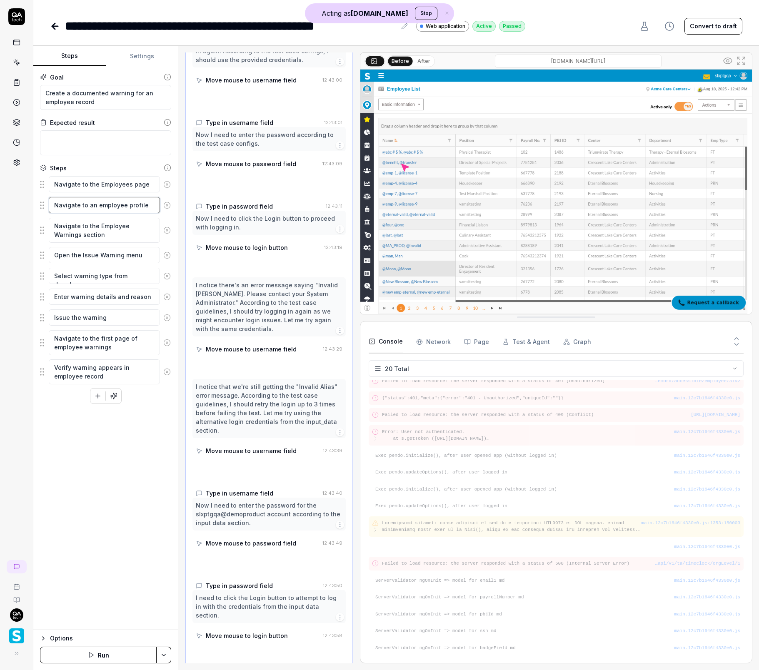
scroll to position [200, 0]
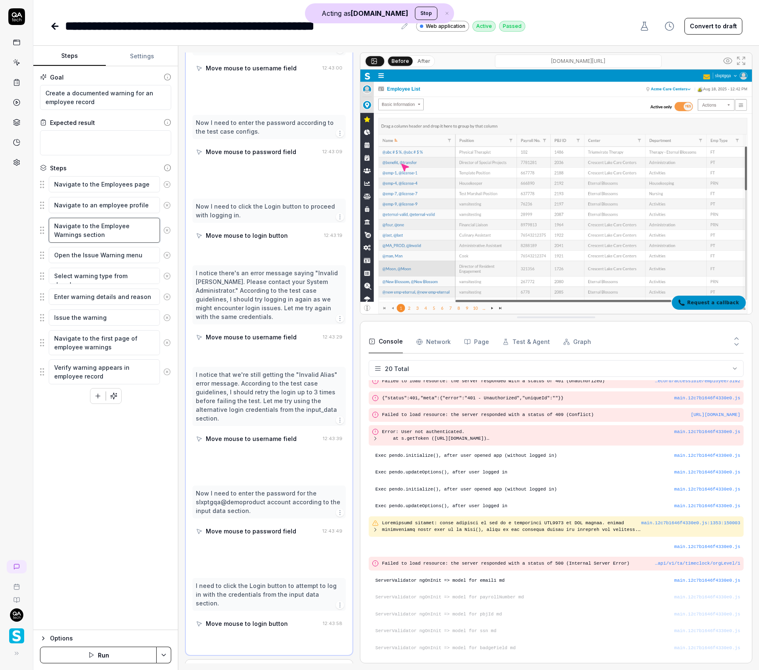
click at [111, 228] on textarea "Navigate to the Employee Warnings section" at bounding box center [104, 230] width 111 height 25
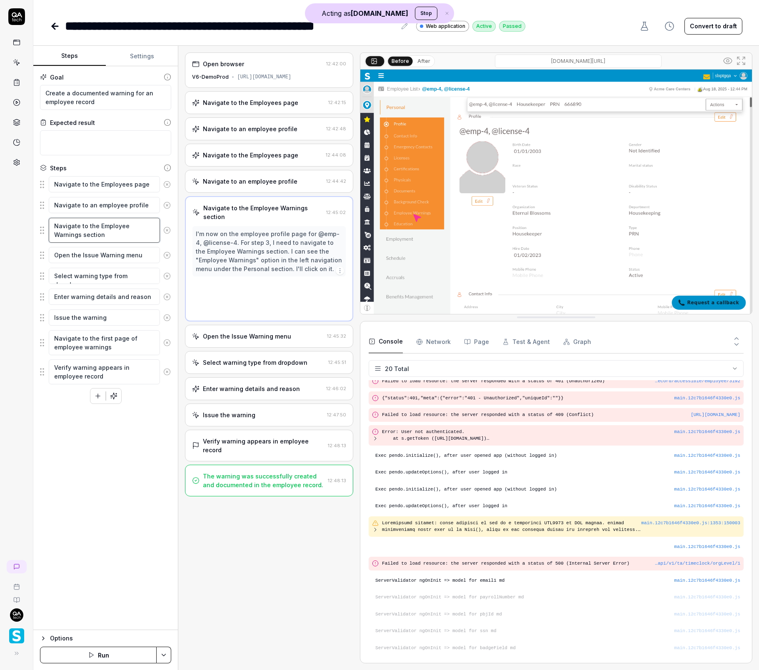
scroll to position [0, 0]
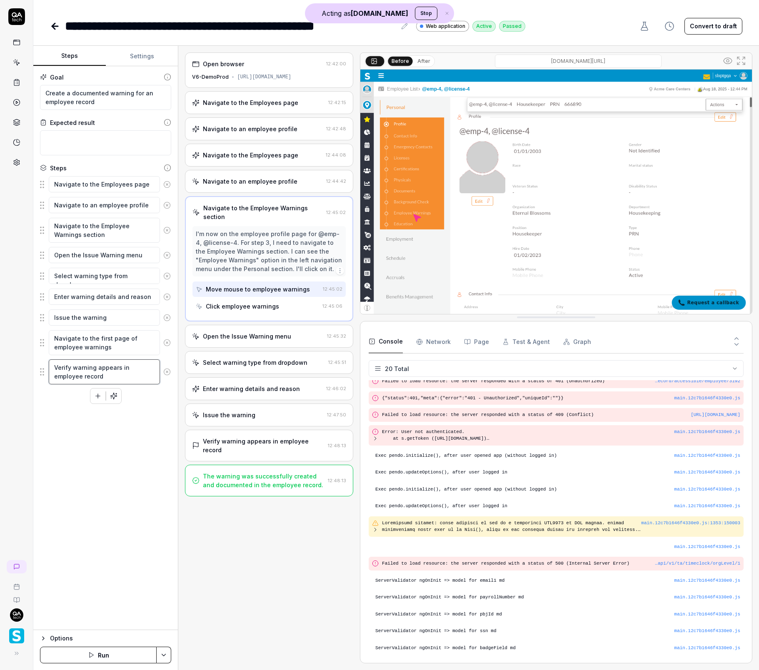
click at [103, 366] on textarea "Verify warning appears in employee record" at bounding box center [104, 372] width 111 height 25
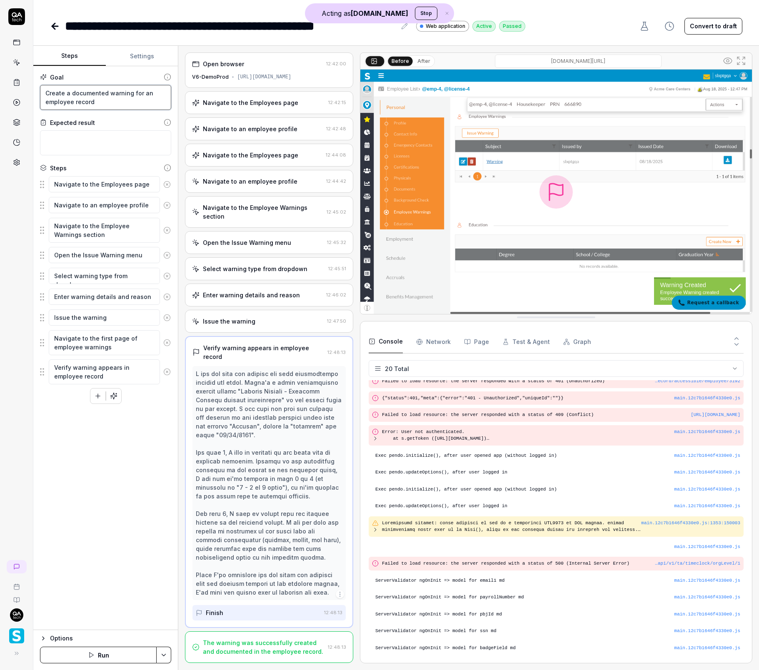
drag, startPoint x: 117, startPoint y: 104, endPoint x: 43, endPoint y: 93, distance: 74.1
click at [43, 93] on textarea "Create a documented warning for an employee record" at bounding box center [105, 97] width 131 height 25
click at [296, 639] on div "The warning was successfully created and documented in the employee record." at bounding box center [264, 648] width 122 height 18
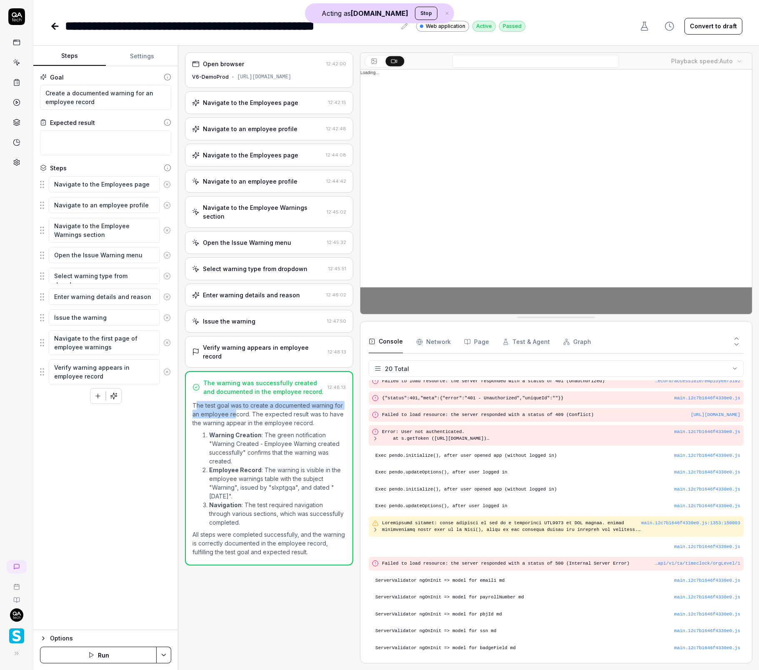
drag, startPoint x: 196, startPoint y: 393, endPoint x: 233, endPoint y: 408, distance: 40.4
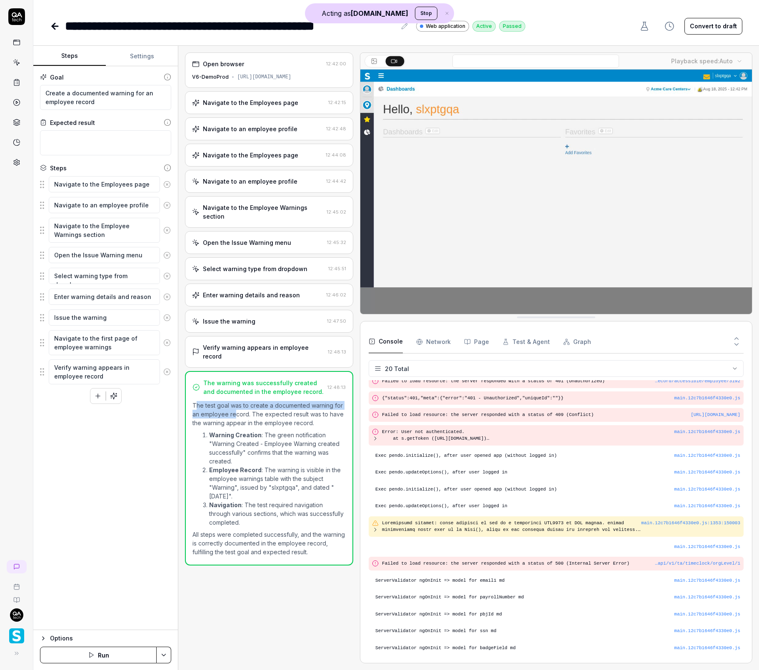
click at [233, 408] on p "The test goal was to create a documented warning for an employee record. The ex…" at bounding box center [269, 414] width 153 height 26
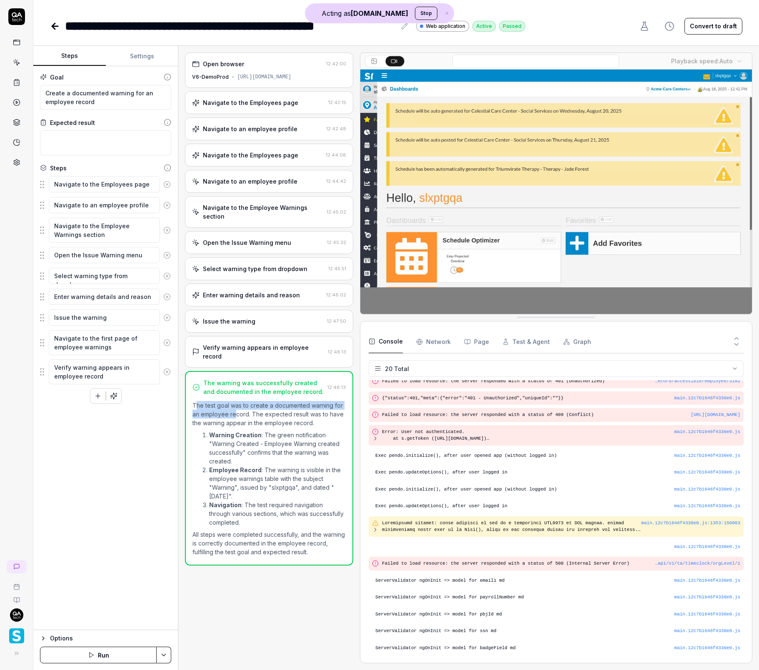
click at [236, 407] on p "The test goal was to create a documented warning for an employee record. The ex…" at bounding box center [269, 414] width 153 height 26
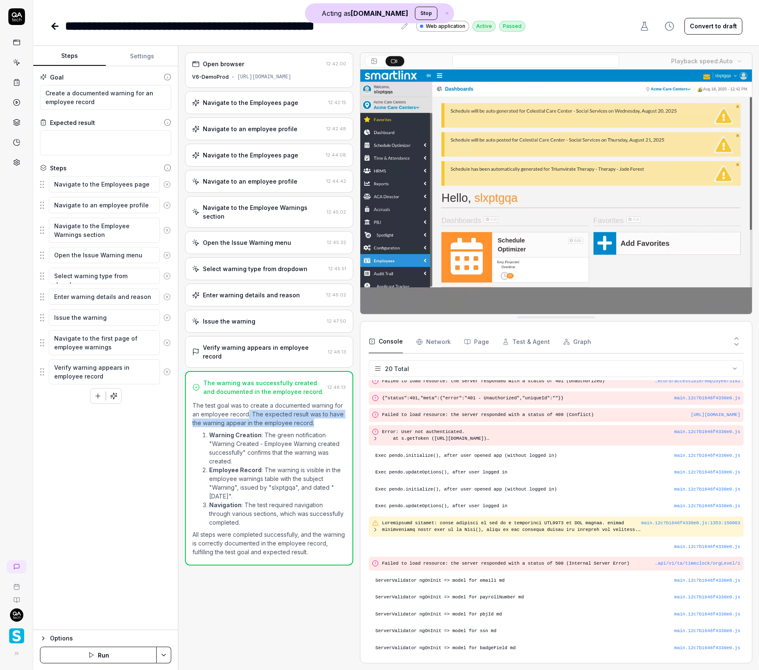
drag, startPoint x: 248, startPoint y: 404, endPoint x: 316, endPoint y: 417, distance: 69.1
click at [316, 417] on p "The test goal was to create a documented warning for an employee record. The ex…" at bounding box center [269, 414] width 153 height 26
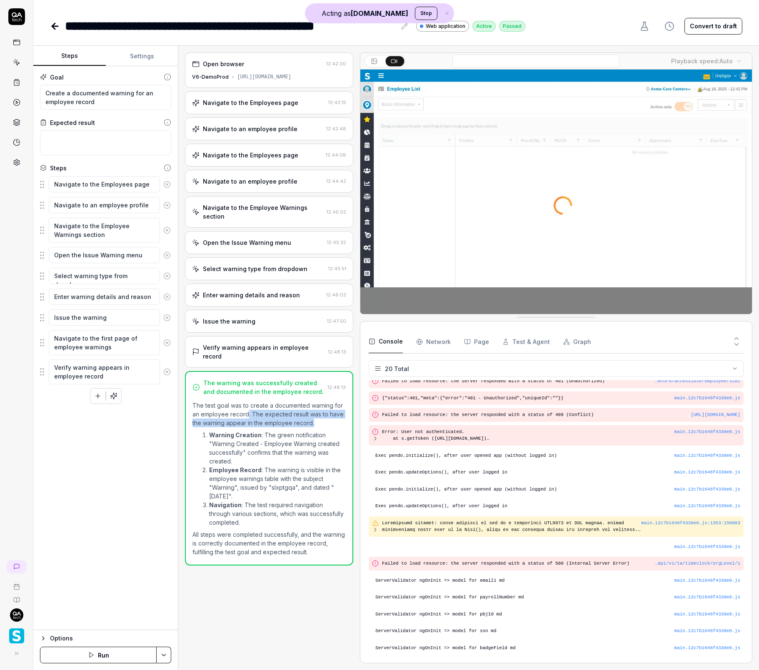
click at [316, 417] on p "The test goal was to create a documented warning for an employee record. The ex…" at bounding box center [269, 414] width 153 height 26
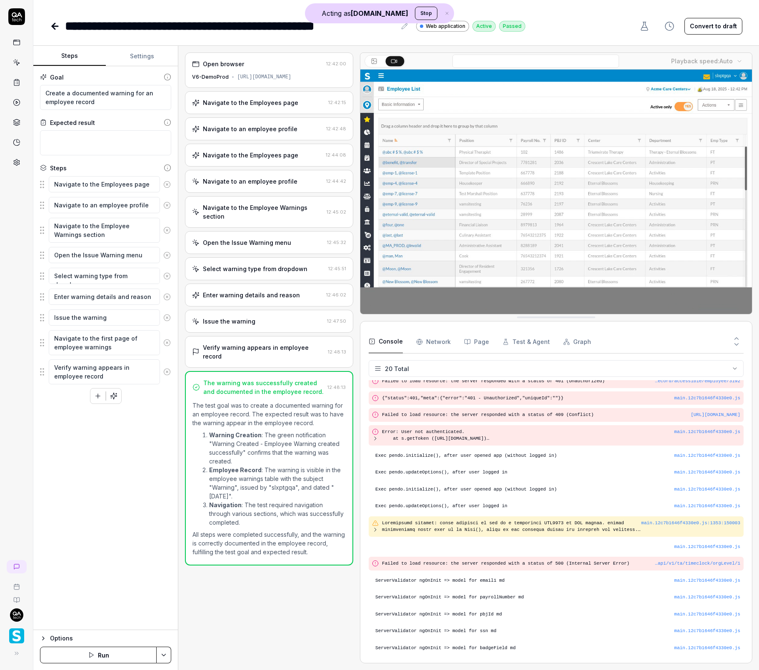
drag, startPoint x: 233, startPoint y: 428, endPoint x: 266, endPoint y: 437, distance: 34.8
click at [266, 437] on li "Warning Creation : The green notification "Warning Created - Employee Warning c…" at bounding box center [277, 448] width 137 height 35
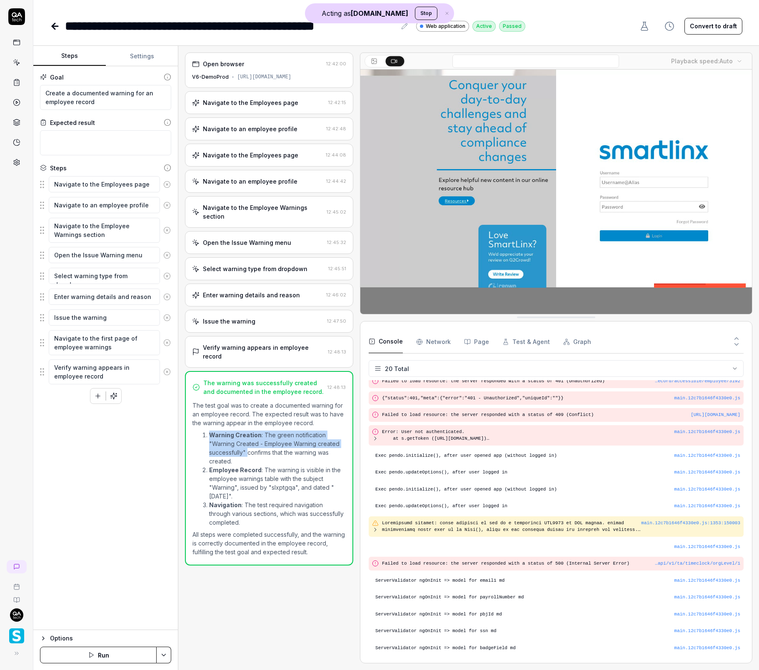
drag, startPoint x: 194, startPoint y: 428, endPoint x: 250, endPoint y: 441, distance: 57.4
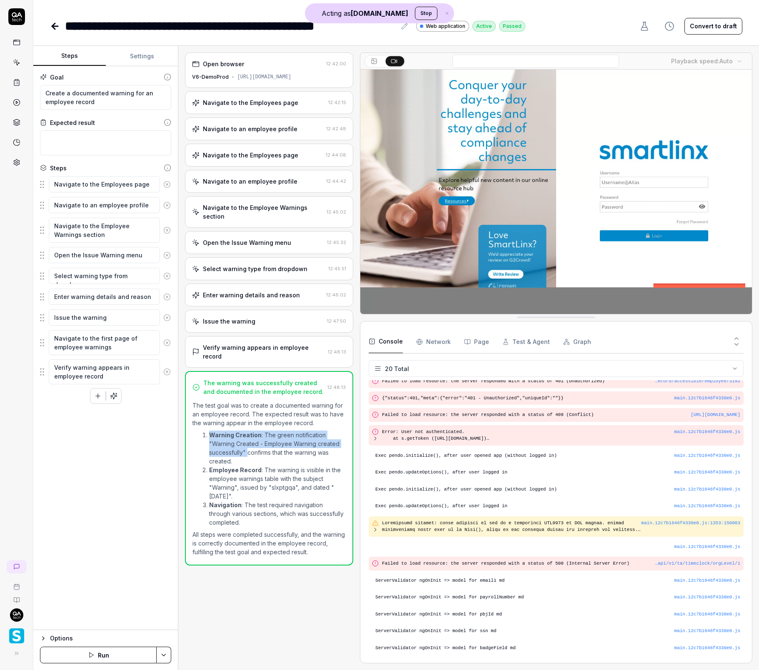
click at [250, 441] on ol "Warning Creation : The green notification "Warning Created - Employee Warning c…" at bounding box center [269, 479] width 153 height 100
click at [250, 442] on li "Warning Creation : The green notification "Warning Created - Employee Warning c…" at bounding box center [277, 448] width 137 height 35
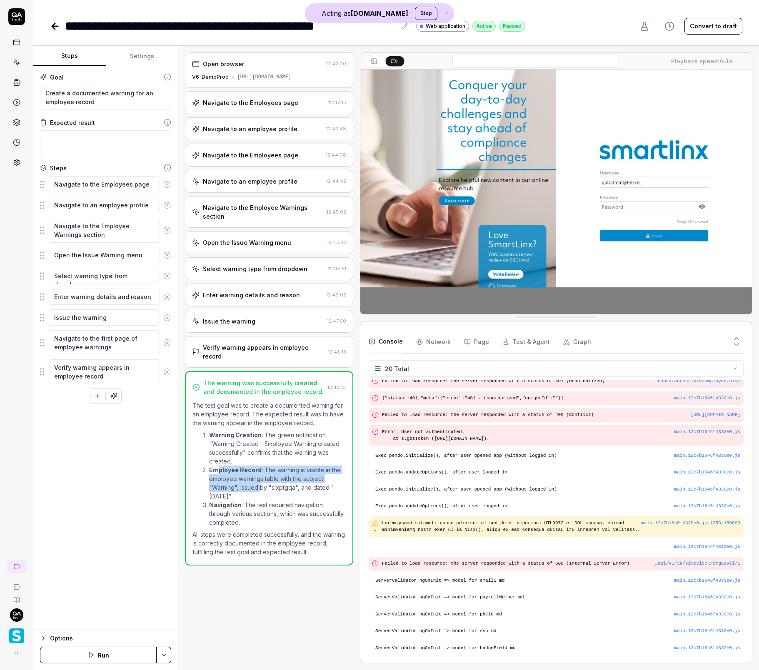
drag, startPoint x: 216, startPoint y: 464, endPoint x: 262, endPoint y: 480, distance: 48.5
click at [262, 480] on li "Employee Record : The warning is visible in the employee warnings table with th…" at bounding box center [277, 483] width 137 height 35
click at [263, 482] on li "Employee Record : The warning is visible in the employee warnings table with th…" at bounding box center [277, 483] width 137 height 35
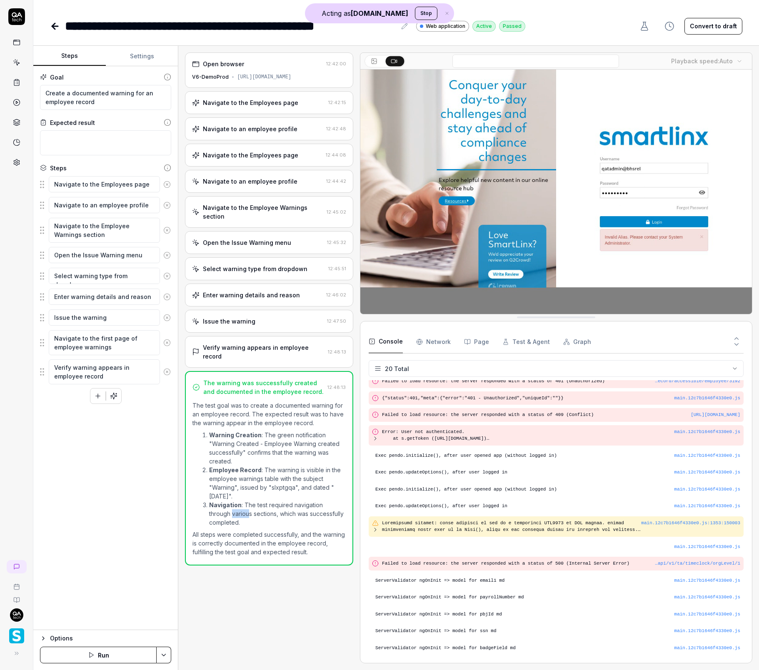
drag, startPoint x: 206, startPoint y: 502, endPoint x: 249, endPoint y: 510, distance: 43.4
click at [238, 508] on ol "Warning Creation : The green notification "Warning Created - Employee Warning c…" at bounding box center [269, 479] width 153 height 100
drag, startPoint x: 249, startPoint y: 510, endPoint x: 257, endPoint y: 521, distance: 13.3
click at [249, 510] on li "Navigation : The test required navigation through various sections, which was s…" at bounding box center [277, 514] width 137 height 26
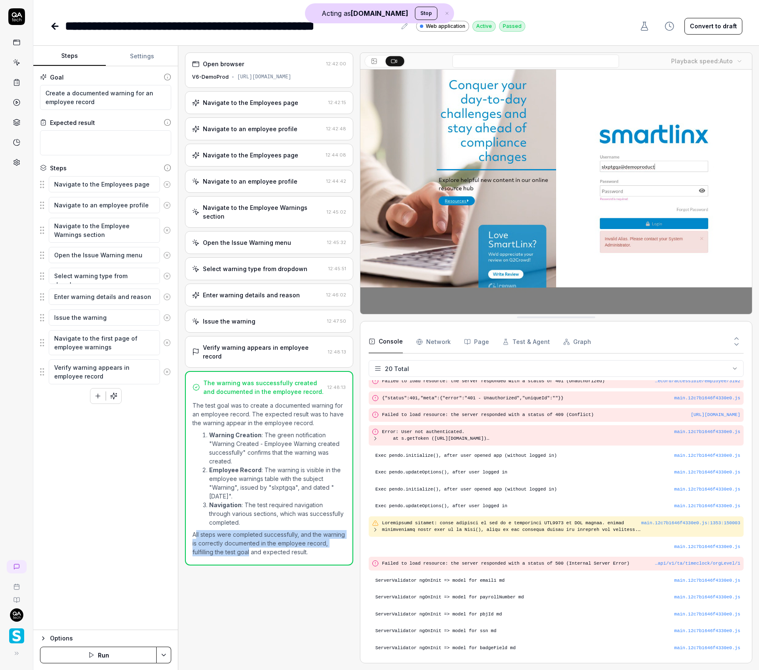
drag, startPoint x: 197, startPoint y: 524, endPoint x: 271, endPoint y: 546, distance: 77.3
click at [271, 546] on p "All steps were completed successfully, and the warning is correctly documented …" at bounding box center [269, 543] width 153 height 26
click at [272, 545] on p "All steps were completed successfully, and the warning is correctly documented …" at bounding box center [269, 543] width 153 height 26
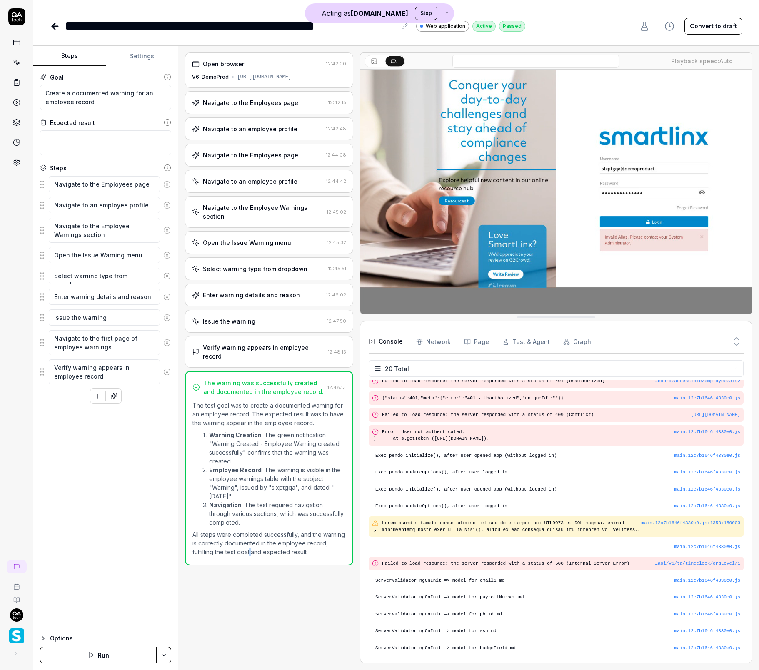
click at [272, 545] on p "All steps were completed successfully, and the warning is correctly documented …" at bounding box center [269, 543] width 153 height 26
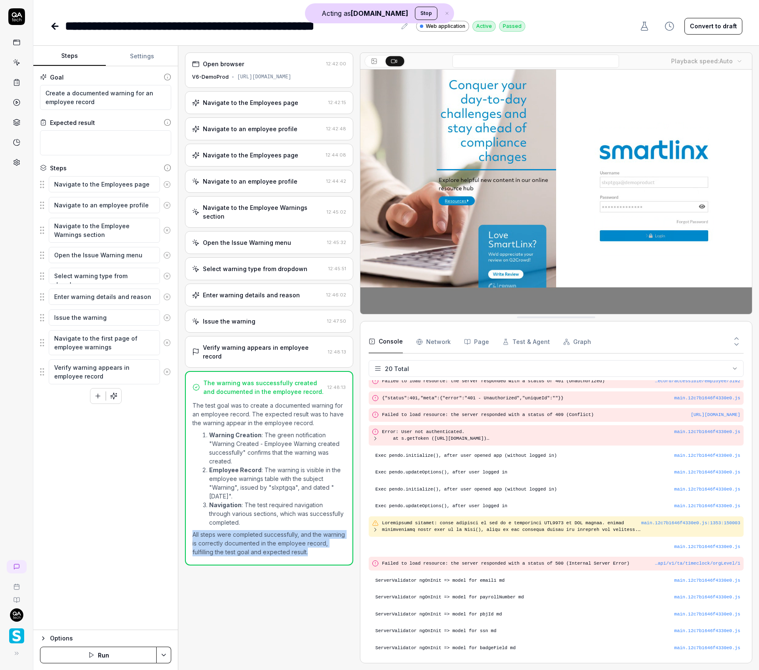
click at [272, 545] on p "All steps were completed successfully, and the warning is correctly documented …" at bounding box center [269, 543] width 153 height 26
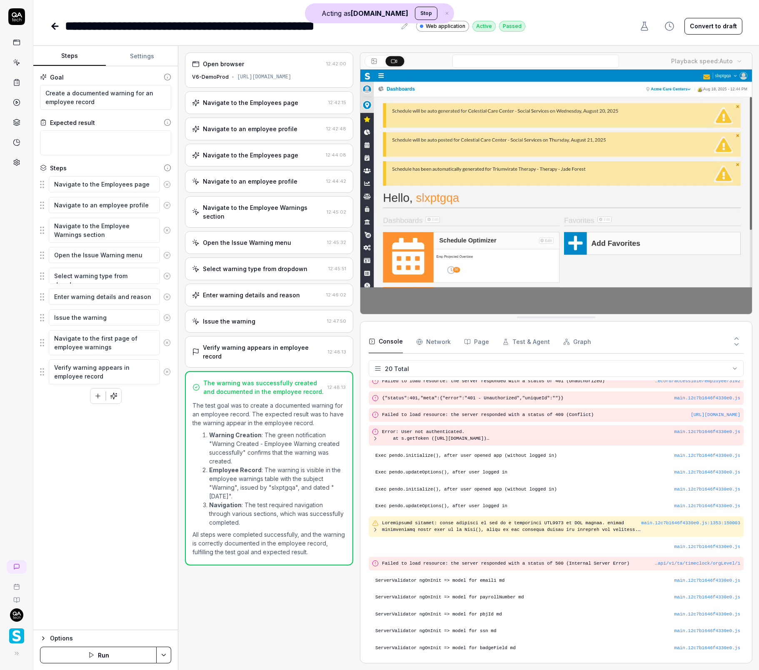
click at [266, 225] on div "Navigate to the Employee Warnings section 12:45:02" at bounding box center [269, 212] width 168 height 32
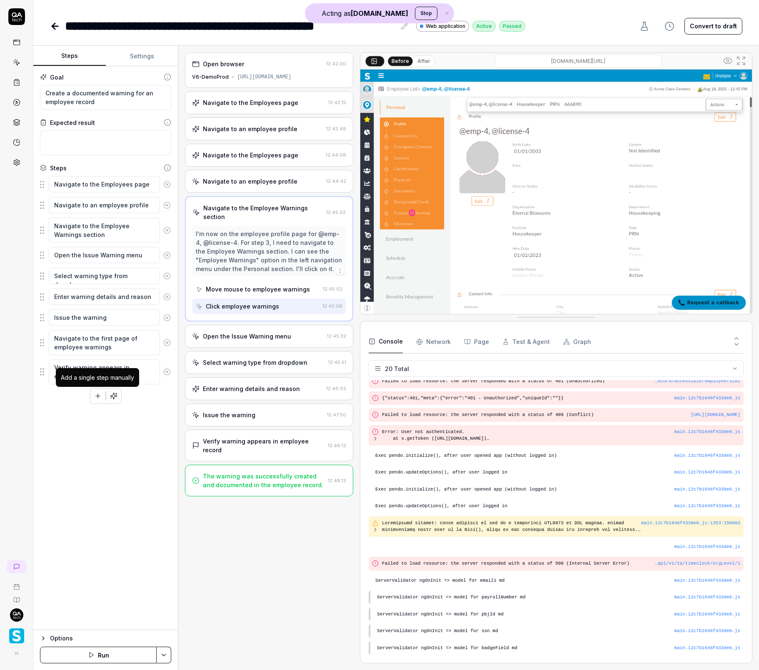
click at [98, 397] on icon "button" at bounding box center [98, 397] width 8 height 8
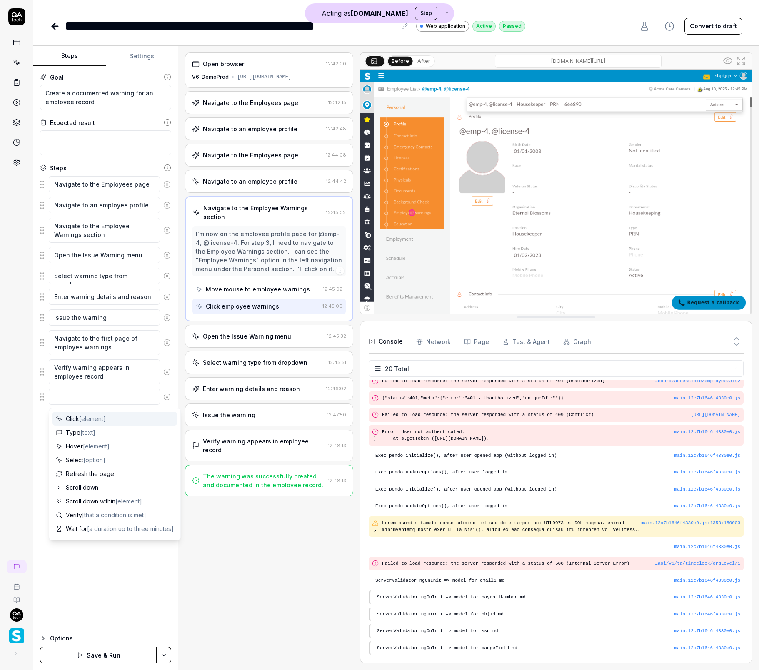
click at [95, 422] on span "[element]" at bounding box center [92, 418] width 27 height 7
type textarea "*"
type textarea "Click"
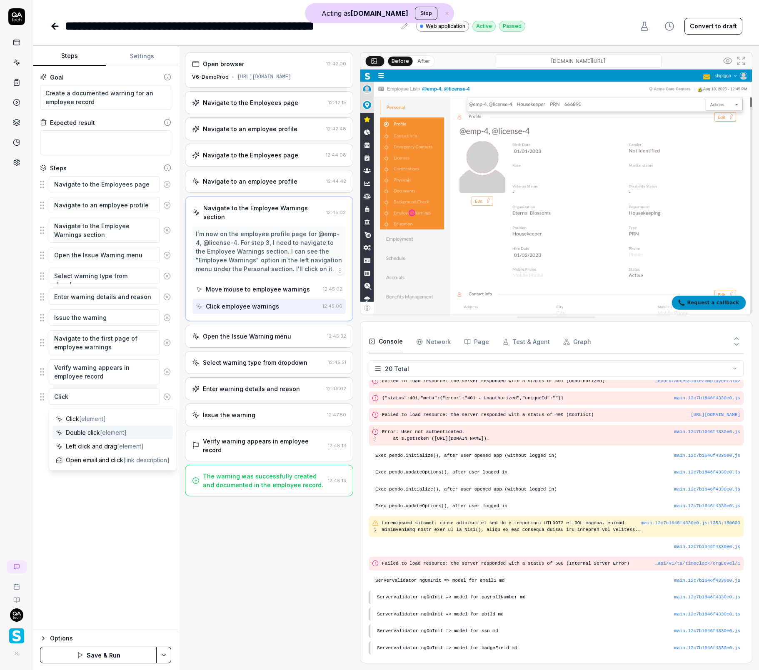
click at [732, 59] on icon at bounding box center [728, 61] width 10 height 10
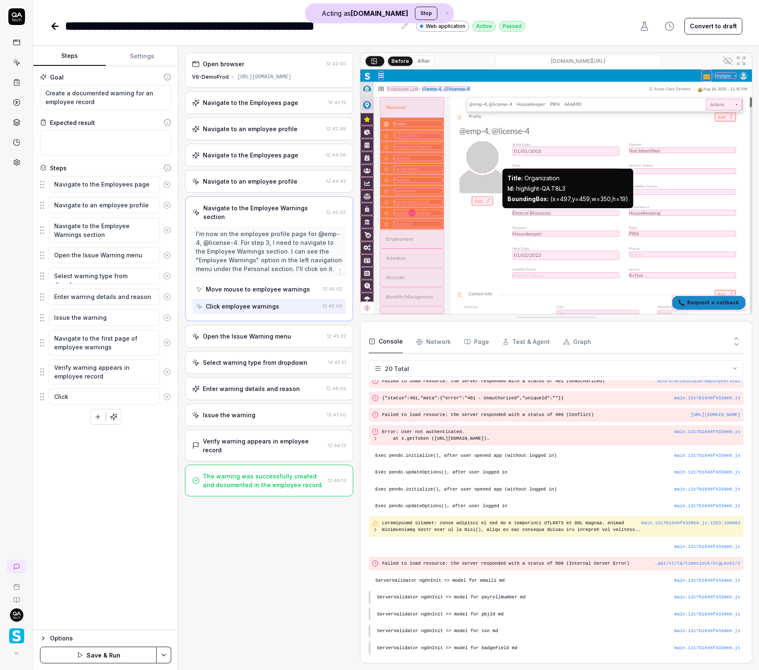
click at [554, 213] on div at bounding box center [566, 213] width 107 height 6
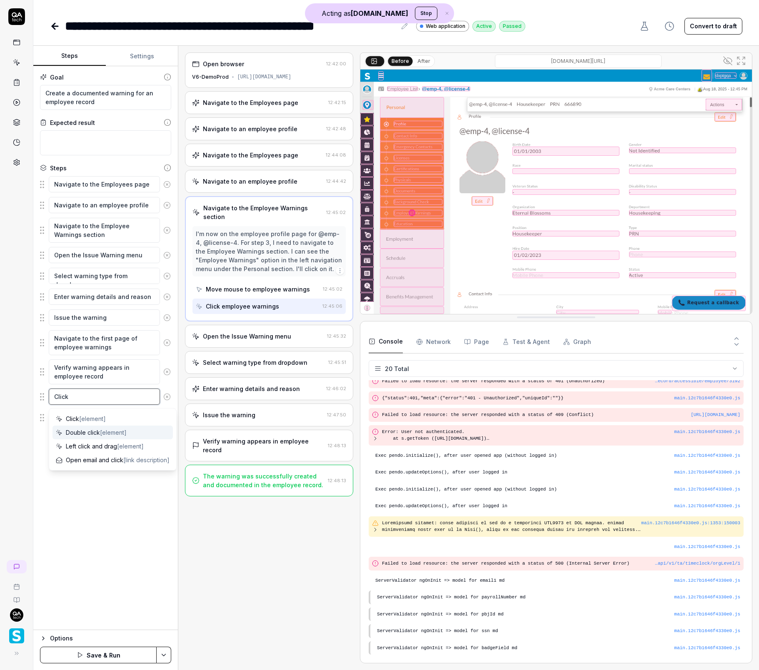
click at [103, 396] on textarea "Click" at bounding box center [104, 397] width 111 height 16
drag, startPoint x: 530, startPoint y: 274, endPoint x: 530, endPoint y: 261, distance: 12.9
click at [530, 272] on div at bounding box center [556, 192] width 392 height 245
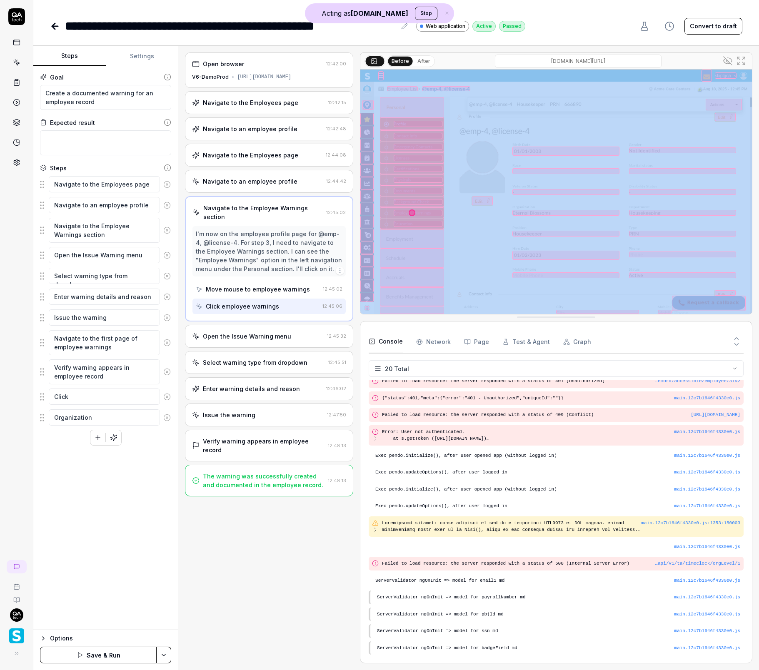
click at [169, 415] on circle at bounding box center [167, 418] width 6 height 6
click at [170, 401] on button at bounding box center [167, 397] width 14 height 17
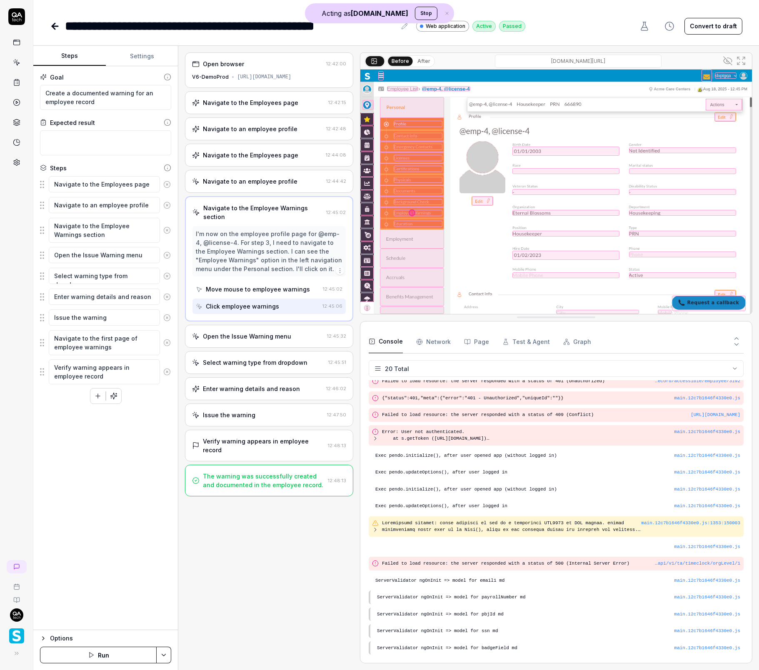
drag, startPoint x: 678, startPoint y: 35, endPoint x: 697, endPoint y: 42, distance: 19.9
click at [678, 36] on div "**********" at bounding box center [396, 335] width 726 height 670
click at [728, 61] on icon at bounding box center [728, 61] width 8 height 8
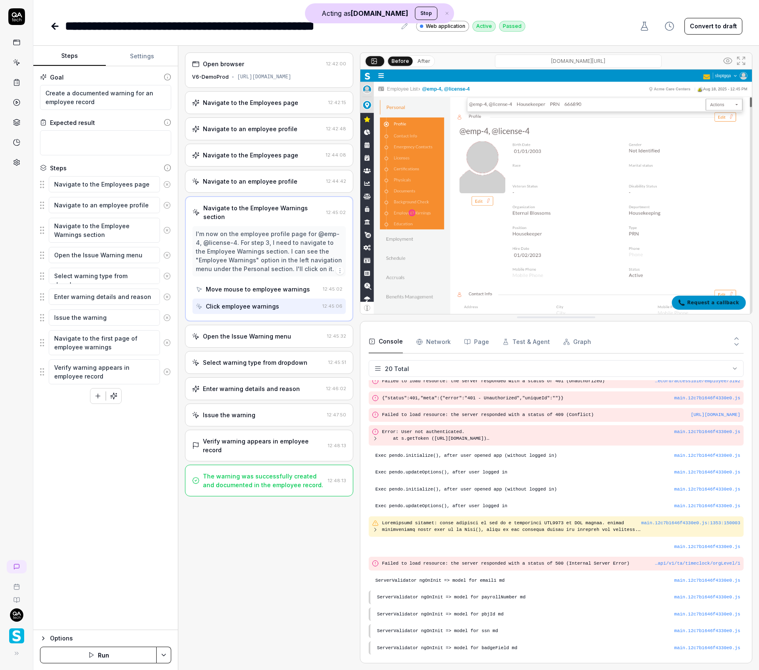
type textarea "*"
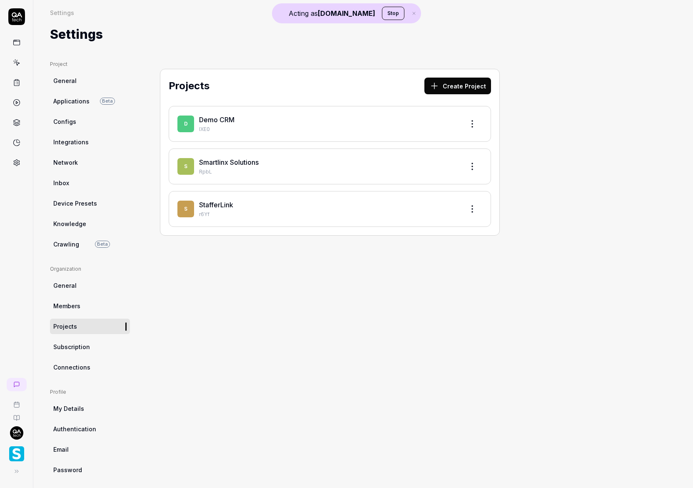
click at [19, 67] on link at bounding box center [16, 62] width 15 height 15
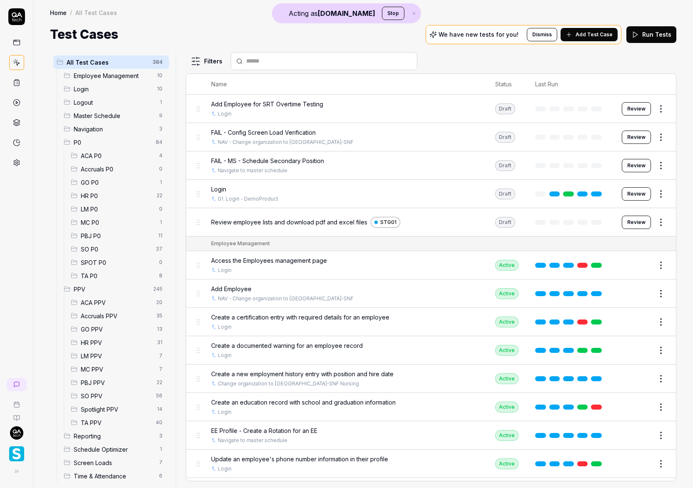
click at [90, 143] on span "P0" at bounding box center [112, 142] width 77 height 9
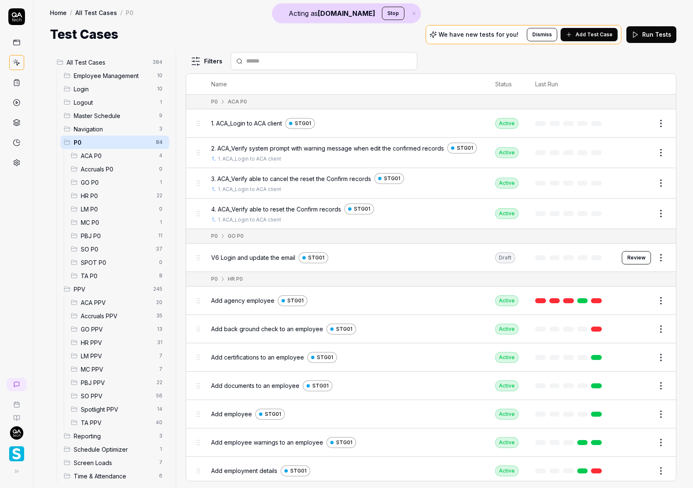
click at [100, 195] on span "HR P0" at bounding box center [116, 195] width 71 height 9
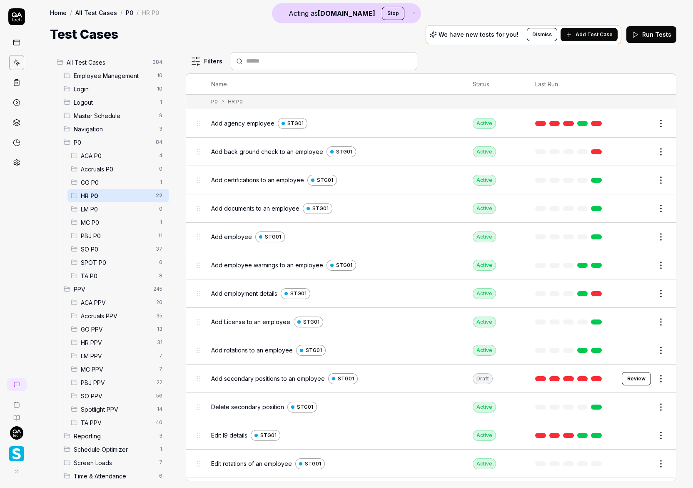
click at [153, 194] on html "Acting as QA.tech Stop Home / All Test Cases / P0 / HR P0 Home / All Test Cases…" at bounding box center [346, 244] width 693 height 488
click at [152, 195] on html "Acting as QA.tech Stop Home / All Test Cases / P0 / HR P0 Home / All Test Cases…" at bounding box center [346, 244] width 693 height 488
click at [165, 159] on html "Acting as QA.tech Stop Home / All Test Cases / P0 / HR P0 Home / All Test Cases…" at bounding box center [346, 244] width 693 height 488
click at [159, 156] on html "Acting as QA.tech Stop Home / All Test Cases / P0 / HR P0 Home / All Test Cases…" at bounding box center [346, 244] width 693 height 488
